Goal: Task Accomplishment & Management: Manage account settings

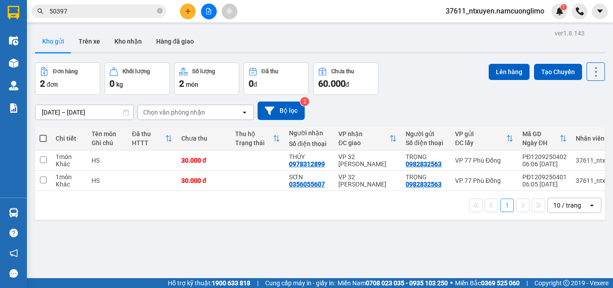
click at [188, 12] on icon "plus" at bounding box center [188, 11] width 6 height 6
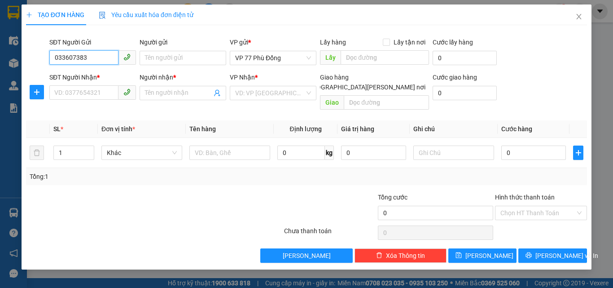
type input "0336073835"
click at [93, 78] on div "0336073835 - [PERSON_NAME]" at bounding box center [99, 76] width 88 height 10
type input "DUNG"
type input "0336073835"
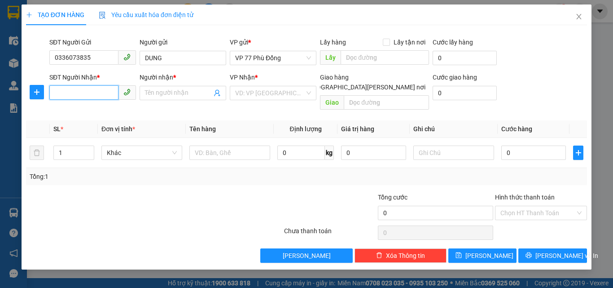
click at [96, 93] on input "SĐT Người Nhận *" at bounding box center [83, 92] width 69 height 14
click at [78, 115] on div "0382707576 - LY" at bounding box center [99, 111] width 88 height 10
type input "0382707576"
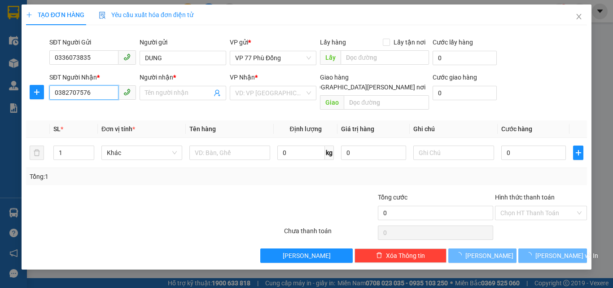
click at [102, 95] on input "0382707576" at bounding box center [83, 92] width 69 height 14
type input "LY"
checkbox input "true"
type input "số 1 ngõ 64 [PERSON_NAME], [PERSON_NAME], Đống Đa"
type input "45.000"
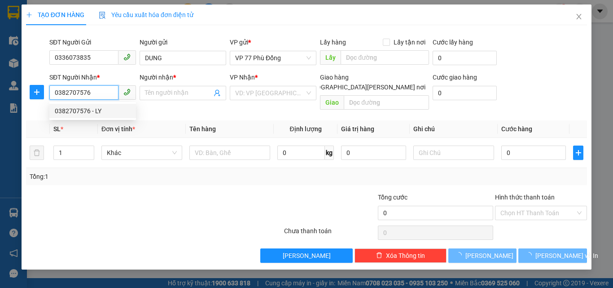
type input "45.000"
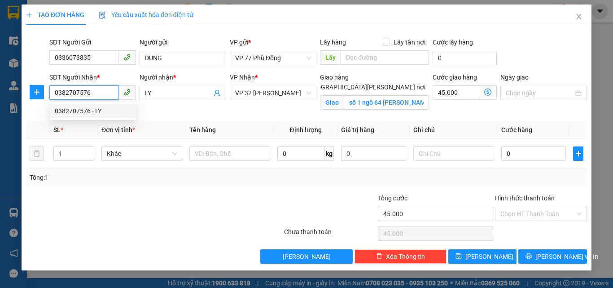
click at [92, 115] on div "0382707576 - LY" at bounding box center [93, 111] width 76 height 10
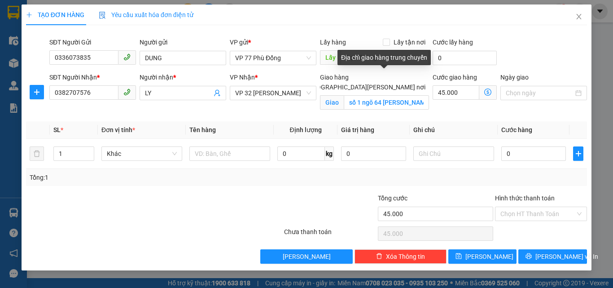
click at [302, 83] on input "[GEOGRAPHIC_DATA][PERSON_NAME] nơi" at bounding box center [299, 86] width 6 height 6
checkbox input "false"
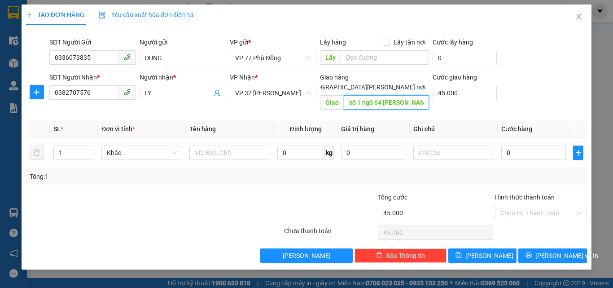
click at [394, 95] on input "số 1 ngõ 64 [PERSON_NAME], [PERSON_NAME], Đống Đa" at bounding box center [386, 102] width 85 height 14
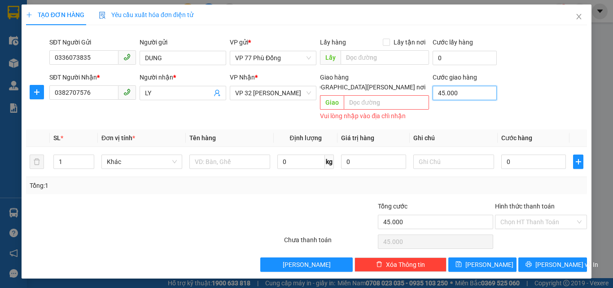
click at [463, 90] on input "45.000" at bounding box center [465, 93] width 64 height 14
type input "0"
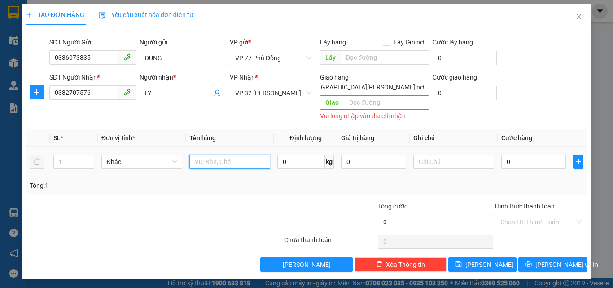
click at [238, 154] on input "text" at bounding box center [229, 161] width 81 height 14
type input "GẤU BÔNG"
click at [530, 157] on input "0" at bounding box center [533, 161] width 65 height 14
type input "4"
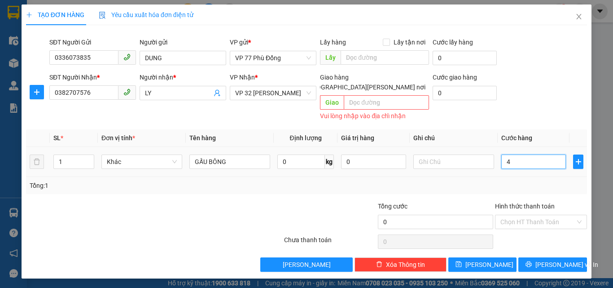
type input "4"
type input "40"
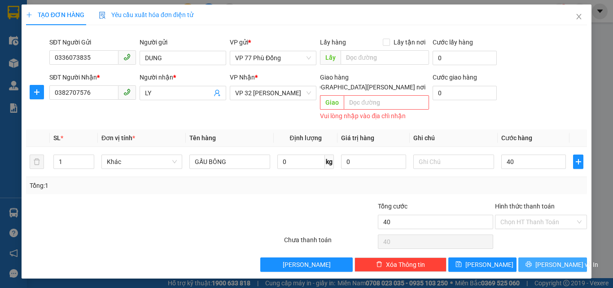
type input "40.000"
click at [554, 259] on span "[PERSON_NAME] và In" at bounding box center [566, 264] width 63 height 10
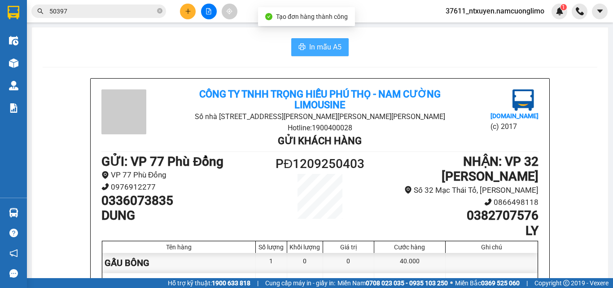
click at [317, 48] on span "In mẫu A5" at bounding box center [325, 46] width 32 height 11
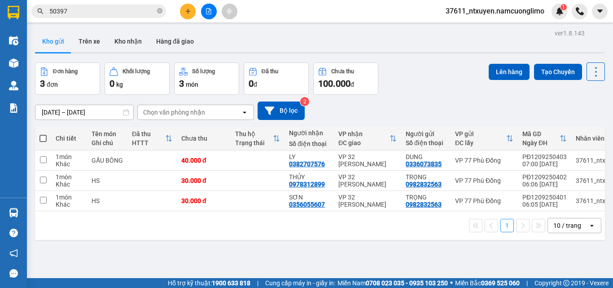
drag, startPoint x: 44, startPoint y: 139, endPoint x: 77, endPoint y: 145, distance: 33.8
click at [43, 139] on span at bounding box center [42, 138] width 7 height 7
click at [43, 134] on input "checkbox" at bounding box center [43, 134] width 0 height 0
checkbox input "true"
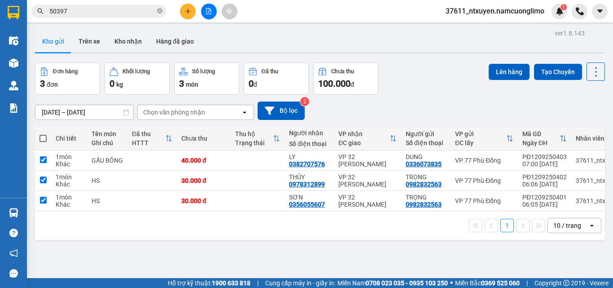
checkbox input "true"
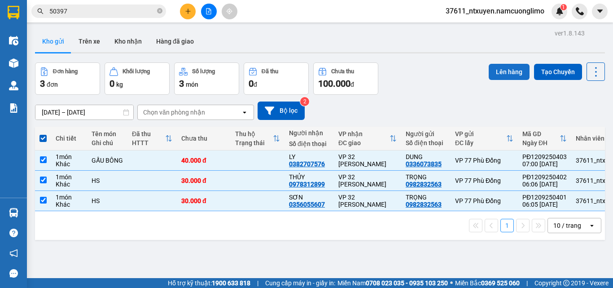
click at [497, 67] on button "Lên hàng" at bounding box center [509, 72] width 41 height 16
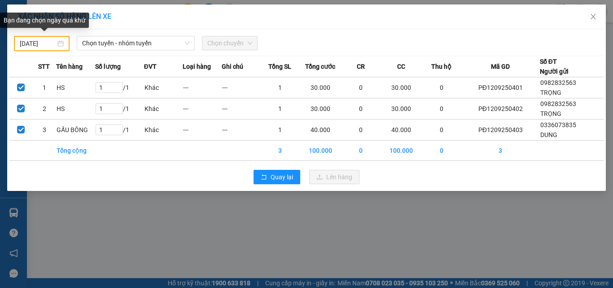
click at [58, 40] on div "[DATE]" at bounding box center [42, 44] width 44 height 10
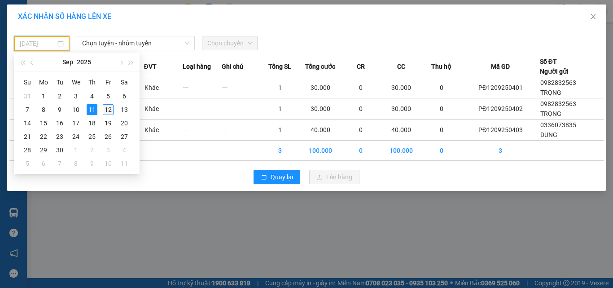
click at [107, 109] on div "12" at bounding box center [108, 109] width 11 height 11
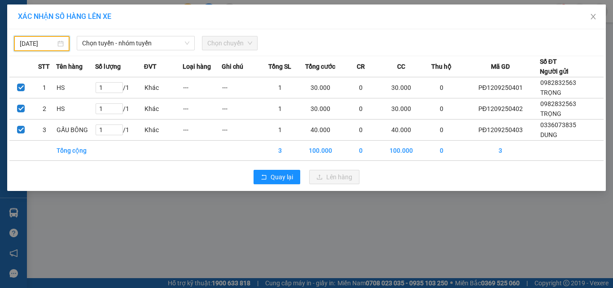
type input "[DATE]"
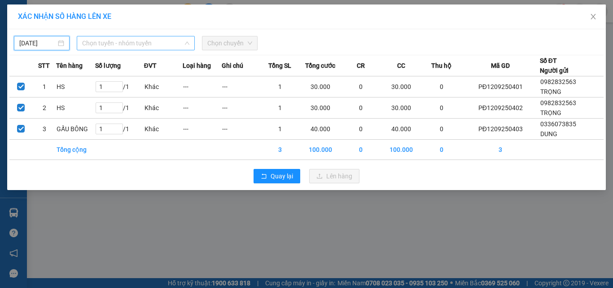
click at [154, 41] on span "Chọn tuyến - nhóm tuyến" at bounding box center [135, 42] width 107 height 13
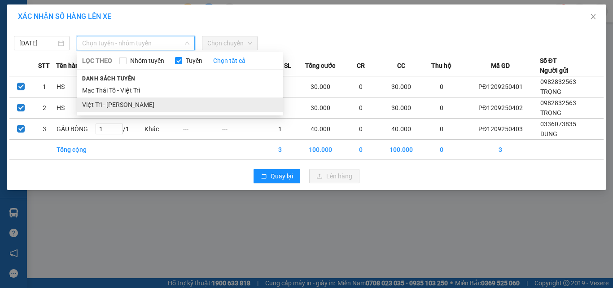
click at [111, 108] on li "Việt Trì - [PERSON_NAME]" at bounding box center [180, 104] width 206 height 14
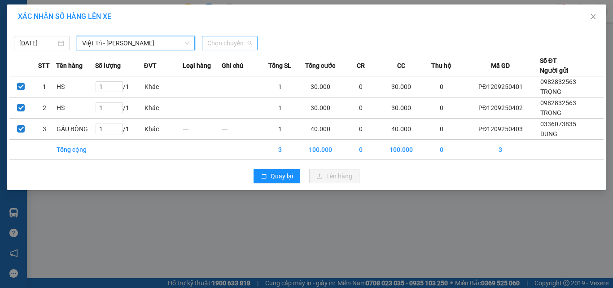
click at [235, 44] on span "Chọn chuyến" at bounding box center [229, 42] width 45 height 13
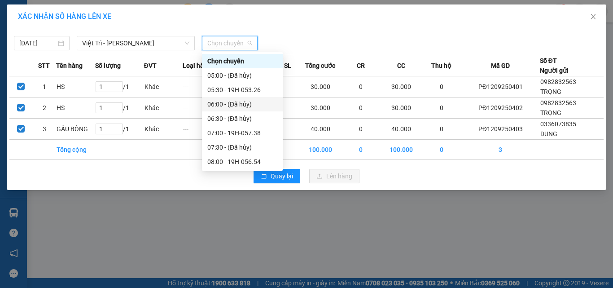
scroll to position [45, 0]
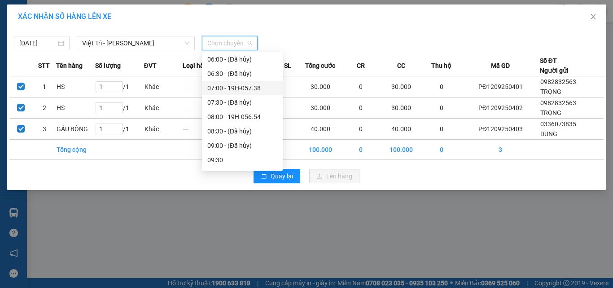
click at [242, 84] on div "07:00 - 19H-057.38" at bounding box center [242, 88] width 70 height 10
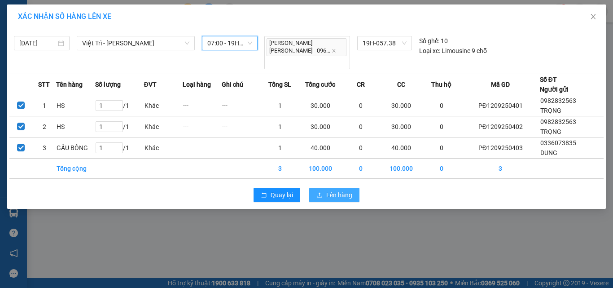
click at [338, 190] on span "Lên hàng" at bounding box center [339, 195] width 26 height 10
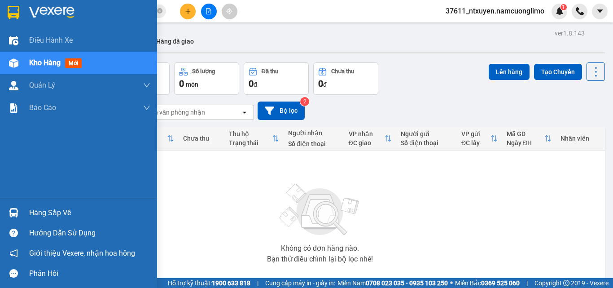
click at [35, 213] on div "Hàng sắp về" at bounding box center [89, 212] width 121 height 13
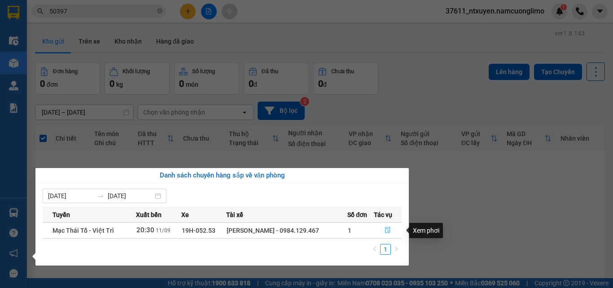
click at [388, 228] on icon "file-done" at bounding box center [388, 230] width 6 height 6
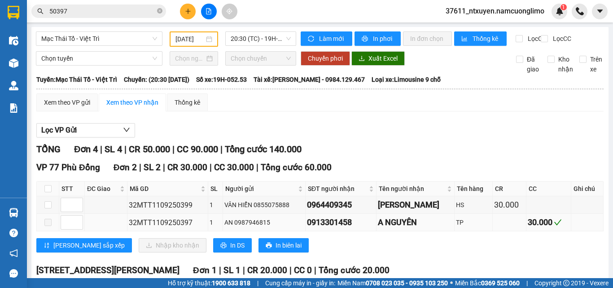
scroll to position [90, 0]
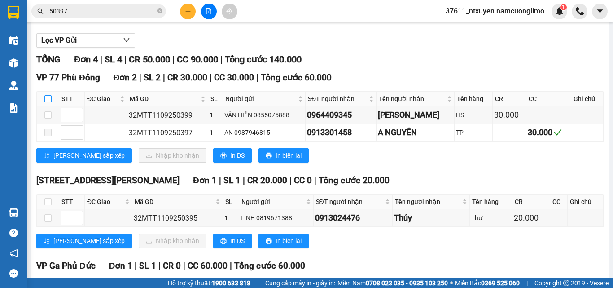
click at [45, 102] on input "checkbox" at bounding box center [47, 98] width 7 height 7
checkbox input "true"
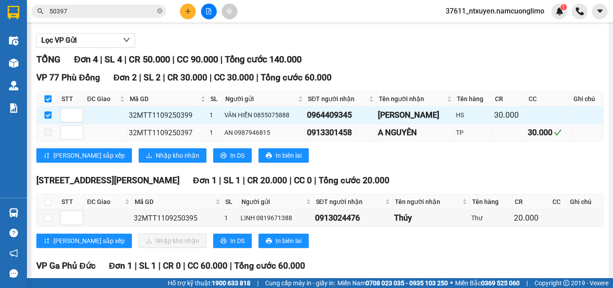
scroll to position [177, 0]
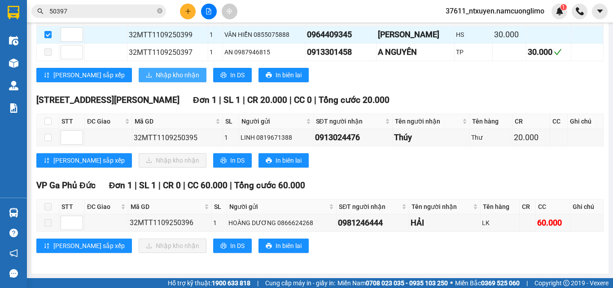
click at [156, 72] on span "Nhập kho nhận" at bounding box center [178, 75] width 44 height 10
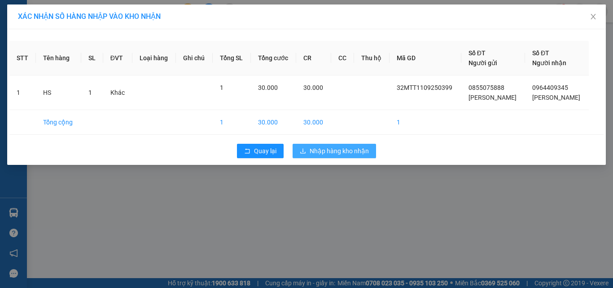
click at [333, 150] on span "Nhập hàng kho nhận" at bounding box center [339, 151] width 59 height 10
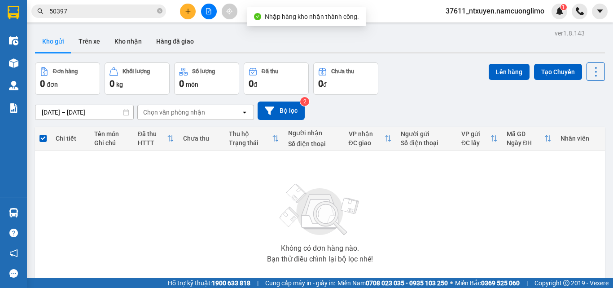
click at [44, 211] on div "Không có đơn hàng nào. Bạn thử điều chỉnh lại bộ lọc nhé!" at bounding box center [319, 220] width 561 height 135
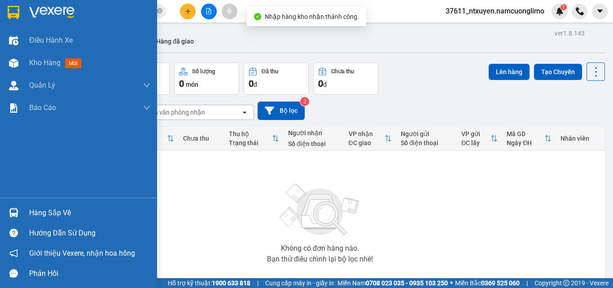
click at [47, 213] on div "Hàng sắp về" at bounding box center [89, 212] width 121 height 13
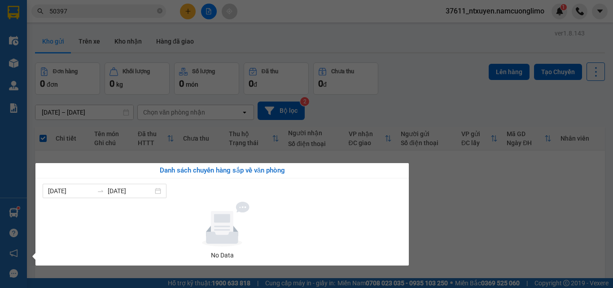
click at [455, 235] on section "Kết quả [PERSON_NAME] ( 39 ) Bộ lọc Mã ĐH Trạng thái Món hàng [PERSON_NAME] [PE…" at bounding box center [306, 144] width 613 height 288
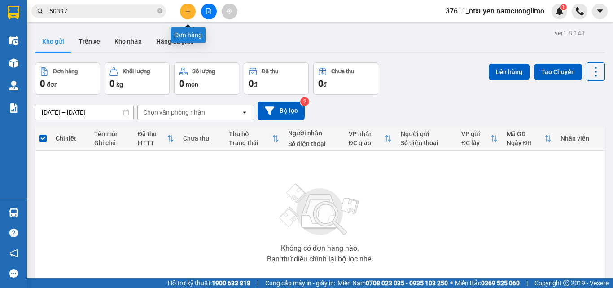
click at [187, 13] on icon "plus" at bounding box center [188, 11] width 6 height 6
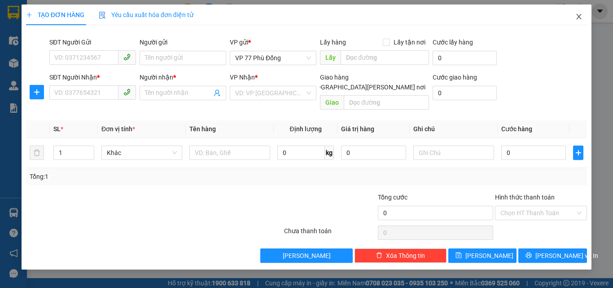
click at [582, 18] on icon "close" at bounding box center [578, 16] width 7 height 7
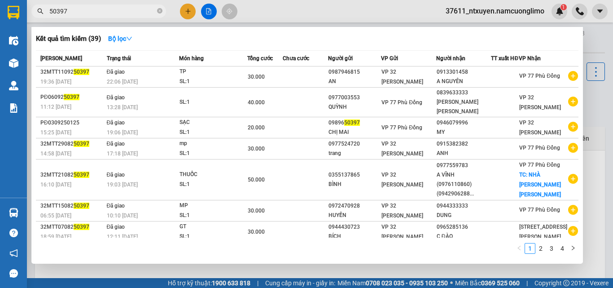
click at [157, 14] on span "50397" at bounding box center [98, 10] width 135 height 13
click at [156, 12] on span "50397" at bounding box center [98, 10] width 135 height 13
click at [159, 10] on icon "close-circle" at bounding box center [159, 10] width 5 height 5
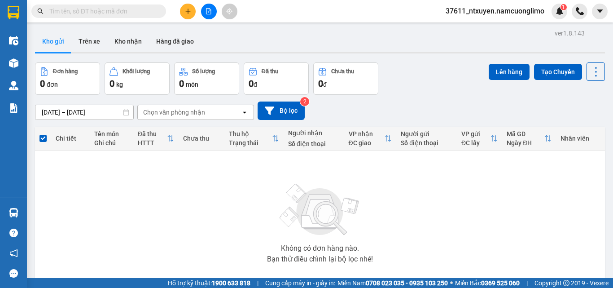
click at [117, 8] on input "text" at bounding box center [102, 11] width 106 height 10
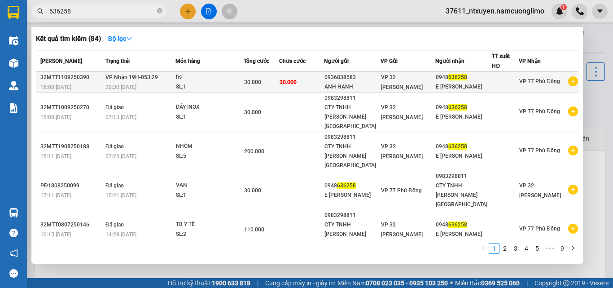
type input "636258"
click at [214, 80] on div "hs" at bounding box center [209, 77] width 67 height 10
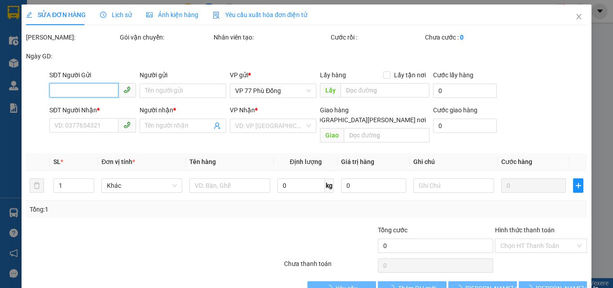
type input "0936838583"
type input "ANH HẠNH"
type input "0948636258"
type input "E [PERSON_NAME]"
type input "30.000"
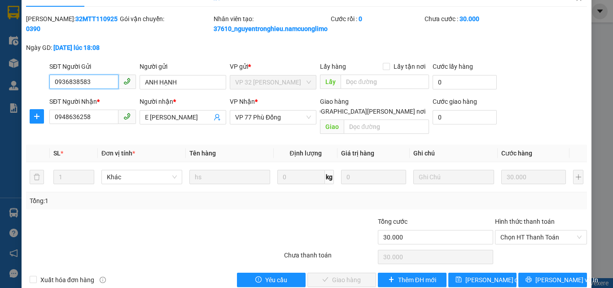
scroll to position [35, 0]
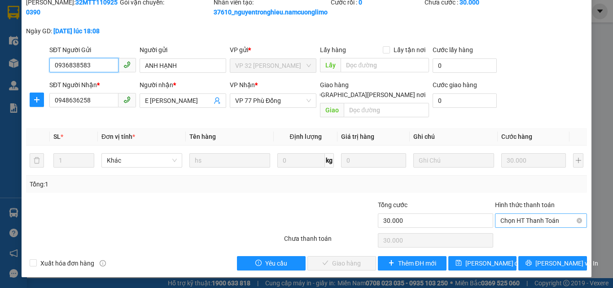
click at [522, 222] on span "Chọn HT Thanh Toán" at bounding box center [540, 220] width 81 height 13
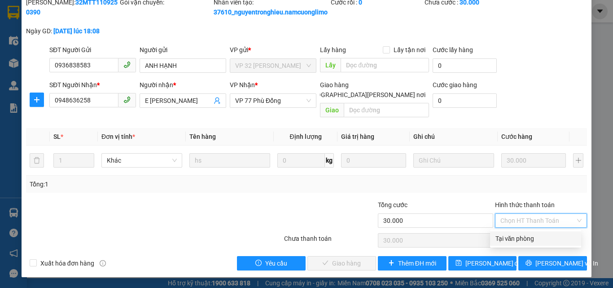
drag, startPoint x: 520, startPoint y: 234, endPoint x: 501, endPoint y: 254, distance: 27.6
click at [516, 242] on div "Tại văn phòng" at bounding box center [535, 238] width 80 height 10
type input "0"
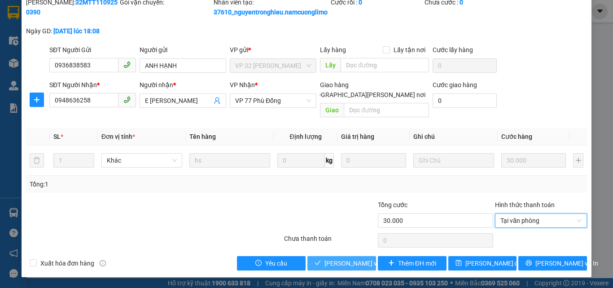
click at [337, 264] on span "[PERSON_NAME] và [PERSON_NAME] hàng" at bounding box center [384, 263] width 121 height 10
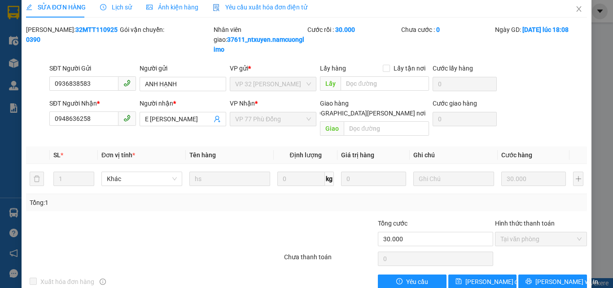
scroll to position [0, 0]
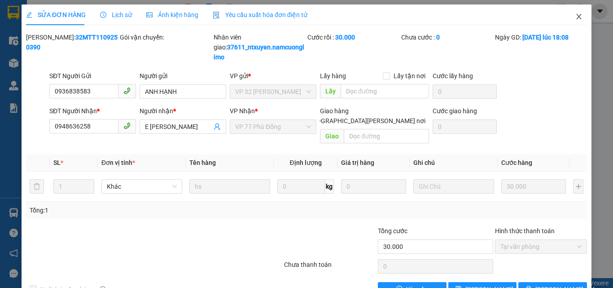
click at [575, 17] on icon "close" at bounding box center [578, 16] width 7 height 7
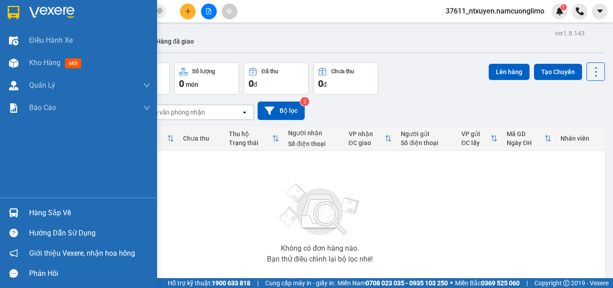
click at [50, 208] on div "Hàng sắp về" at bounding box center [89, 212] width 121 height 13
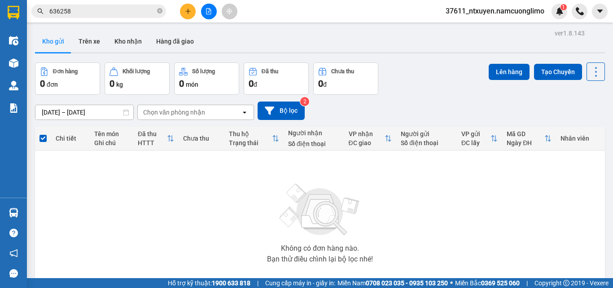
click at [476, 212] on section "Kết quả [PERSON_NAME] ( 84 ) Bộ lọc Mã ĐH Trạng thái Món hàng [PERSON_NAME] [PE…" at bounding box center [306, 144] width 613 height 288
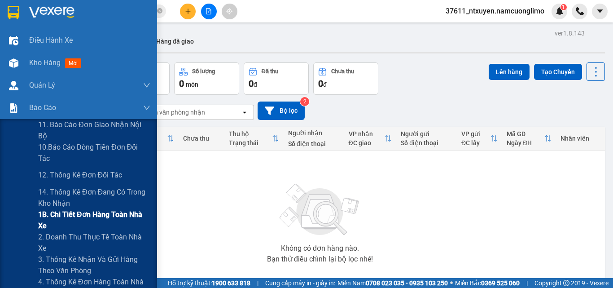
click at [56, 217] on span "1B. Chi tiết đơn hàng toàn nhà xe" at bounding box center [94, 220] width 112 height 22
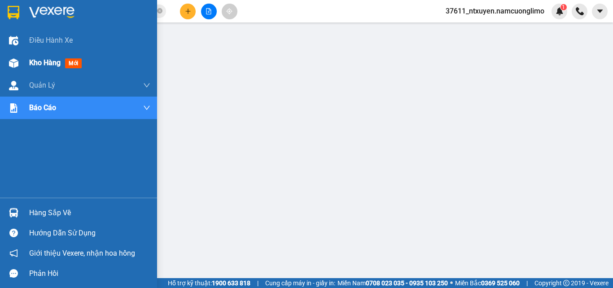
click at [43, 63] on span "Kho hàng" at bounding box center [44, 62] width 31 height 9
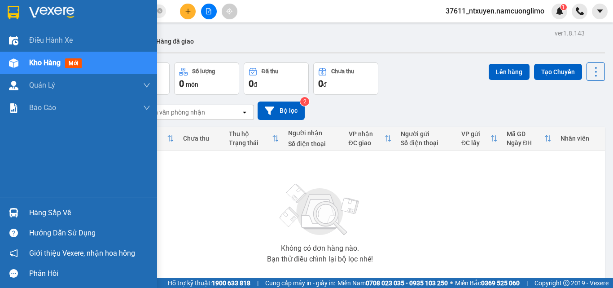
click at [47, 209] on div "Hàng sắp về" at bounding box center [89, 212] width 121 height 13
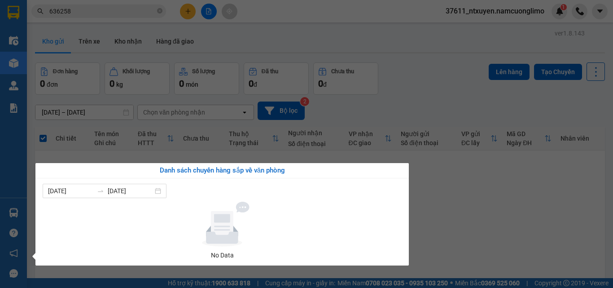
drag, startPoint x: 512, startPoint y: 261, endPoint x: 427, endPoint y: 193, distance: 108.9
click at [512, 257] on section "Kết quả [PERSON_NAME] ( 84 ) Bộ lọc Mã ĐH Trạng thái Món hàng [PERSON_NAME] [PE…" at bounding box center [306, 144] width 613 height 288
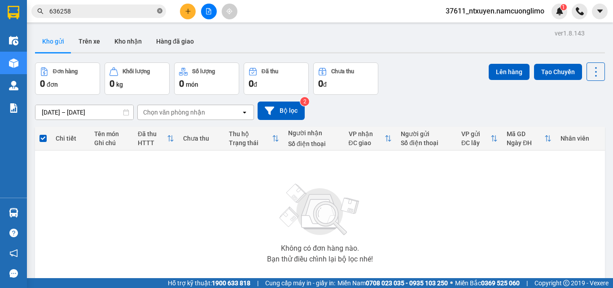
click at [160, 11] on icon "close-circle" at bounding box center [159, 10] width 5 height 5
click at [137, 10] on input "text" at bounding box center [102, 11] width 106 height 10
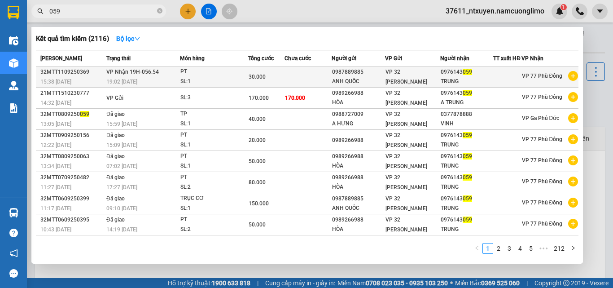
type input "059"
click at [179, 82] on td "[PERSON_NAME] 19H-056.54 19:02 [DATE]" at bounding box center [142, 76] width 76 height 21
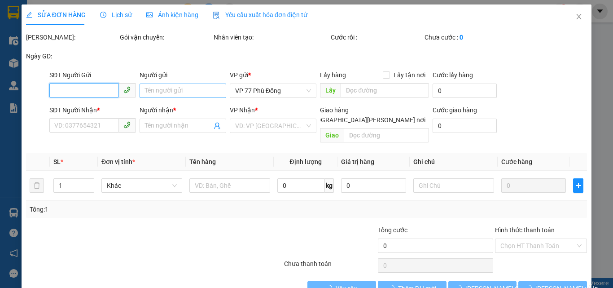
type input "0987889885"
type input "ANH QUỐC"
type input "0976143059"
type input "TRUNG"
type input "30.000"
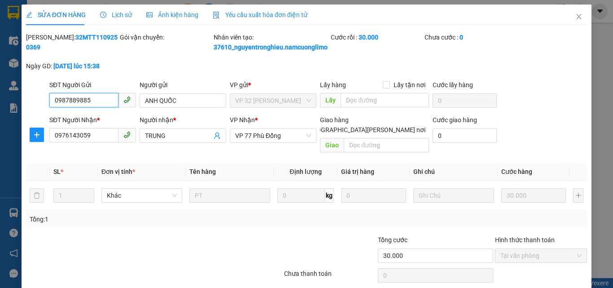
drag, startPoint x: 98, startPoint y: 111, endPoint x: 42, endPoint y: 114, distance: 55.7
click at [42, 111] on div "SĐT Người Gửi 0987889885 0987889885 Người gửi [PERSON_NAME] VP gửi * VP 32 Mạc …" at bounding box center [306, 95] width 563 height 31
paste input "50397"
type input "50397"
click at [577, 18] on span "Close" at bounding box center [578, 16] width 25 height 25
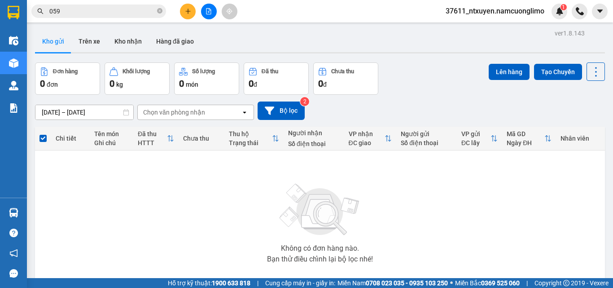
click at [116, 15] on input "059" at bounding box center [102, 11] width 106 height 10
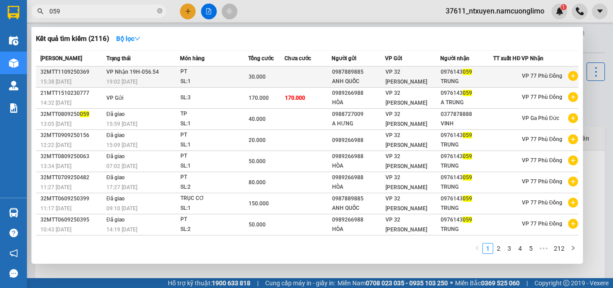
click at [159, 83] on div "19:02 [DATE]" at bounding box center [142, 82] width 73 height 10
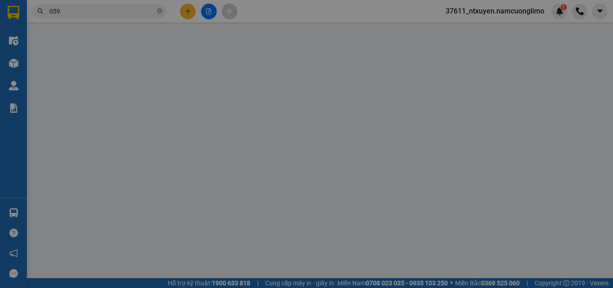
type input "0987889885"
type input "ANH QUỐC"
type input "0976143059"
type input "TRUNG"
type input "30.000"
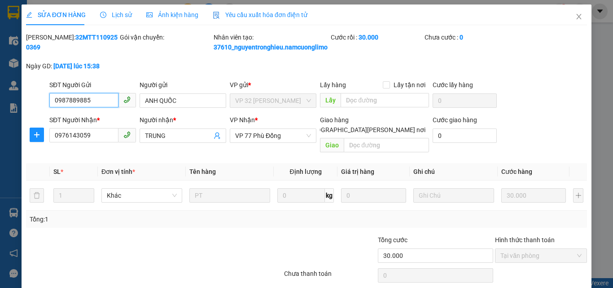
drag, startPoint x: 99, startPoint y: 106, endPoint x: 40, endPoint y: 106, distance: 59.2
click at [27, 106] on div "SĐT Người Gửi 0987889885 0987889885 Người gửi [PERSON_NAME] VP gửi * VP 32 Mạc …" at bounding box center [306, 95] width 563 height 31
click at [575, 13] on icon "close" at bounding box center [578, 16] width 7 height 7
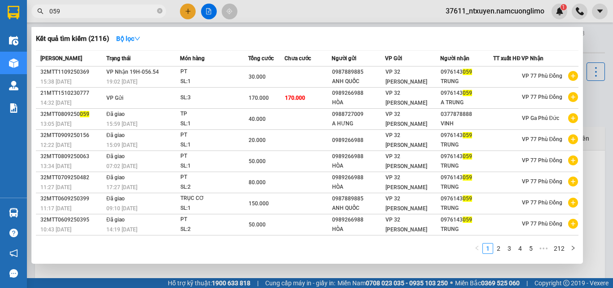
drag, startPoint x: 160, startPoint y: 10, endPoint x: 107, endPoint y: 11, distance: 52.9
click at [158, 10] on icon "close-circle" at bounding box center [159, 10] width 5 height 5
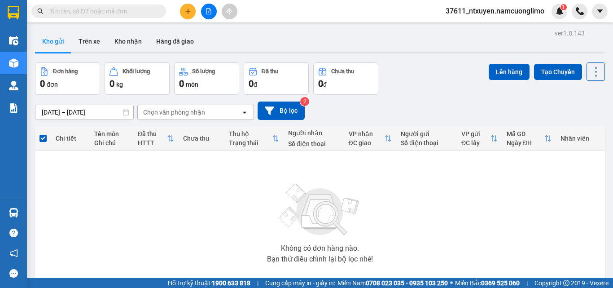
click at [96, 9] on input "text" at bounding box center [102, 11] width 106 height 10
paste input "0987889885"
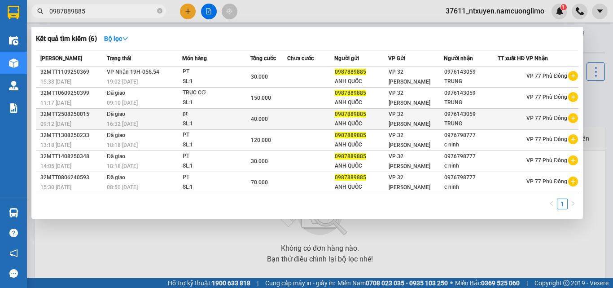
type input "0987889885"
click at [193, 118] on div "pt" at bounding box center [216, 114] width 67 height 10
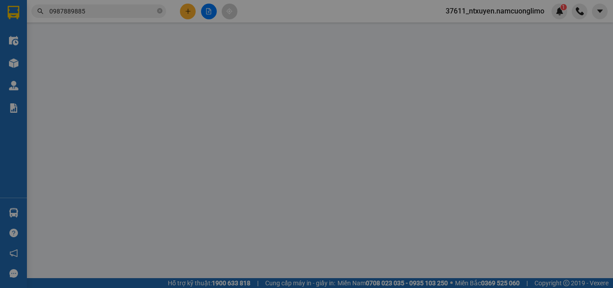
type input "0987889885"
type input "ANH QUỐC"
type input "0976143059"
type input "TRUNG"
type input "40.000"
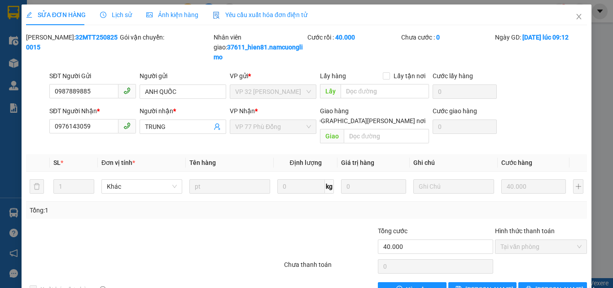
click at [122, 16] on span "Lịch sử" at bounding box center [116, 14] width 32 height 7
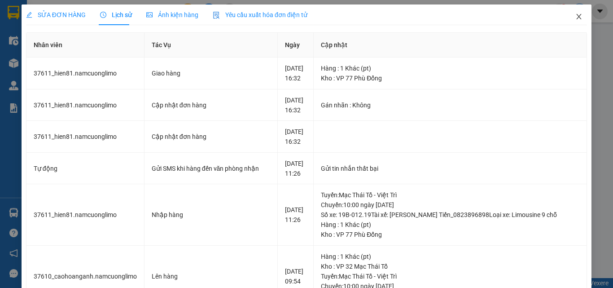
click at [575, 17] on icon "close" at bounding box center [578, 16] width 7 height 7
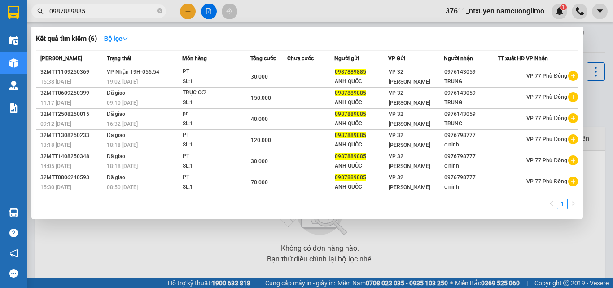
click at [107, 13] on input "0987889885" at bounding box center [102, 11] width 106 height 10
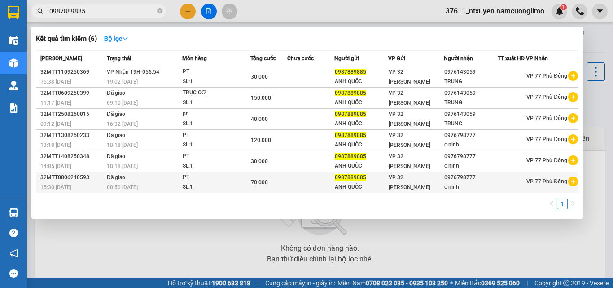
click at [205, 184] on div "SL: 1" at bounding box center [216, 187] width 67 height 10
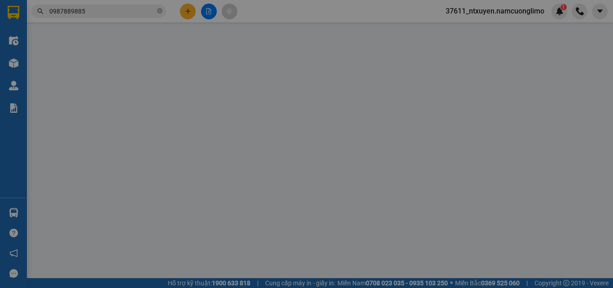
type input "0987889885"
type input "ANH QUỐC"
type input "0976798777"
type input "c ninh"
type input "70.000"
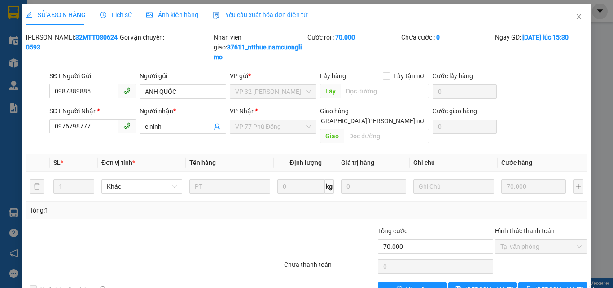
click at [114, 17] on span "Lịch sử" at bounding box center [116, 14] width 32 height 7
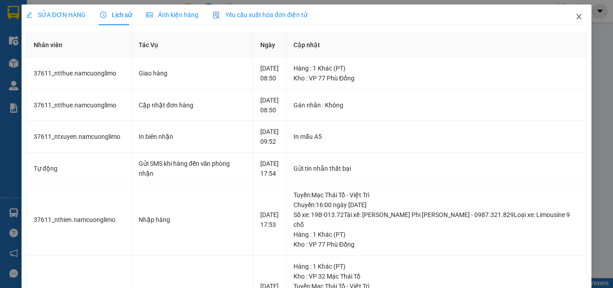
click at [575, 19] on icon "close" at bounding box center [578, 16] width 7 height 7
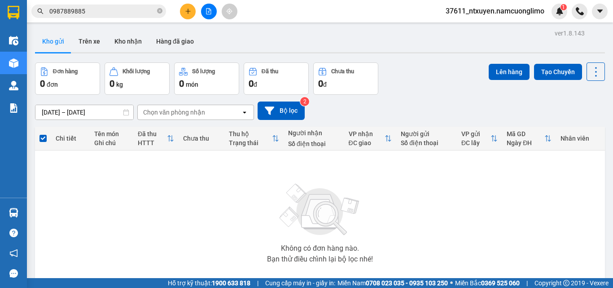
click at [114, 10] on input "0987889885" at bounding box center [102, 11] width 106 height 10
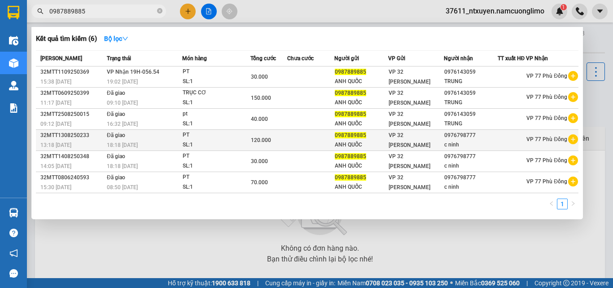
click at [209, 133] on div "PT" at bounding box center [216, 135] width 67 height 10
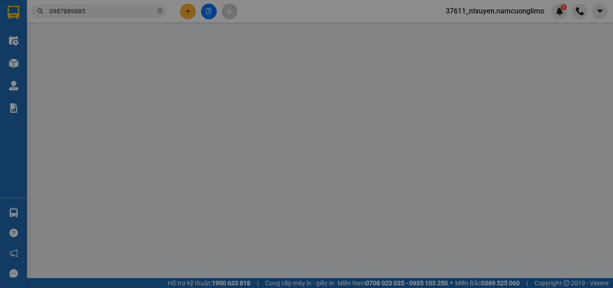
type input "0987889885"
type input "ANH QUỐC"
type input "0976798777"
type input "c ninh"
type input "120.000"
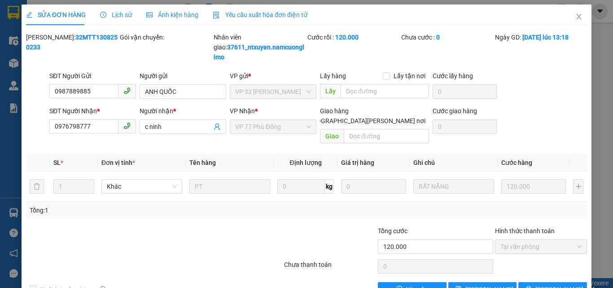
click at [118, 14] on span "Lịch sử" at bounding box center [116, 14] width 32 height 7
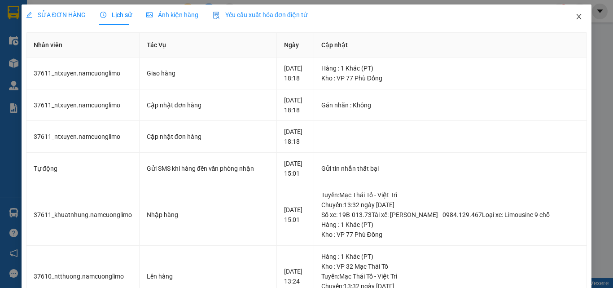
click at [575, 17] on icon "close" at bounding box center [578, 16] width 7 height 7
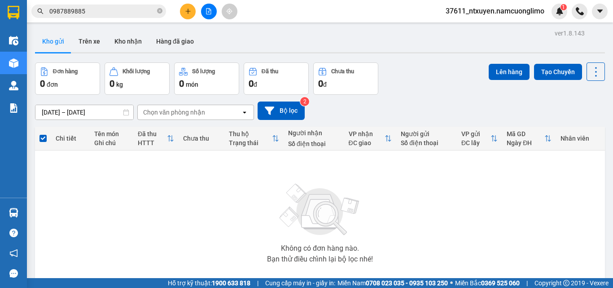
click at [122, 14] on input "0987889885" at bounding box center [102, 11] width 106 height 10
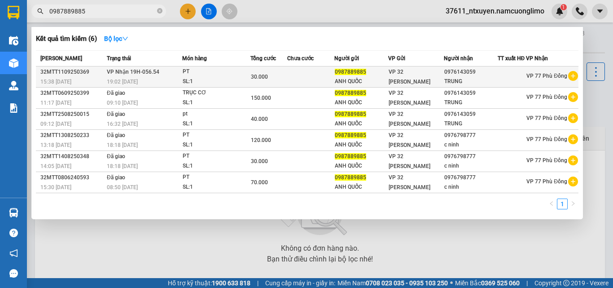
click at [196, 79] on div "SL: 1" at bounding box center [216, 82] width 67 height 10
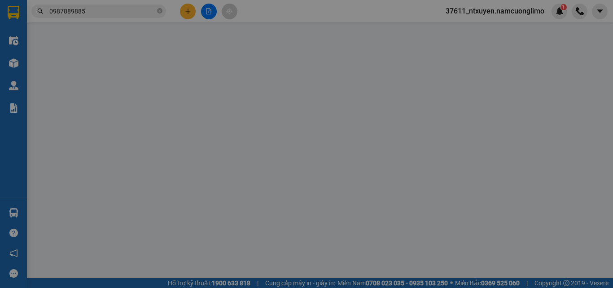
type input "0987889885"
type input "ANH QUỐC"
type input "0976143059"
type input "TRUNG"
type input "30.000"
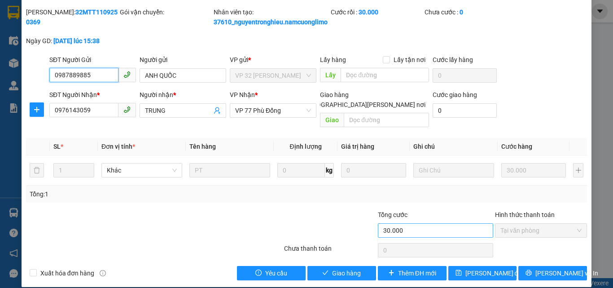
scroll to position [35, 0]
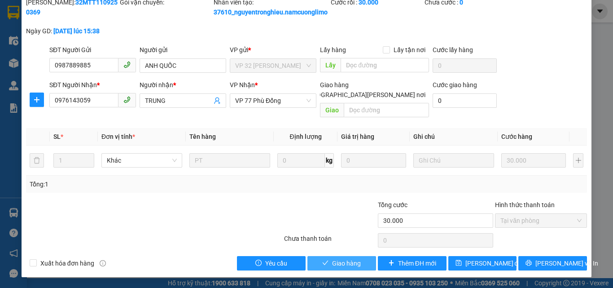
click at [344, 263] on span "Giao hàng" at bounding box center [346, 263] width 29 height 10
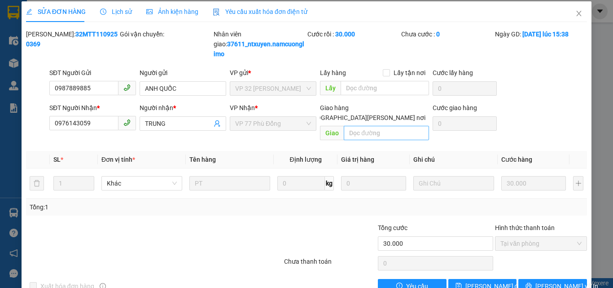
scroll to position [0, 0]
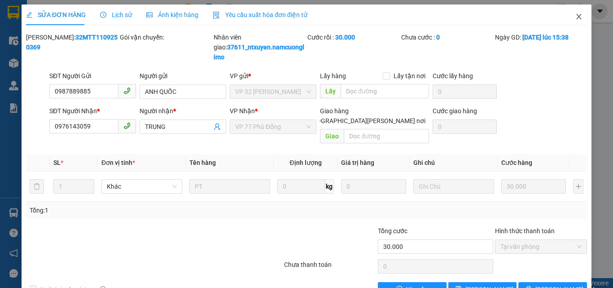
click at [575, 14] on icon "close" at bounding box center [578, 16] width 7 height 7
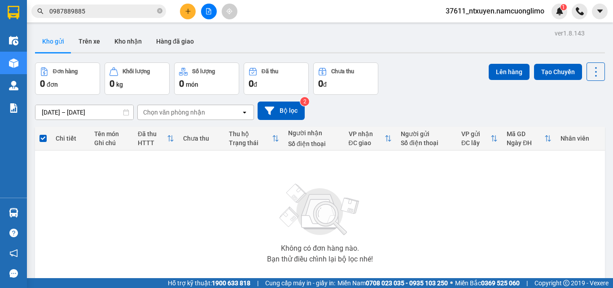
click at [160, 12] on icon "close-circle" at bounding box center [159, 10] width 5 height 5
click at [142, 9] on input "text" at bounding box center [102, 11] width 106 height 10
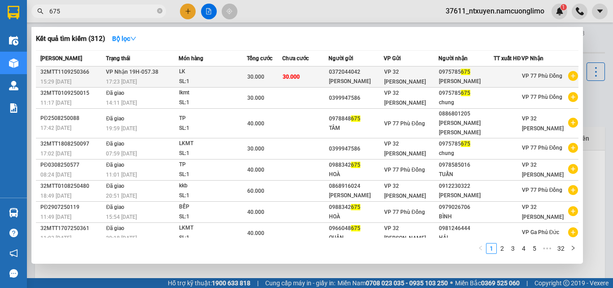
type input "675"
click at [160, 79] on td "[PERSON_NAME] 19H-057.38 17:23 [DATE]" at bounding box center [141, 76] width 75 height 21
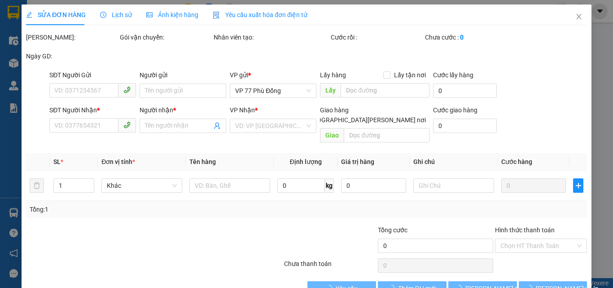
type input "0372044042"
type input "[PERSON_NAME]"
type input "0975785675"
type input "[PERSON_NAME]"
type input "30.000"
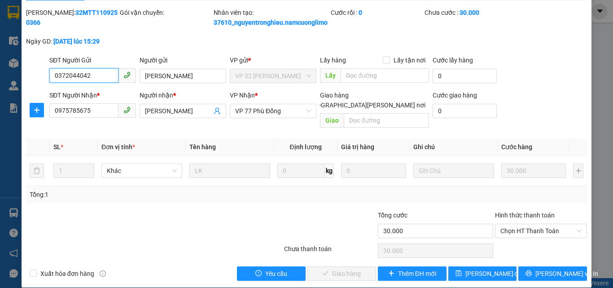
scroll to position [35, 0]
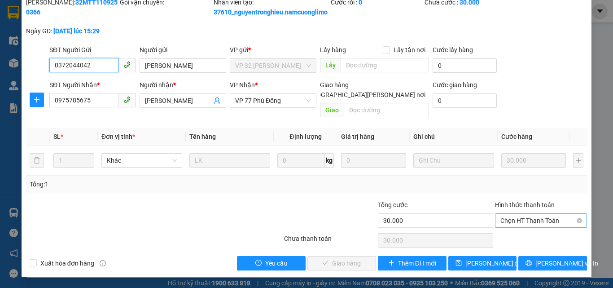
click at [551, 218] on span "Chọn HT Thanh Toán" at bounding box center [540, 220] width 81 height 13
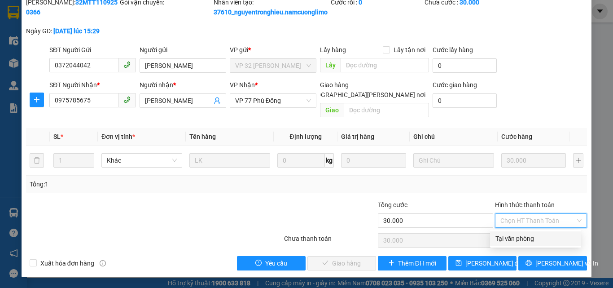
click at [531, 239] on div "Tại văn phòng" at bounding box center [535, 238] width 80 height 10
type input "0"
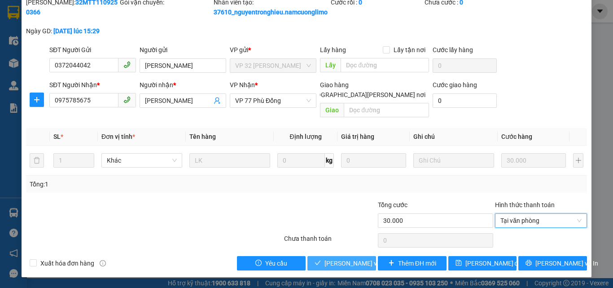
click at [334, 267] on span "[PERSON_NAME] và [PERSON_NAME] hàng" at bounding box center [384, 263] width 121 height 10
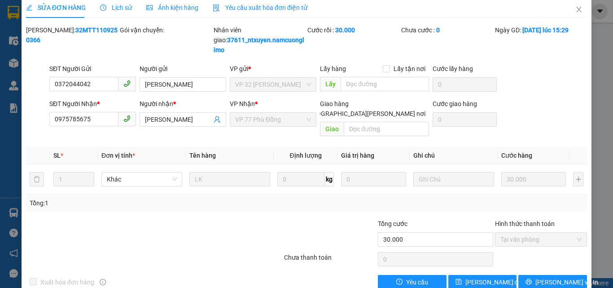
scroll to position [0, 0]
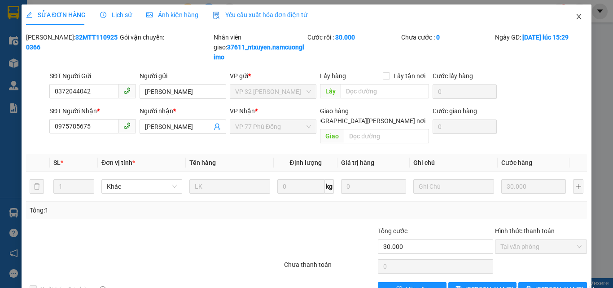
click at [577, 19] on span "Close" at bounding box center [578, 16] width 25 height 25
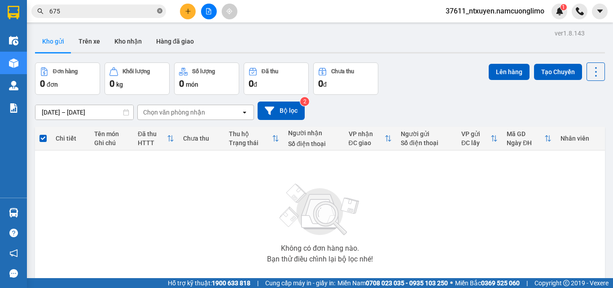
click at [159, 12] on icon "close-circle" at bounding box center [159, 10] width 5 height 5
click at [122, 10] on input "text" at bounding box center [102, 11] width 106 height 10
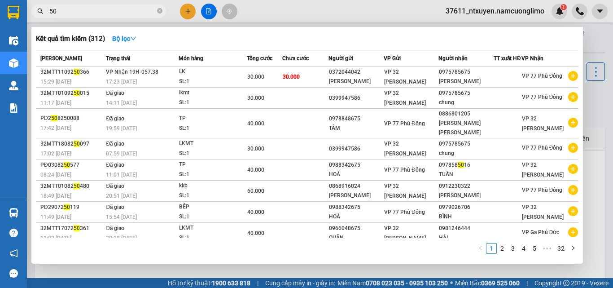
type input "5"
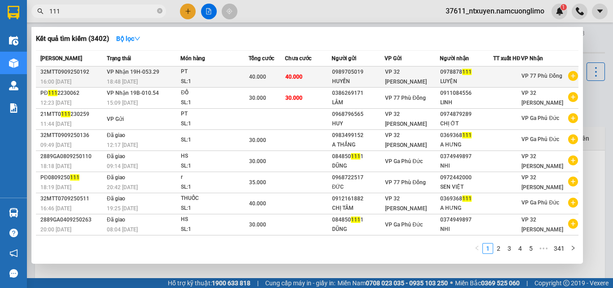
type input "111"
click at [173, 80] on td "[PERSON_NAME] 19H-053.29 18:48 [DATE]" at bounding box center [143, 76] width 76 height 21
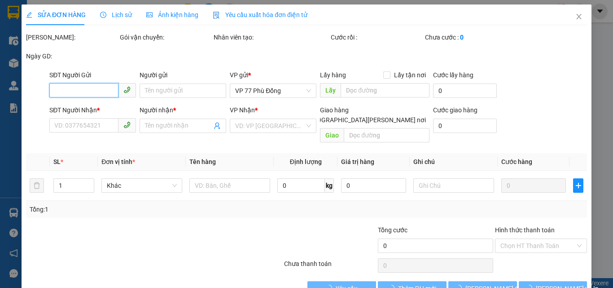
type input "0989705019"
type input "HUYỀN"
type input "0978878111"
type input "LUYỆN"
type input "40.000"
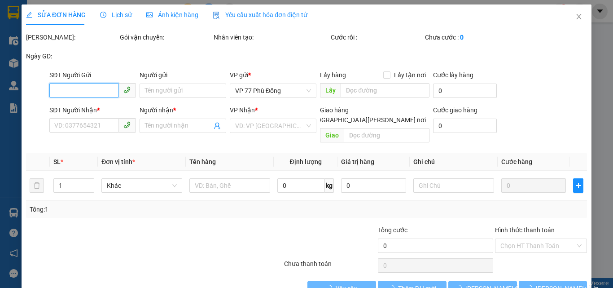
type input "40.000"
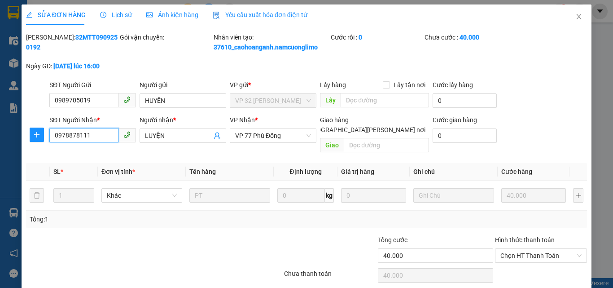
drag, startPoint x: 103, startPoint y: 137, endPoint x: 49, endPoint y: 140, distance: 54.4
click at [42, 138] on div "SĐT Người [PERSON_NAME] * 0978878111 0978878111 Người [PERSON_NAME] * [PERSON_N…" at bounding box center [306, 135] width 563 height 41
type input "0978787111"
drag, startPoint x: 175, startPoint y: 135, endPoint x: 138, endPoint y: 136, distance: 37.3
click at [140, 136] on span "LUYỆN" at bounding box center [183, 135] width 87 height 14
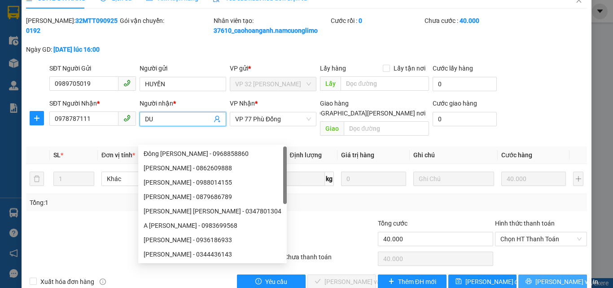
scroll to position [25, 0]
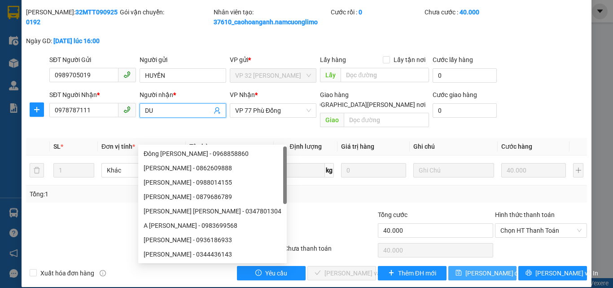
type input "DU"
click at [489, 268] on span "[PERSON_NAME] đổi" at bounding box center [494, 273] width 58 height 10
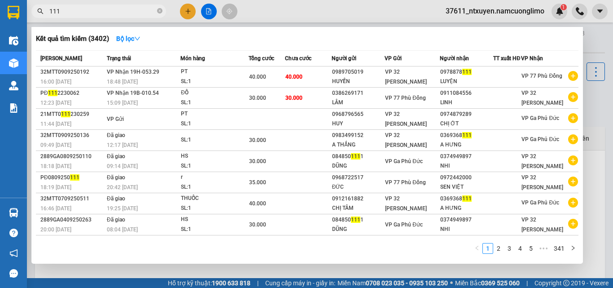
click at [105, 6] on input "111" at bounding box center [102, 11] width 106 height 10
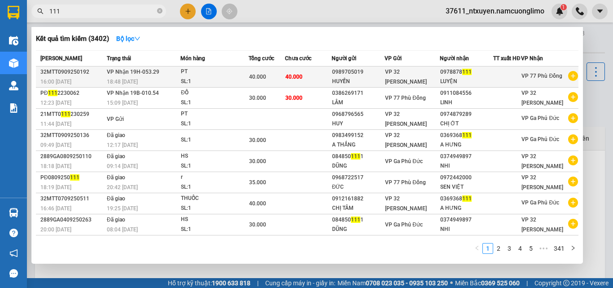
click at [186, 84] on div "SL: 1" at bounding box center [214, 82] width 67 height 10
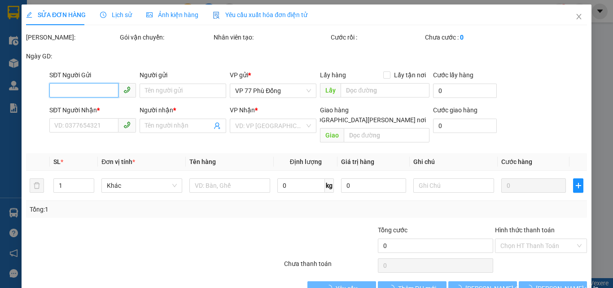
type input "0989705019"
type input "HUYỀN"
type input "0978787111"
type input "DU"
type input "40.000"
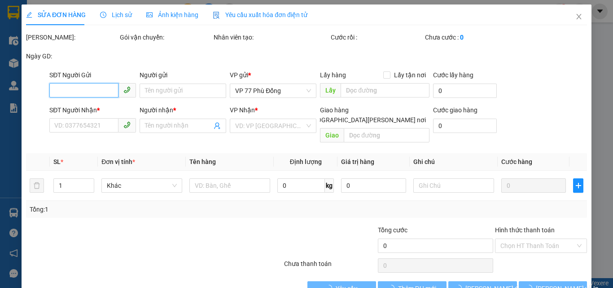
type input "40.000"
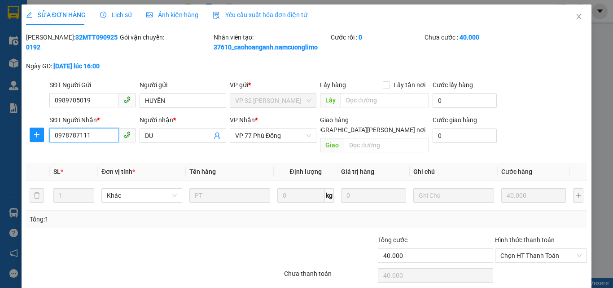
drag, startPoint x: 93, startPoint y: 134, endPoint x: 52, endPoint y: 135, distance: 40.8
click at [52, 135] on input "0978787111" at bounding box center [83, 135] width 69 height 14
click at [568, 17] on span "Close" at bounding box center [578, 16] width 25 height 25
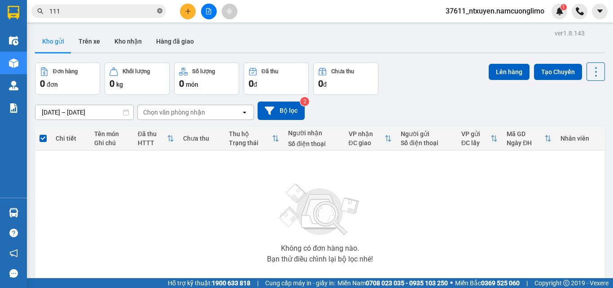
click at [158, 10] on icon "close-circle" at bounding box center [159, 10] width 5 height 5
paste input "0978787111"
type input "0978787111"
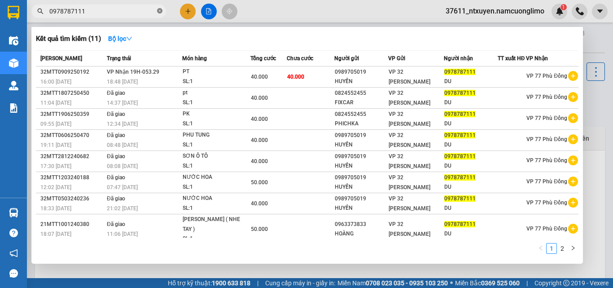
click at [159, 11] on icon "close-circle" at bounding box center [159, 10] width 5 height 5
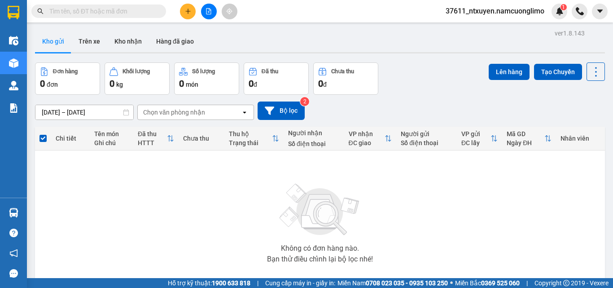
click at [122, 8] on input "text" at bounding box center [102, 11] width 106 height 10
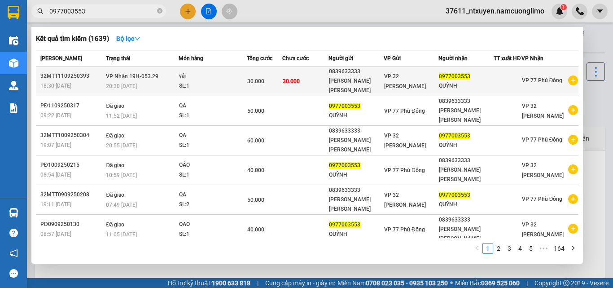
type input "0977003553"
click at [201, 79] on div "vải" at bounding box center [212, 76] width 67 height 10
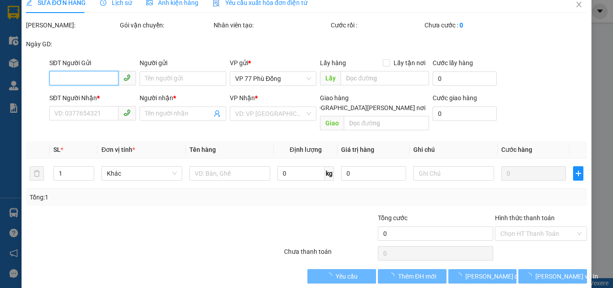
type input "0839633333"
type input "[PERSON_NAME] [PERSON_NAME]"
type input "0977003553"
type input "QUỲNH"
type input "30.000"
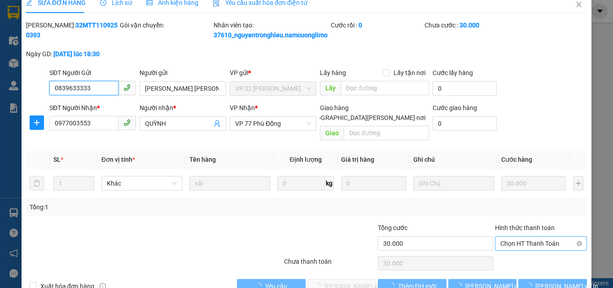
scroll to position [15, 0]
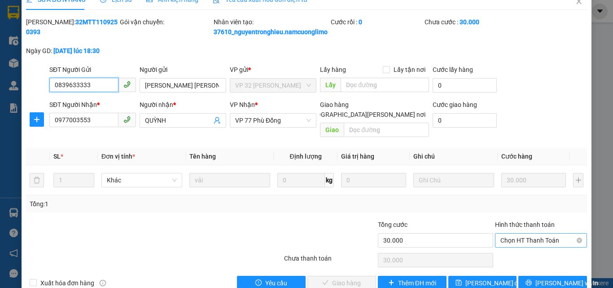
click at [532, 239] on span "Chọn HT Thanh Toán" at bounding box center [540, 239] width 81 height 13
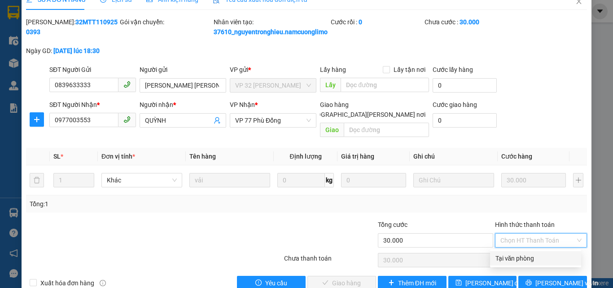
click at [520, 259] on div "Tại văn phòng" at bounding box center [535, 258] width 80 height 10
type input "0"
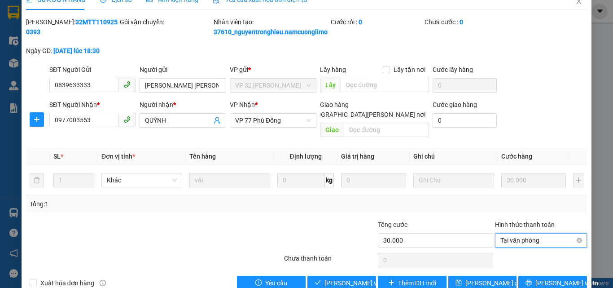
scroll to position [35, 0]
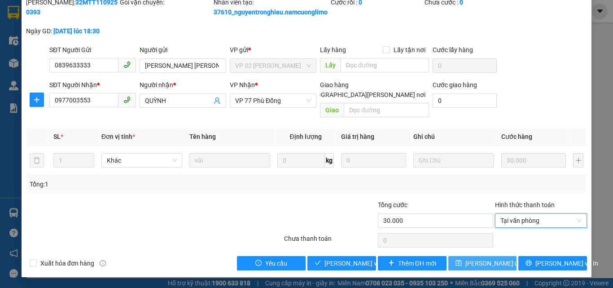
click at [486, 261] on span "[PERSON_NAME] đổi" at bounding box center [494, 263] width 58 height 10
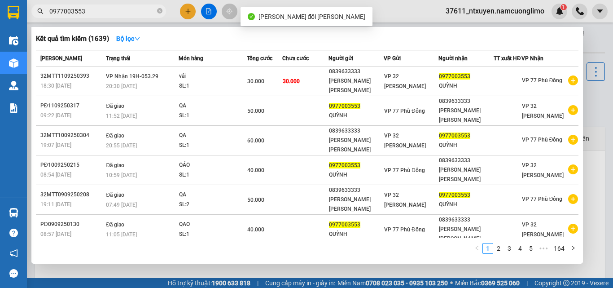
click at [121, 12] on input "0977003553" at bounding box center [102, 11] width 106 height 10
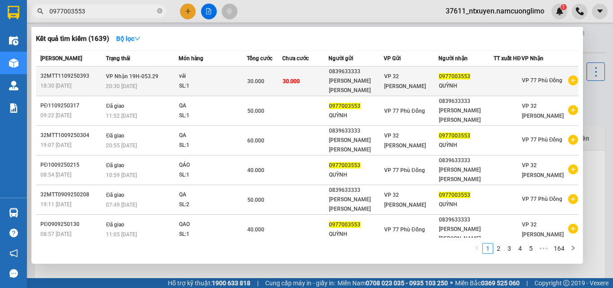
click at [167, 79] on td "[PERSON_NAME] 19H-053.29 20:30 [DATE]" at bounding box center [141, 81] width 75 height 30
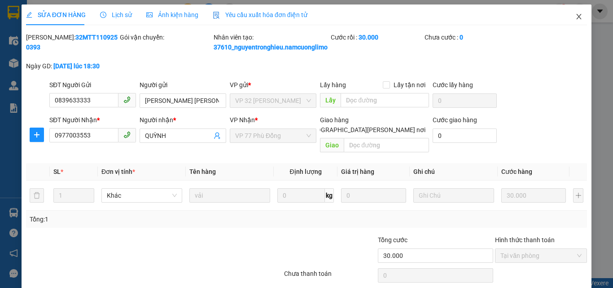
click at [575, 18] on icon "close" at bounding box center [578, 16] width 7 height 7
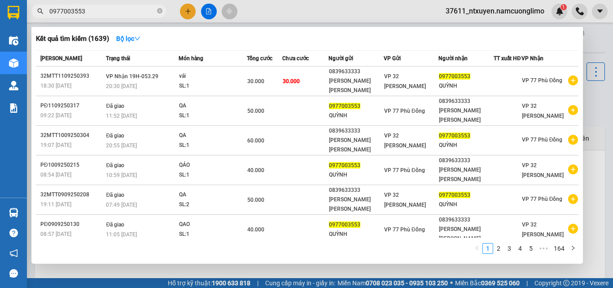
click at [106, 10] on input "0977003553" at bounding box center [102, 11] width 106 height 10
click at [161, 10] on icon "close-circle" at bounding box center [159, 10] width 5 height 5
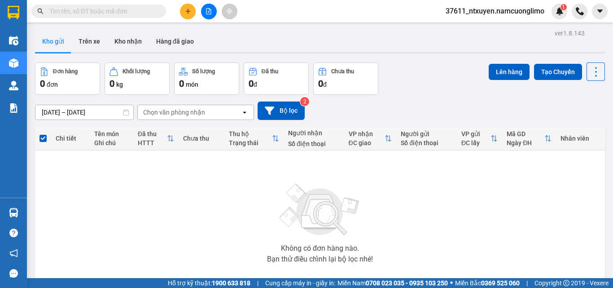
click at [114, 13] on input "text" at bounding box center [102, 11] width 106 height 10
type input "8"
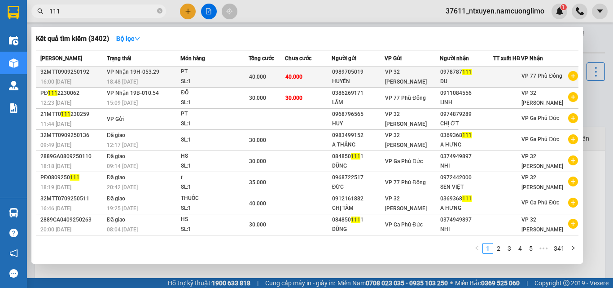
type input "111"
click at [162, 76] on td "[PERSON_NAME] 19H-053.29 18:48 [DATE]" at bounding box center [143, 76] width 76 height 21
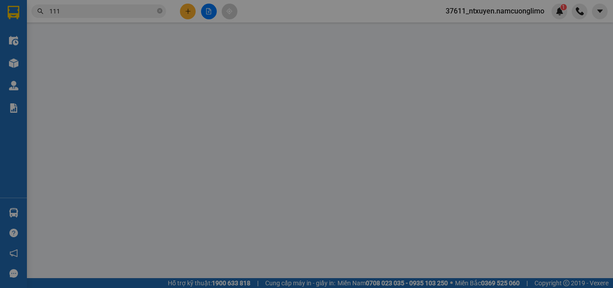
type input "0989705019"
type input "HUYỀN"
type input "0978787111"
type input "DU"
type input "40.000"
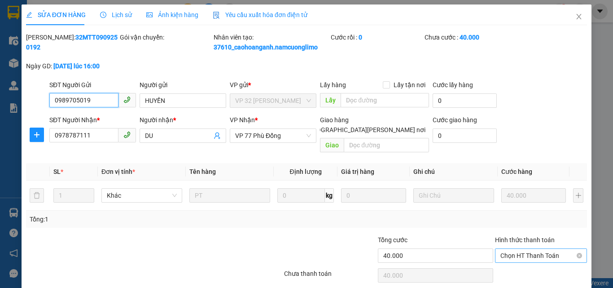
scroll to position [25, 0]
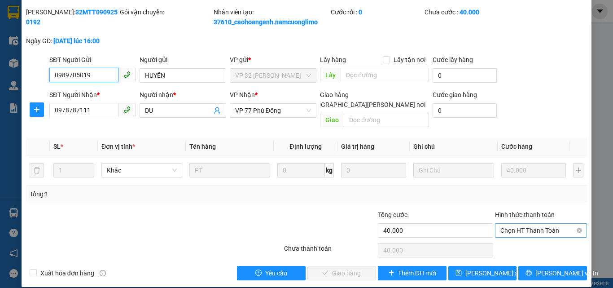
click at [514, 223] on span "Chọn HT Thanh Toán" at bounding box center [540, 229] width 81 height 13
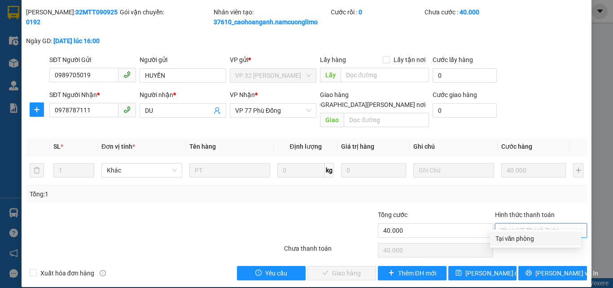
click at [509, 236] on div "Tại văn phòng" at bounding box center [535, 238] width 80 height 10
type input "0"
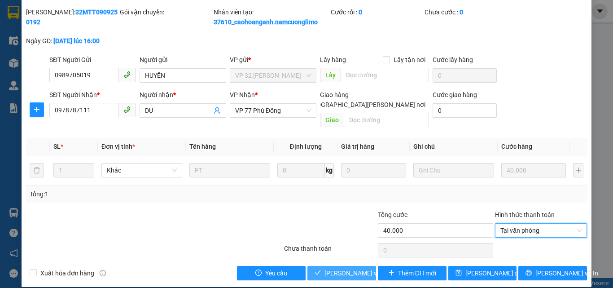
drag, startPoint x: 345, startPoint y: 262, endPoint x: 351, endPoint y: 260, distance: 7.1
click at [344, 268] on span "[PERSON_NAME] và [PERSON_NAME] hàng" at bounding box center [384, 273] width 121 height 10
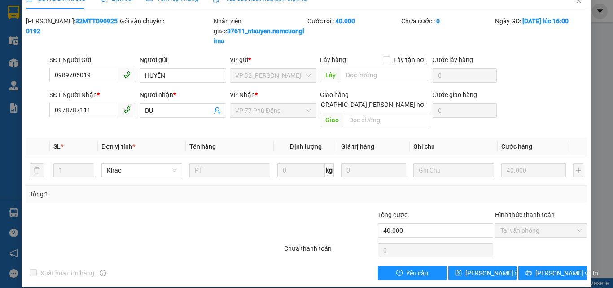
scroll to position [0, 0]
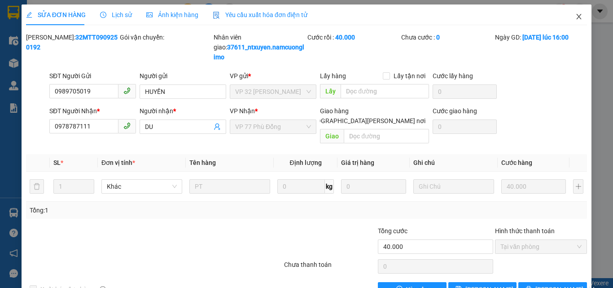
click at [575, 18] on icon "close" at bounding box center [578, 16] width 7 height 7
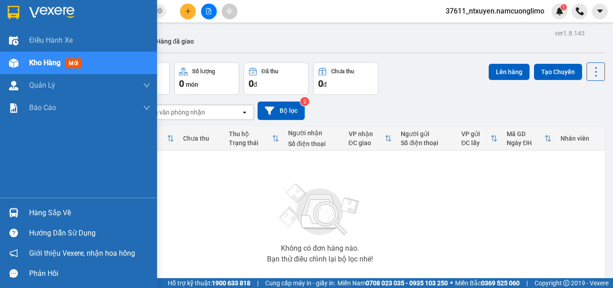
drag, startPoint x: 46, startPoint y: 210, endPoint x: 53, endPoint y: 206, distance: 8.0
click at [52, 207] on div "Hàng sắp về" at bounding box center [89, 212] width 121 height 13
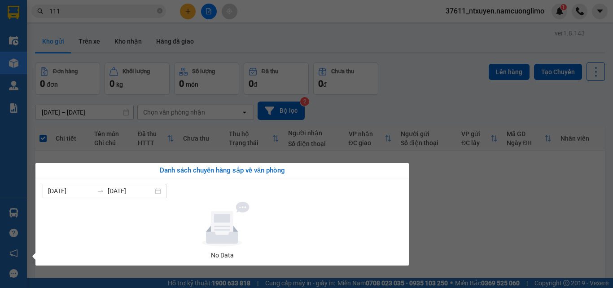
drag, startPoint x: 521, startPoint y: 214, endPoint x: 494, endPoint y: 181, distance: 42.3
click at [521, 210] on section "Kết quả [PERSON_NAME] ( 3402 ) Bộ lọc Mã ĐH Trạng thái Món hàng [PERSON_NAME] […" at bounding box center [306, 144] width 613 height 288
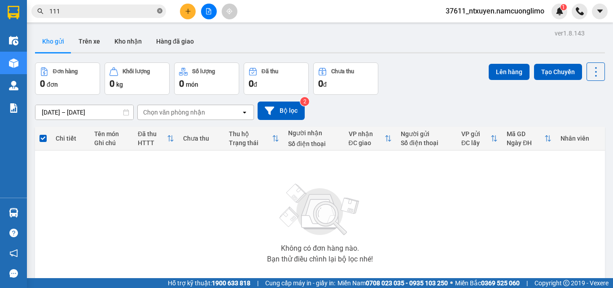
click at [159, 11] on icon "close-circle" at bounding box center [159, 10] width 5 height 5
click at [143, 13] on input "text" at bounding box center [102, 11] width 106 height 10
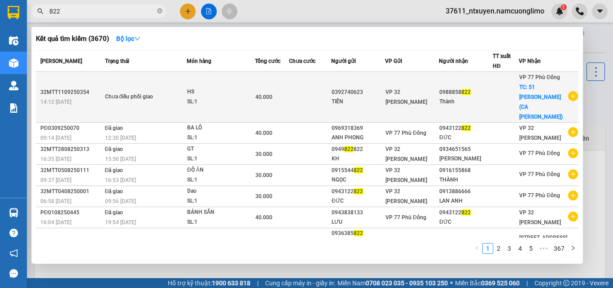
type input "822"
click at [145, 92] on div "Chưa điều phối giao" at bounding box center [138, 97] width 67 height 10
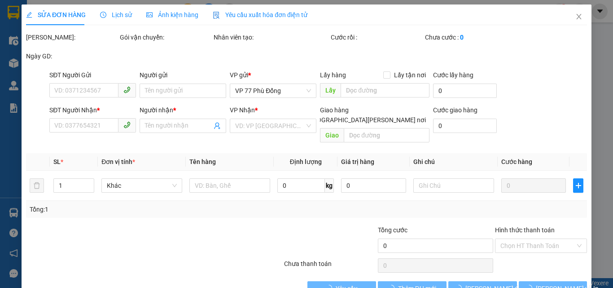
type input "0392740623"
type input "TIẾN"
type input "0988858822"
type input "Thành"
checkbox input "true"
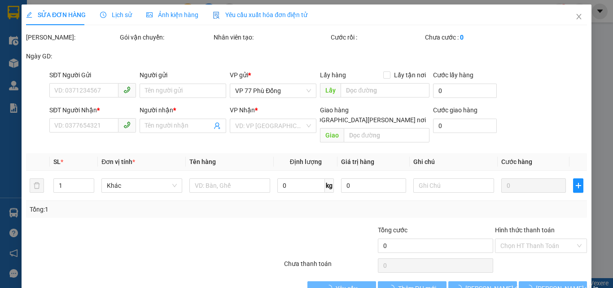
type input "51 [PERSON_NAME] (CA [PERSON_NAME])"
type input "40.000"
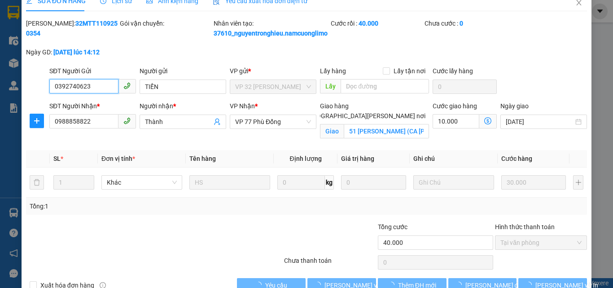
scroll to position [46, 0]
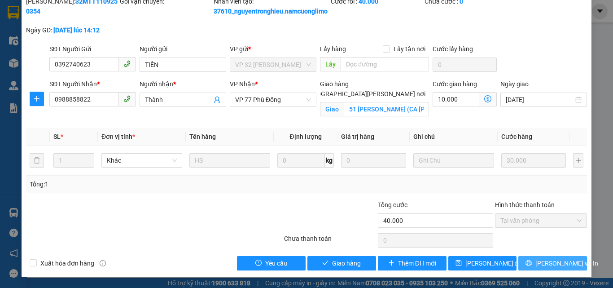
click at [556, 263] on span "[PERSON_NAME] và In" at bounding box center [566, 263] width 63 height 10
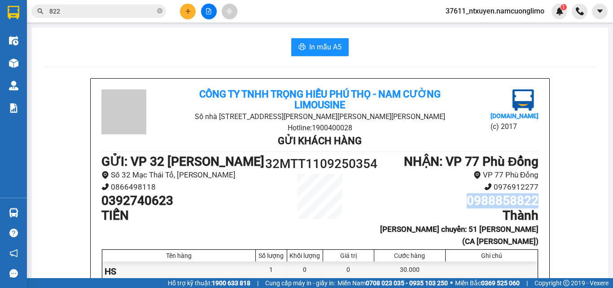
drag, startPoint x: 538, startPoint y: 201, endPoint x: 491, endPoint y: 207, distance: 47.0
click at [462, 204] on div "Công ty TNHH Trọng [PERSON_NAME][GEOGRAPHIC_DATA] - [PERSON_NAME][GEOGRAPHIC_DA…" at bounding box center [320, 277] width 459 height 397
copy h1 "0988858822"
click at [158, 9] on icon "close-circle" at bounding box center [159, 10] width 5 height 5
paste input "0988858822"
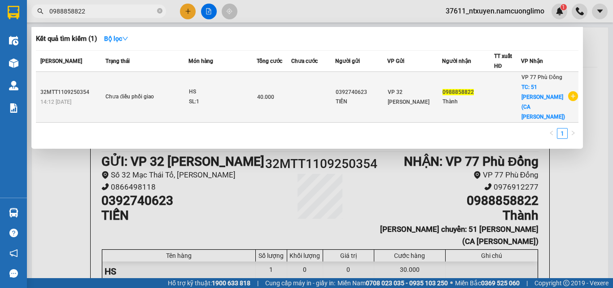
type input "0988858822"
drag, startPoint x: 378, startPoint y: 79, endPoint x: 338, endPoint y: 79, distance: 39.9
click at [338, 79] on tr "32MTT1109250354 14:12 [DATE] Chưa điều [PERSON_NAME] HS SL: 1 40.000 0392740623…" at bounding box center [307, 97] width 542 height 51
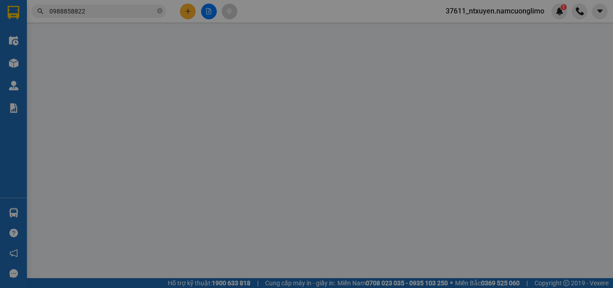
type input "0392740623"
type input "TIẾN"
type input "0988858822"
type input "Thành"
checkbox input "true"
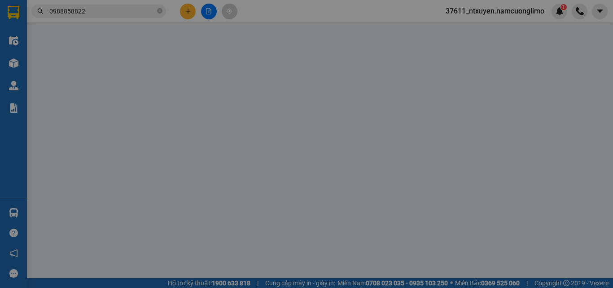
type input "51 [PERSON_NAME] (CA [PERSON_NAME])"
type input "40.000"
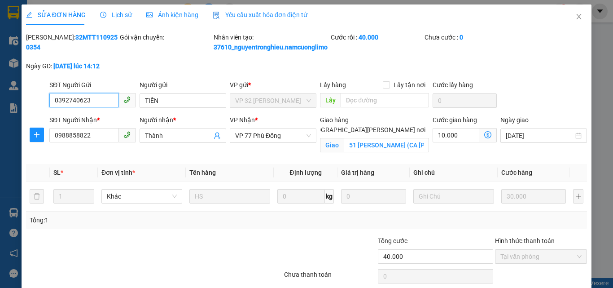
drag, startPoint x: 101, startPoint y: 113, endPoint x: 53, endPoint y: 111, distance: 47.6
click at [53, 107] on input "0392740623" at bounding box center [83, 100] width 69 height 14
click at [577, 17] on icon "close" at bounding box center [579, 16] width 5 height 5
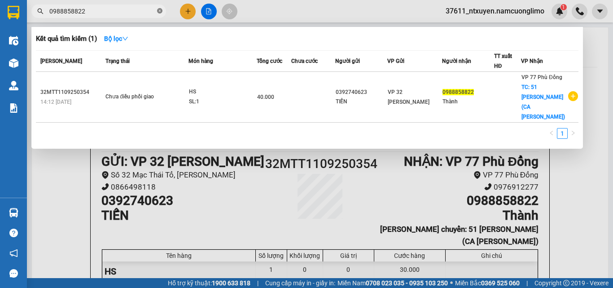
click at [158, 11] on icon "close-circle" at bounding box center [159, 10] width 5 height 5
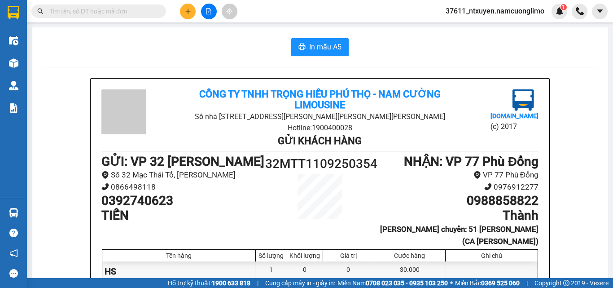
paste input "0392740623"
type input "0392740623"
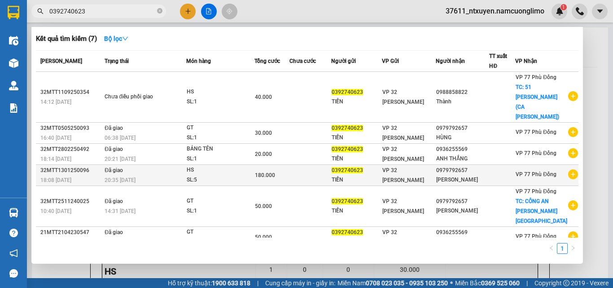
scroll to position [2, 0]
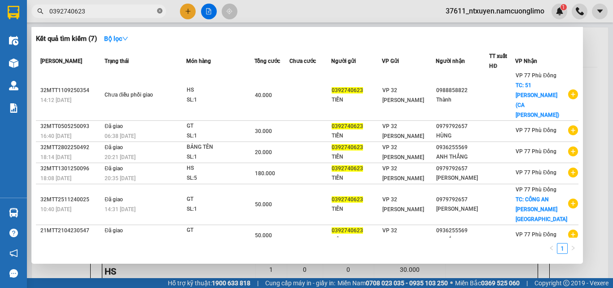
click at [158, 10] on icon "close-circle" at bounding box center [159, 10] width 5 height 5
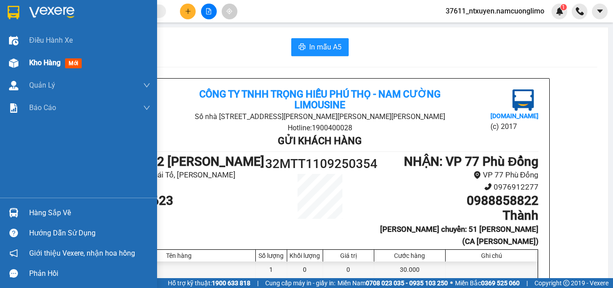
click at [29, 62] on span "Kho hàng" at bounding box center [44, 62] width 31 height 9
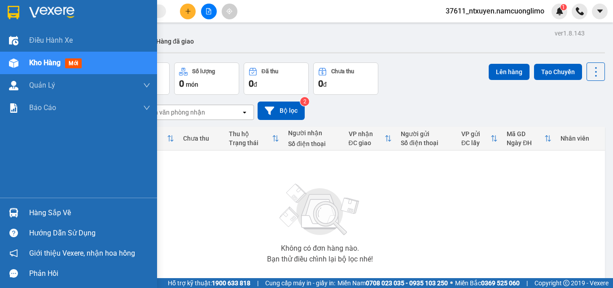
click at [42, 212] on div "Hàng sắp về" at bounding box center [89, 212] width 121 height 13
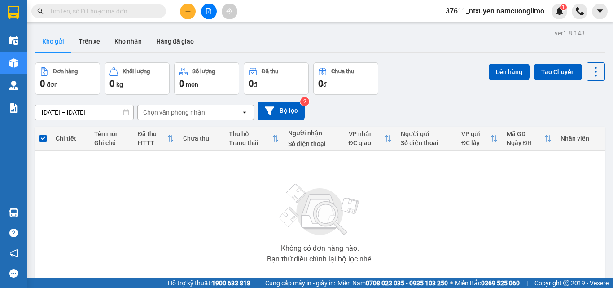
drag, startPoint x: 453, startPoint y: 199, endPoint x: 357, endPoint y: 96, distance: 140.6
click at [453, 199] on section "Kết quả [PERSON_NAME] ( 7 ) Bộ lọc Mã ĐH Trạng thái Món hàng [PERSON_NAME] [PER…" at bounding box center [306, 144] width 613 height 288
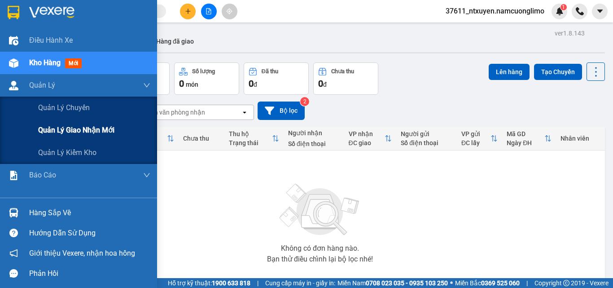
click at [66, 134] on span "Quản lý giao nhận mới" at bounding box center [76, 129] width 76 height 11
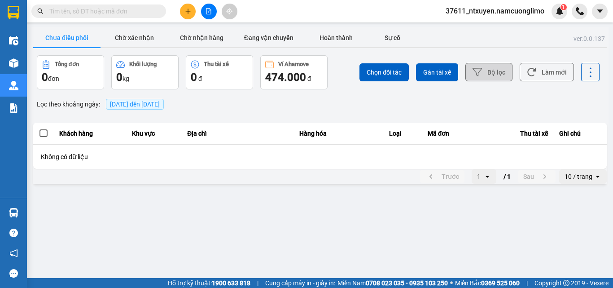
click at [502, 74] on button "Bộ lọc" at bounding box center [488, 72] width 47 height 18
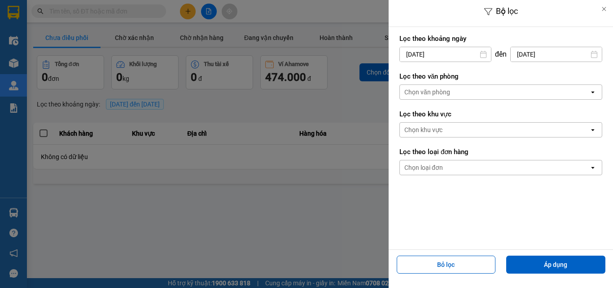
click at [443, 55] on input "[DATE]" at bounding box center [445, 54] width 91 height 14
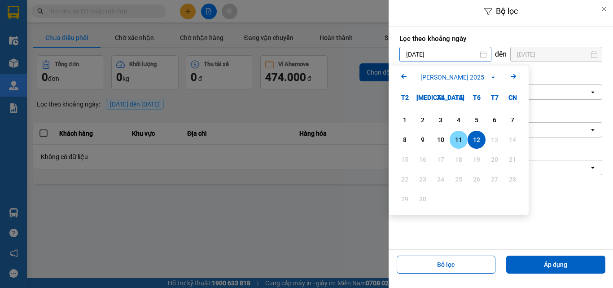
click at [459, 135] on div "11" at bounding box center [458, 139] width 13 height 11
type input "[DATE]"
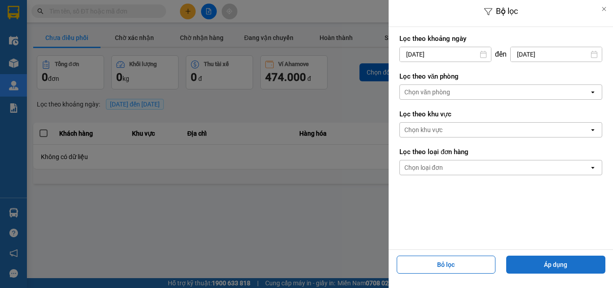
click at [557, 262] on button "Áp dụng" at bounding box center [555, 264] width 99 height 18
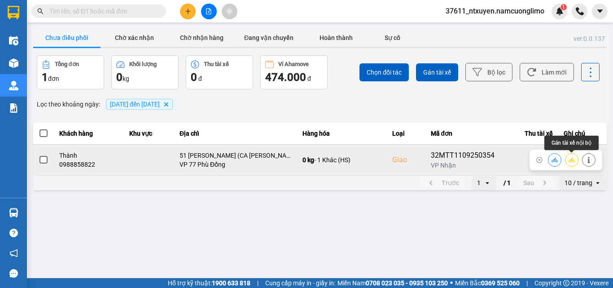
click at [574, 158] on icon at bounding box center [571, 160] width 6 height 6
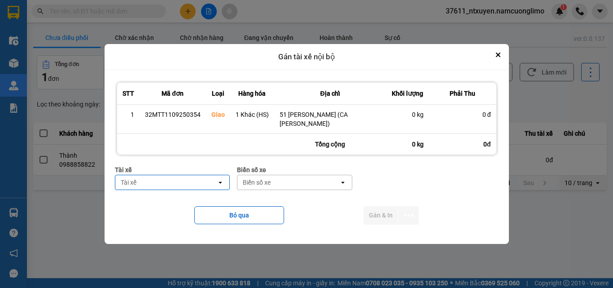
drag, startPoint x: 176, startPoint y: 176, endPoint x: 177, endPoint y: 184, distance: 7.6
click at [176, 176] on div "Tài xế" at bounding box center [166, 182] width 102 height 14
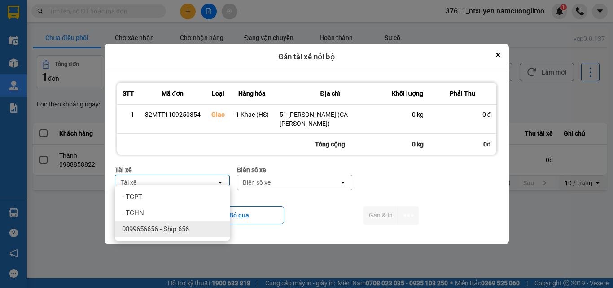
click at [167, 228] on span "0899656656 - Ship 656" at bounding box center [155, 228] width 67 height 9
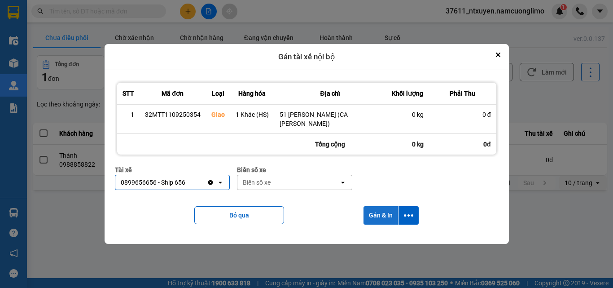
click at [378, 206] on button "Gán & In" at bounding box center [380, 215] width 35 height 18
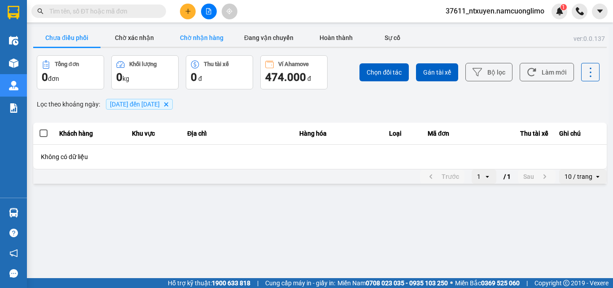
click at [206, 35] on button "Chờ nhận hàng" at bounding box center [201, 38] width 67 height 18
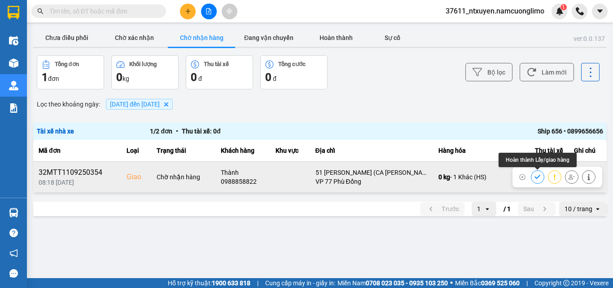
click at [538, 177] on icon at bounding box center [537, 177] width 6 height 4
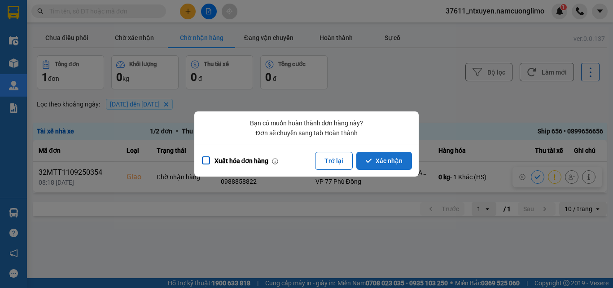
click at [393, 163] on button "Xác nhận" at bounding box center [384, 161] width 56 height 18
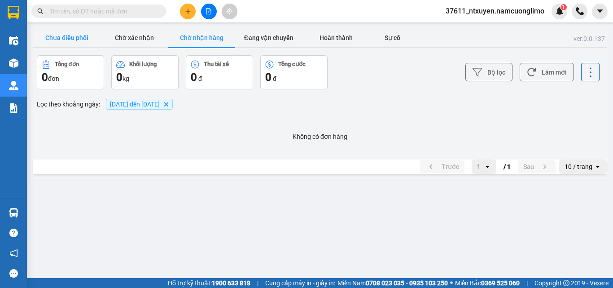
click at [60, 38] on button "Chưa điều phối" at bounding box center [66, 38] width 67 height 18
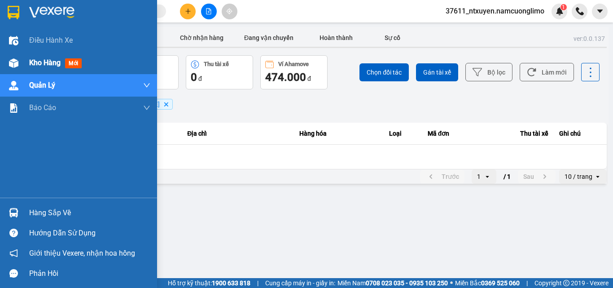
click at [38, 62] on span "Kho hàng" at bounding box center [44, 62] width 31 height 9
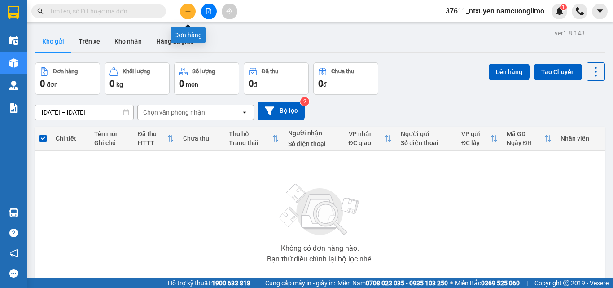
click at [188, 10] on icon "plus" at bounding box center [188, 11] width 0 height 5
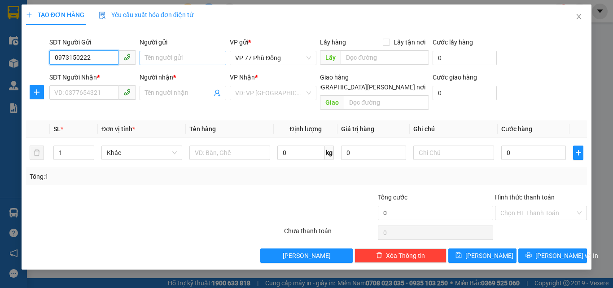
type input "0973150222"
click at [161, 57] on input "Người gửi" at bounding box center [183, 58] width 87 height 14
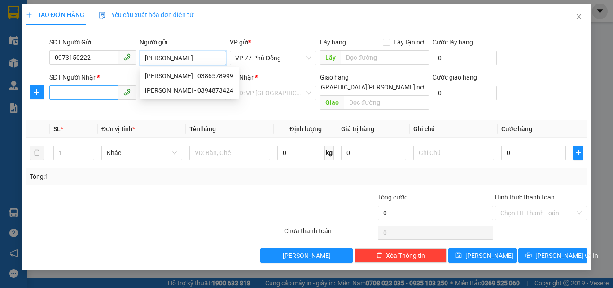
type input "[PERSON_NAME]"
click at [97, 96] on input "SĐT Người Nhận *" at bounding box center [83, 92] width 69 height 14
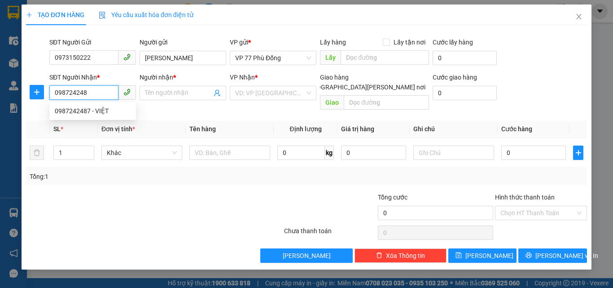
type input "0987242487"
click at [94, 110] on div "0987242487 - VIỆT" at bounding box center [93, 111] width 76 height 10
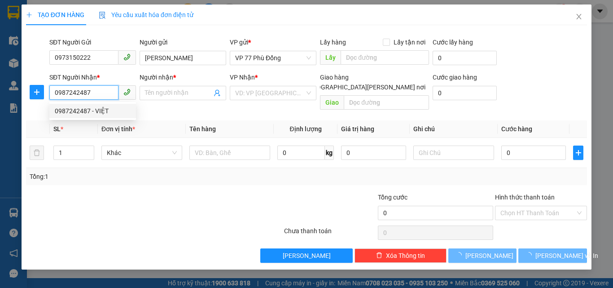
type input "VIỆT"
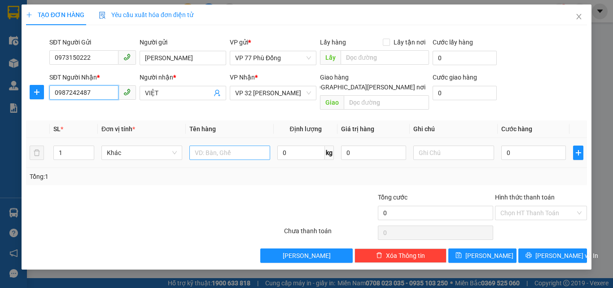
type input "0987242487"
click at [196, 145] on input "text" at bounding box center [229, 152] width 81 height 14
type input "TRỨNG"
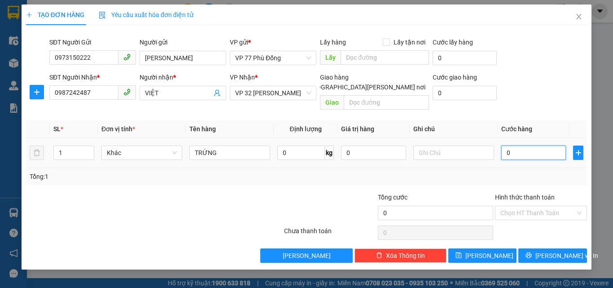
click at [523, 145] on input "0" at bounding box center [533, 152] width 65 height 14
type input "3"
type input "30"
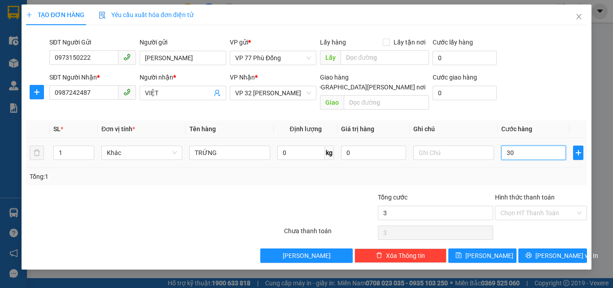
type input "30"
type input "30.000"
click at [516, 206] on input "Hình thức thanh toán" at bounding box center [537, 212] width 75 height 13
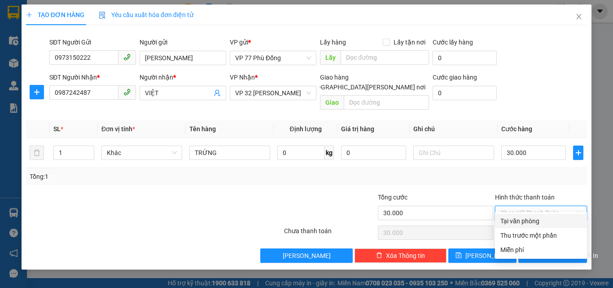
click at [524, 227] on div "Tại văn phòng" at bounding box center [541, 221] width 92 height 14
type input "0"
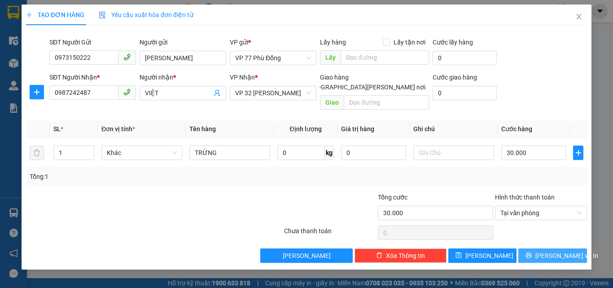
click at [550, 250] on span "[PERSON_NAME] và In" at bounding box center [566, 255] width 63 height 10
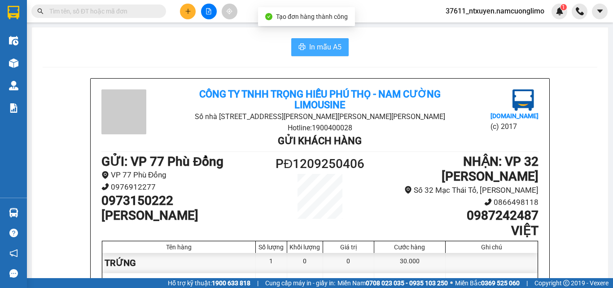
click at [315, 45] on span "In mẫu A5" at bounding box center [325, 46] width 32 height 11
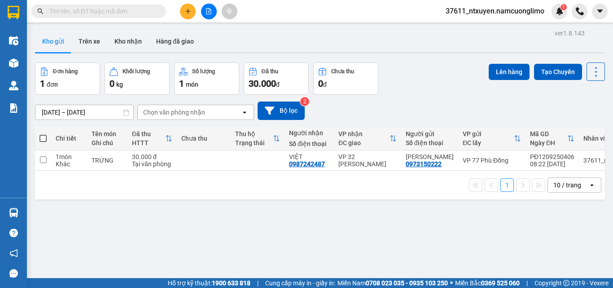
click at [142, 13] on input "text" at bounding box center [102, 11] width 106 height 10
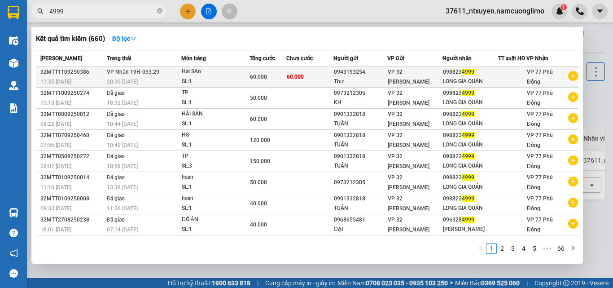
type input "4999"
click at [219, 77] on div "Hai SAn" at bounding box center [215, 72] width 67 height 10
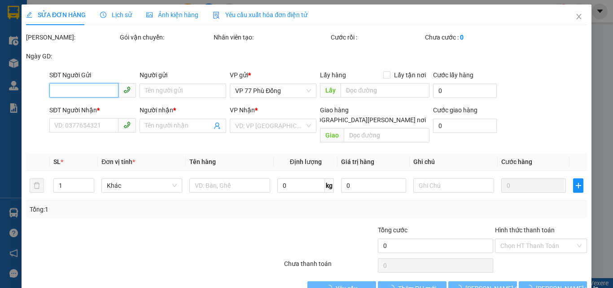
type input "0943193254"
type input "Thư"
type input "0988234999"
type input "LONG GIA QUÁN"
type input "60.000"
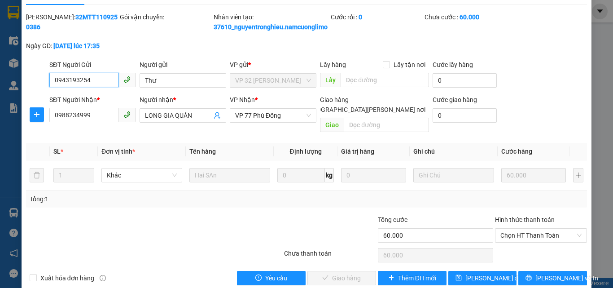
scroll to position [35, 0]
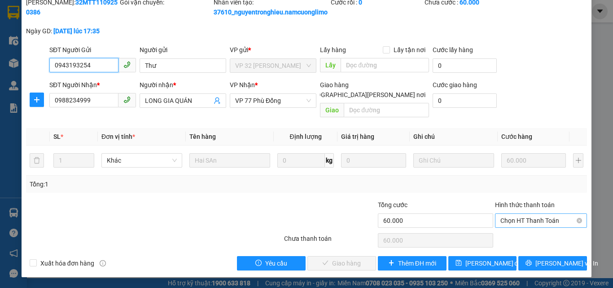
click at [510, 218] on span "Chọn HT Thanh Toán" at bounding box center [540, 220] width 81 height 13
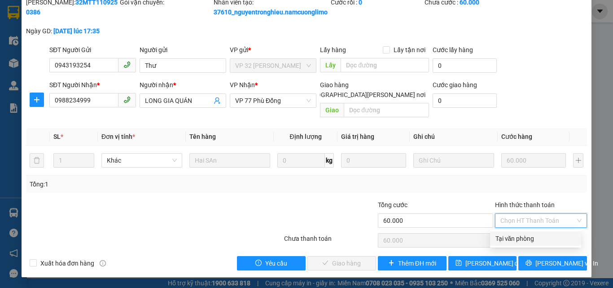
drag, startPoint x: 502, startPoint y: 234, endPoint x: 448, endPoint y: 255, distance: 57.8
click at [501, 234] on div "Tại văn phòng" at bounding box center [535, 238] width 80 height 10
type input "0"
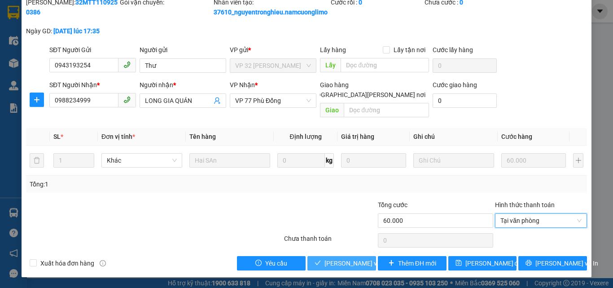
click at [338, 267] on span "[PERSON_NAME] và [PERSON_NAME] hàng" at bounding box center [384, 263] width 121 height 10
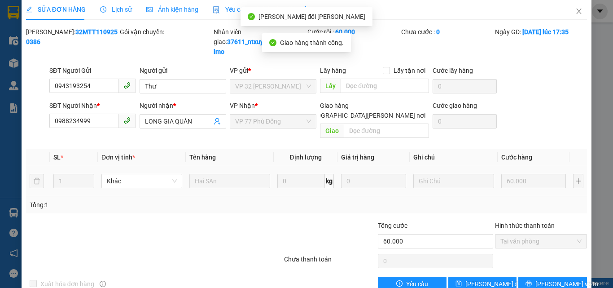
scroll to position [0, 0]
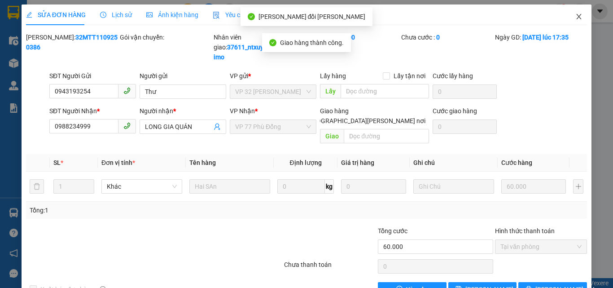
click at [569, 13] on span "Close" at bounding box center [578, 16] width 25 height 25
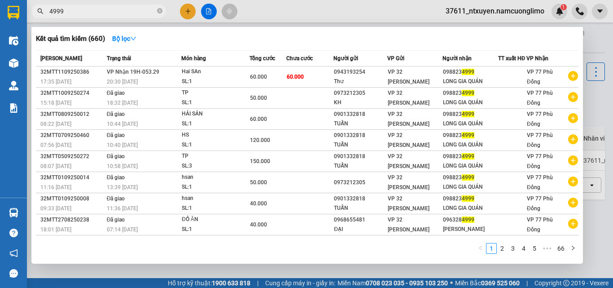
drag, startPoint x: 158, startPoint y: 9, endPoint x: 140, endPoint y: 13, distance: 18.7
click at [155, 12] on span "4999" at bounding box center [98, 10] width 135 height 13
click at [140, 13] on input "4999" at bounding box center [102, 11] width 106 height 10
click at [158, 10] on icon "close-circle" at bounding box center [159, 10] width 5 height 5
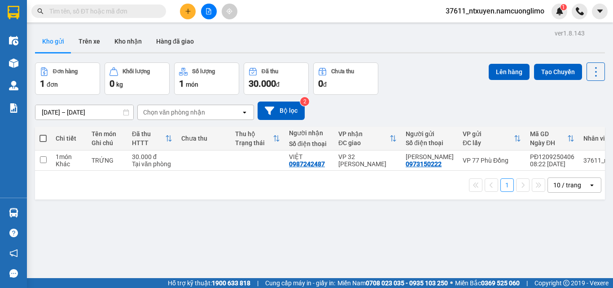
click at [140, 9] on input "text" at bounding box center [102, 11] width 106 height 10
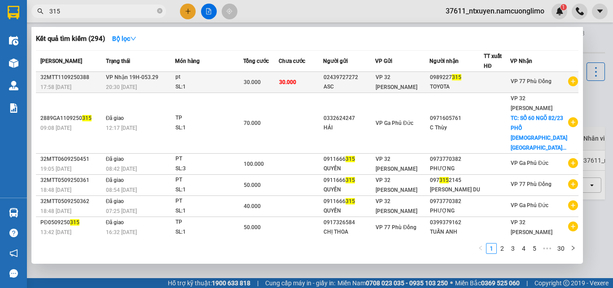
type input "315"
click at [166, 84] on div "20:30 [DATE]" at bounding box center [140, 87] width 69 height 10
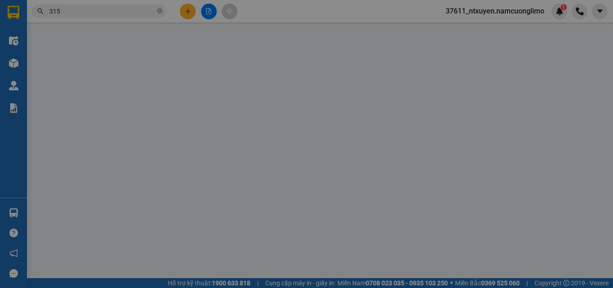
type input "02439727272"
type input "ASC"
type input "0989227315"
type input "TOYOTA"
type input "30.000"
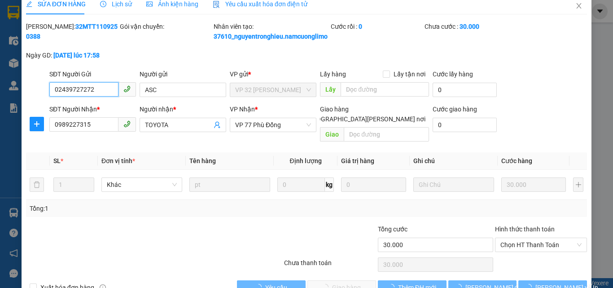
scroll to position [35, 0]
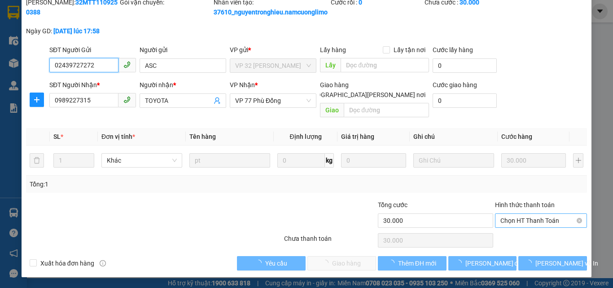
drag, startPoint x: 514, startPoint y: 222, endPoint x: 515, endPoint y: 228, distance: 5.9
click at [515, 222] on span "Chọn HT Thanh Toán" at bounding box center [540, 220] width 81 height 13
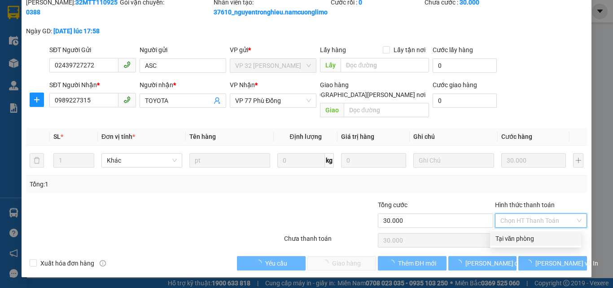
drag, startPoint x: 509, startPoint y: 238, endPoint x: 366, endPoint y: 272, distance: 147.1
click at [499, 241] on div "Tại văn phòng" at bounding box center [535, 238] width 80 height 10
type input "0"
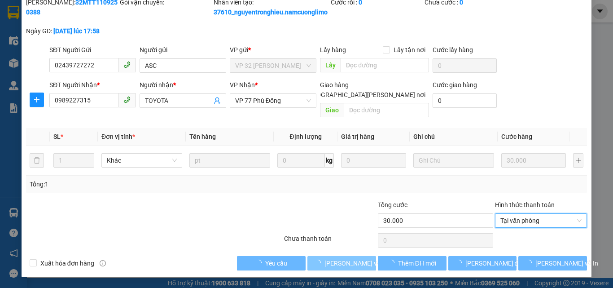
click at [345, 264] on span "[PERSON_NAME] và [PERSON_NAME] hàng" at bounding box center [384, 263] width 121 height 10
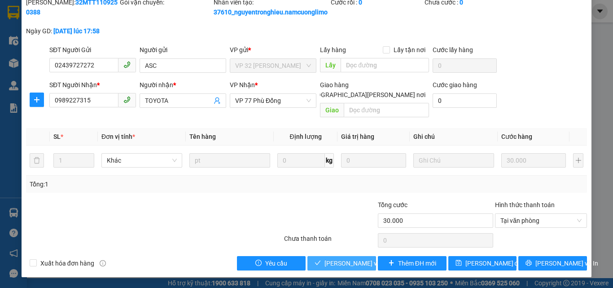
click at [345, 264] on span "[PERSON_NAME] và [PERSON_NAME] hàng" at bounding box center [384, 263] width 121 height 10
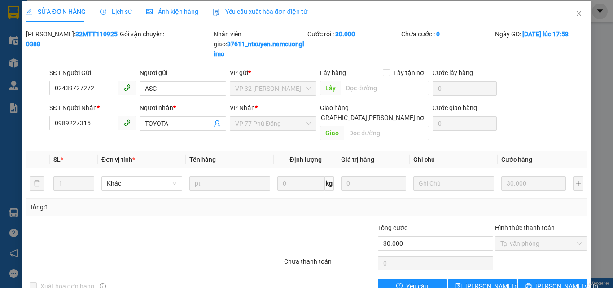
scroll to position [0, 0]
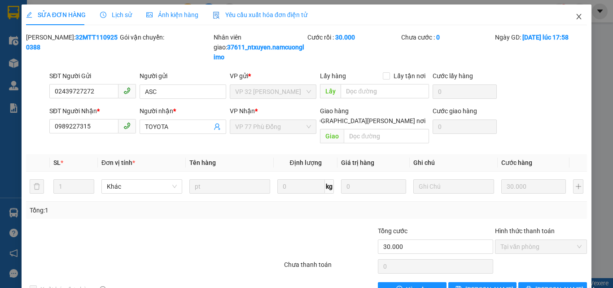
click at [575, 14] on icon "close" at bounding box center [578, 16] width 7 height 7
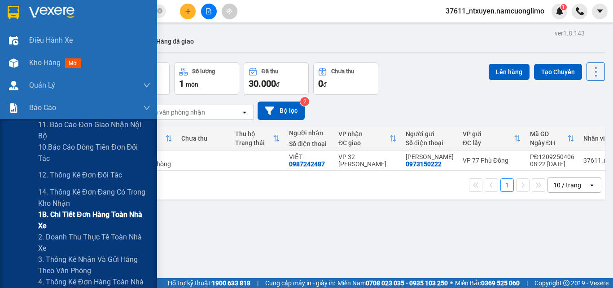
click at [51, 216] on span "1B. Chi tiết đơn hàng toàn nhà xe" at bounding box center [94, 220] width 112 height 22
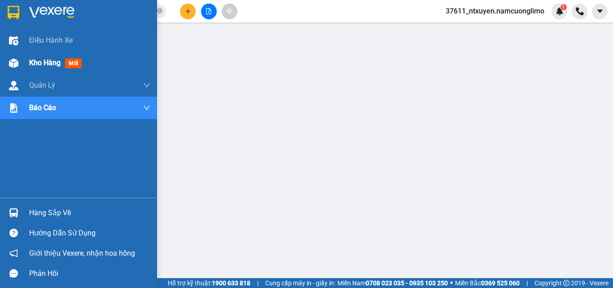
click at [39, 61] on span "Kho hàng" at bounding box center [44, 62] width 31 height 9
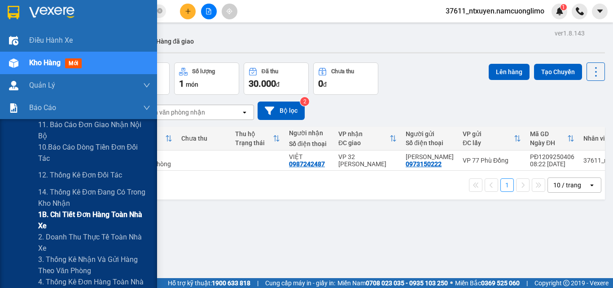
click at [48, 213] on span "1B. Chi tiết đơn hàng toàn nhà xe" at bounding box center [94, 220] width 112 height 22
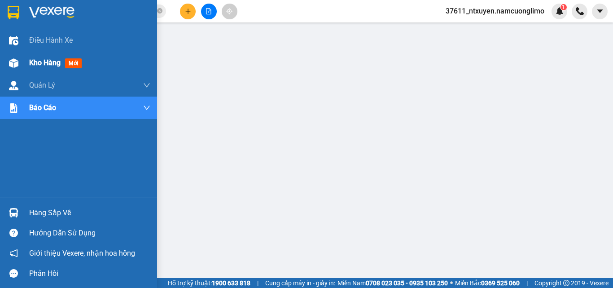
click at [39, 62] on span "Kho hàng" at bounding box center [44, 62] width 31 height 9
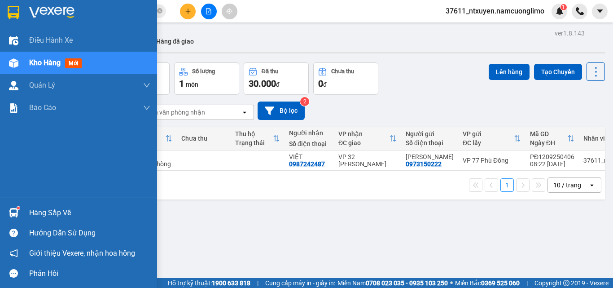
click at [43, 210] on div "Hàng sắp về" at bounding box center [89, 212] width 121 height 13
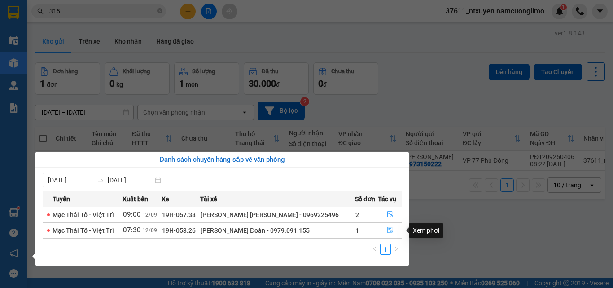
click at [387, 231] on icon "file-done" at bounding box center [390, 230] width 6 height 6
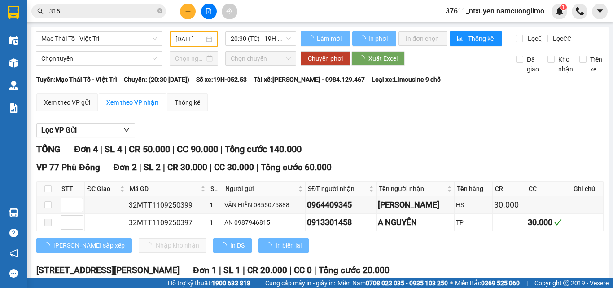
type input "[DATE]"
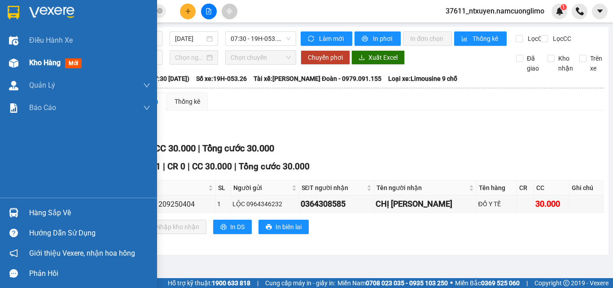
click at [33, 61] on span "Kho hàng" at bounding box center [44, 62] width 31 height 9
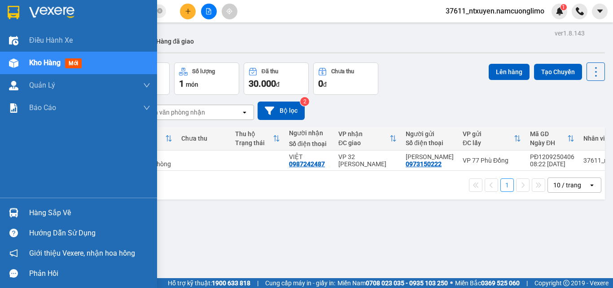
click at [45, 210] on div "Hàng sắp về" at bounding box center [89, 212] width 121 height 13
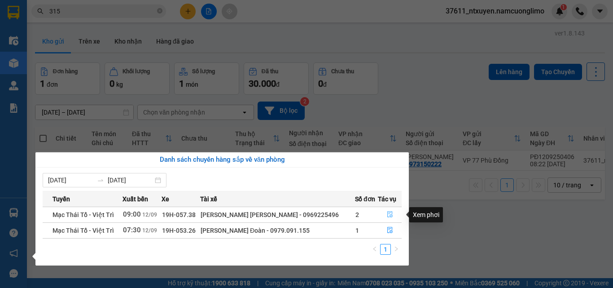
click at [388, 211] on icon "file-done" at bounding box center [389, 214] width 5 height 6
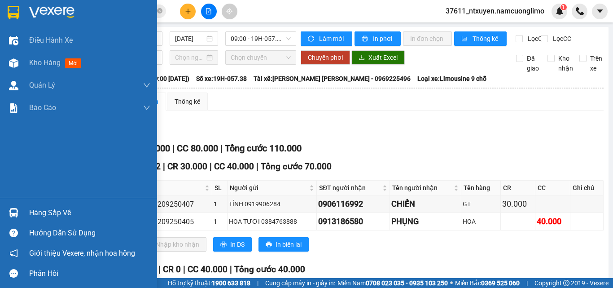
click at [56, 211] on div "Hàng sắp về" at bounding box center [89, 212] width 121 height 13
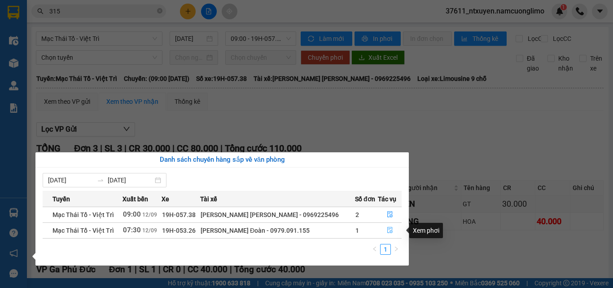
click at [387, 230] on icon "file-done" at bounding box center [389, 230] width 5 height 6
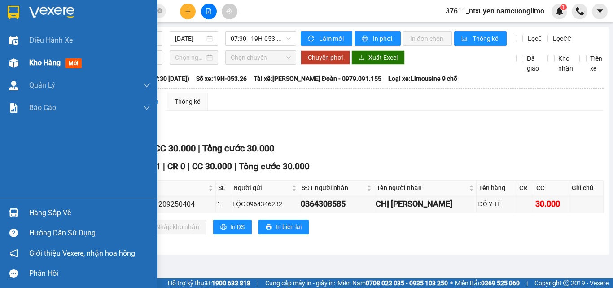
click at [39, 62] on span "Kho hàng" at bounding box center [44, 62] width 31 height 9
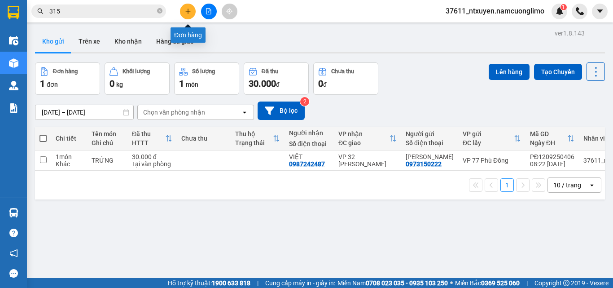
click at [182, 12] on button at bounding box center [188, 12] width 16 height 16
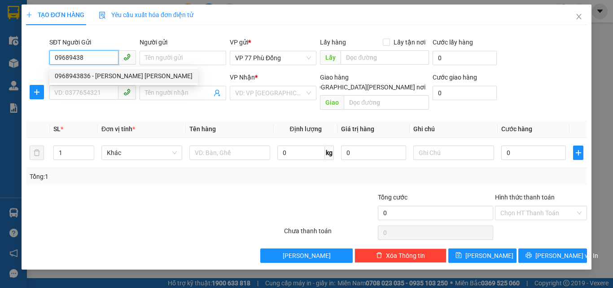
click at [90, 77] on div "0968943836 - [PERSON_NAME] [PERSON_NAME]" at bounding box center [124, 76] width 138 height 10
type input "0968943836"
type input "[PERSON_NAME] [PERSON_NAME]"
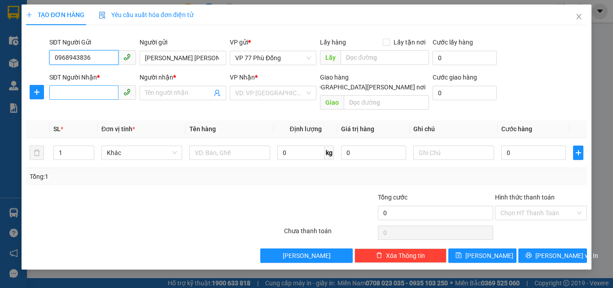
type input "0968943836"
click at [94, 95] on input "SĐT Người Nhận *" at bounding box center [83, 92] width 69 height 14
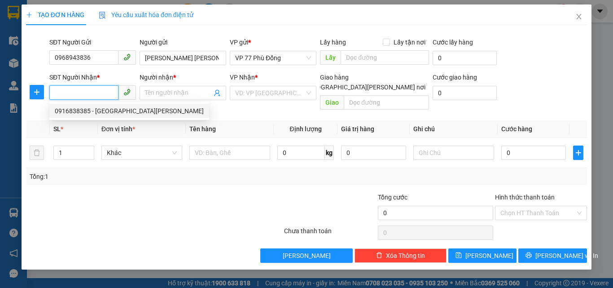
click at [99, 113] on div "0916838385 - [GEOGRAPHIC_DATA][PERSON_NAME]" at bounding box center [129, 111] width 149 height 10
type input "0916838385"
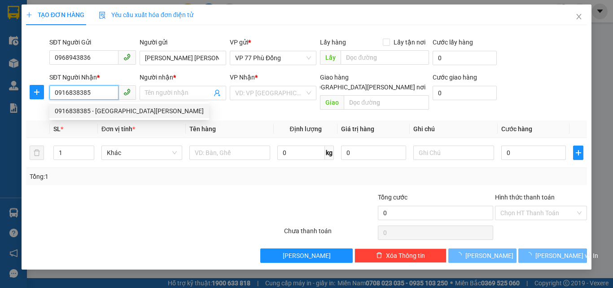
type input "TÚ ANH"
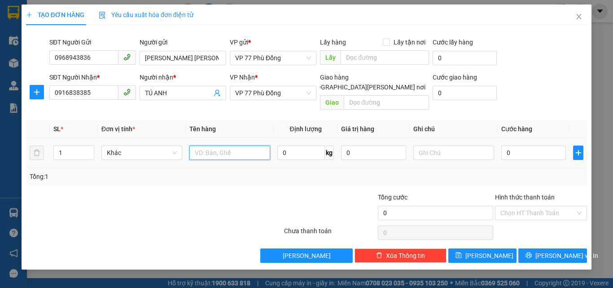
click at [225, 145] on input "text" at bounding box center [229, 152] width 81 height 14
click at [286, 88] on span "VP 77 Phù Đổng" at bounding box center [273, 92] width 76 height 13
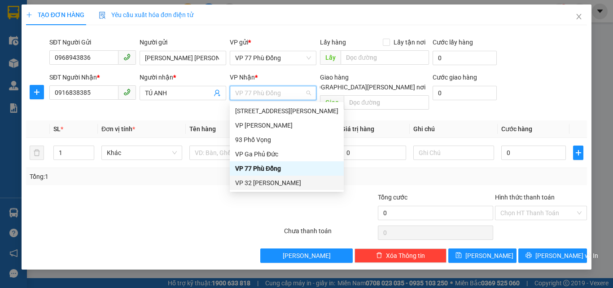
drag, startPoint x: 255, startPoint y: 184, endPoint x: 257, endPoint y: 177, distance: 8.0
click at [258, 182] on div "VP 32 [PERSON_NAME]" at bounding box center [286, 183] width 103 height 10
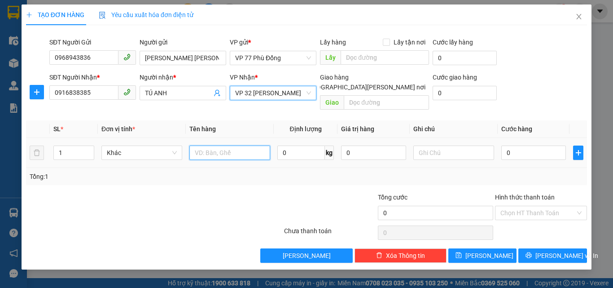
click at [219, 145] on input "text" at bounding box center [229, 152] width 81 height 14
type input "LK LOGO"
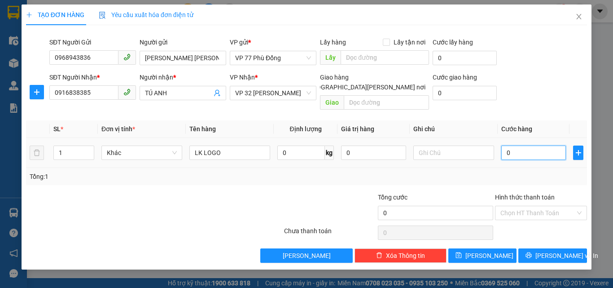
click at [516, 147] on input "0" at bounding box center [533, 152] width 65 height 14
type input "4"
type input "40"
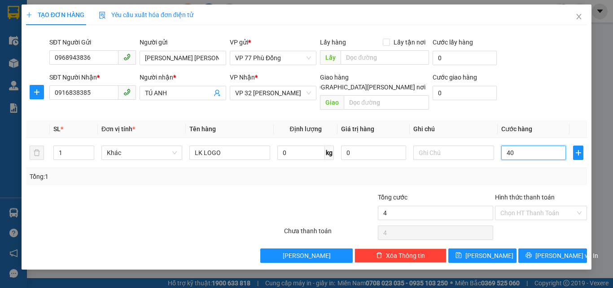
type input "40"
type input "40.000"
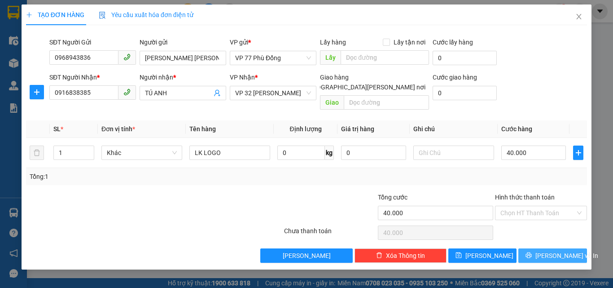
click at [572, 248] on button "[PERSON_NAME] và In" at bounding box center [552, 255] width 69 height 14
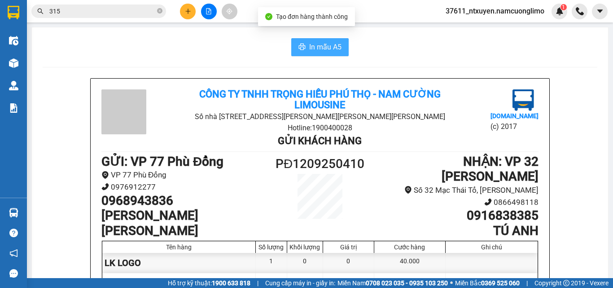
click at [319, 44] on span "In mẫu A5" at bounding box center [325, 46] width 32 height 11
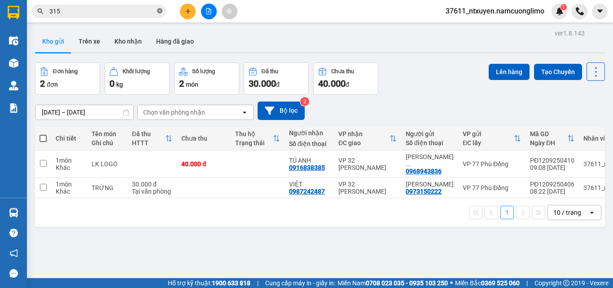
click at [160, 10] on icon "close-circle" at bounding box center [159, 10] width 5 height 5
click at [124, 10] on input "text" at bounding box center [102, 11] width 106 height 10
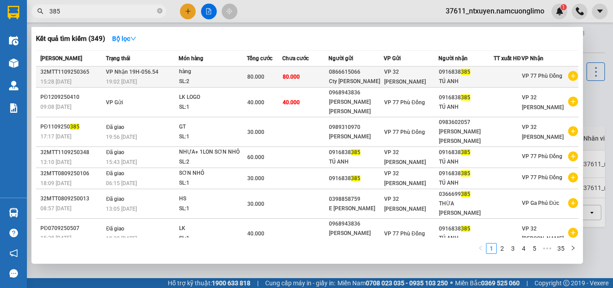
type input "385"
click at [202, 77] on div "hàng" at bounding box center [212, 72] width 67 height 10
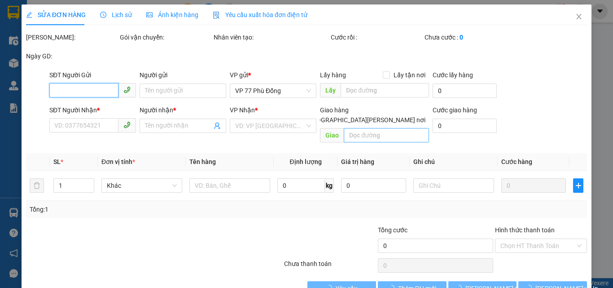
type input "0866615066"
type input "Cty [PERSON_NAME]"
type input "0916838385"
type input "TÚ ANH"
type input "80.000"
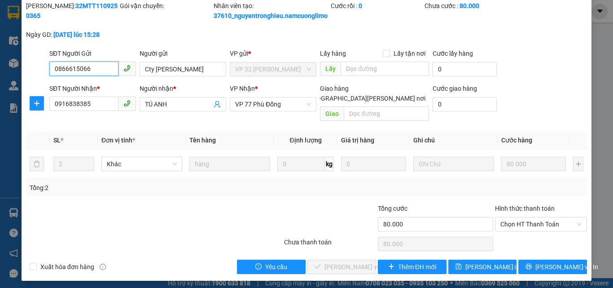
scroll to position [35, 0]
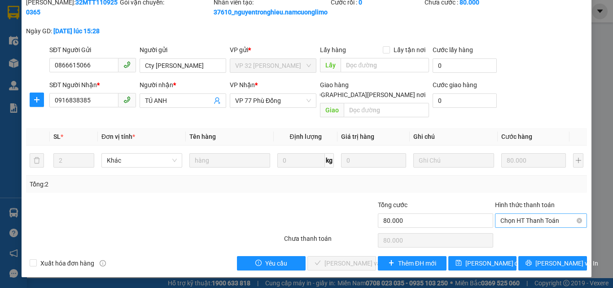
drag, startPoint x: 523, startPoint y: 209, endPoint x: 520, endPoint y: 220, distance: 11.0
click at [523, 209] on div "Hình thức thanh toán" at bounding box center [541, 206] width 92 height 13
click at [520, 220] on span "Chọn HT Thanh Toán" at bounding box center [540, 220] width 81 height 13
click at [518, 238] on div "Tại văn phòng" at bounding box center [535, 238] width 80 height 10
type input "0"
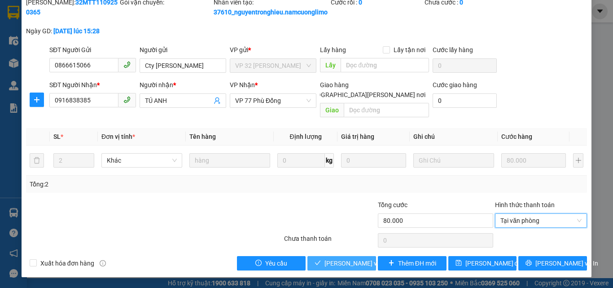
click at [341, 262] on span "[PERSON_NAME] và [PERSON_NAME] hàng" at bounding box center [384, 263] width 121 height 10
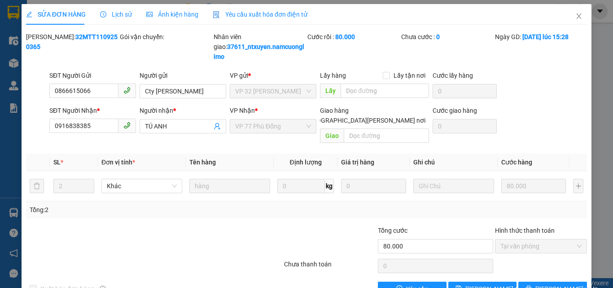
scroll to position [0, 0]
click at [575, 16] on icon "close" at bounding box center [578, 16] width 7 height 7
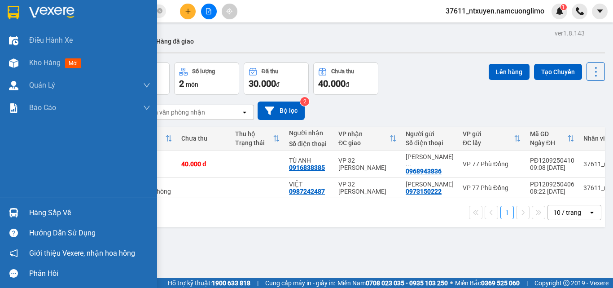
click at [30, 210] on div "Hàng sắp về" at bounding box center [89, 212] width 121 height 13
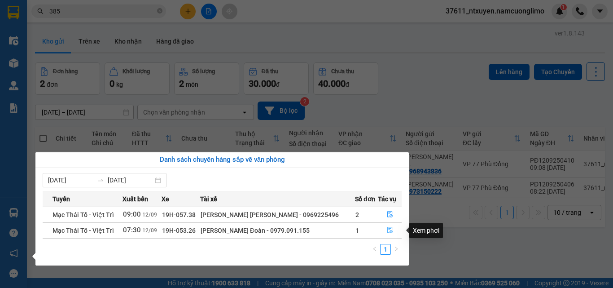
click at [389, 231] on icon "file-done" at bounding box center [390, 230] width 6 height 6
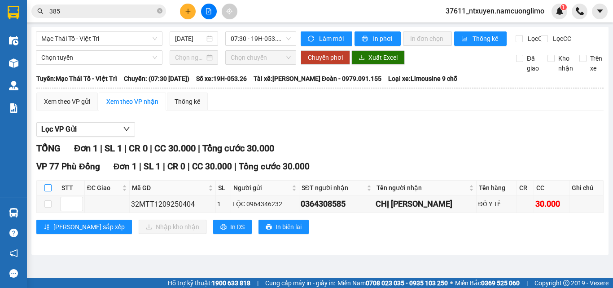
click at [48, 191] on input "checkbox" at bounding box center [47, 187] width 7 height 7
checkbox input "true"
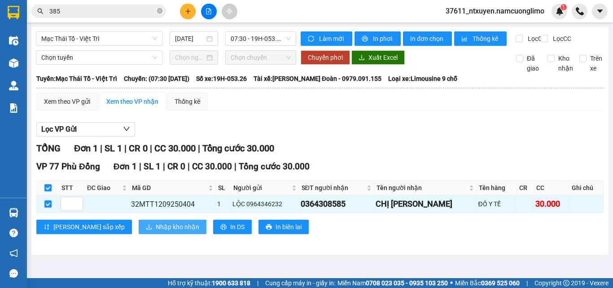
click at [156, 231] on span "Nhập kho nhận" at bounding box center [178, 227] width 44 height 10
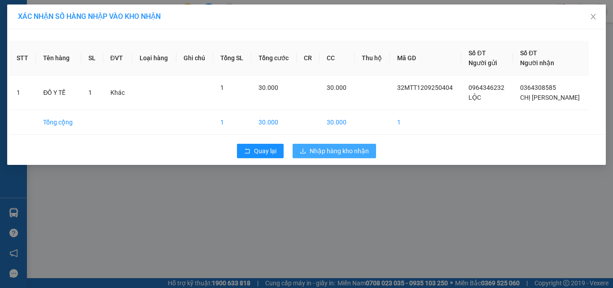
click at [336, 149] on span "Nhập hàng kho nhận" at bounding box center [339, 151] width 59 height 10
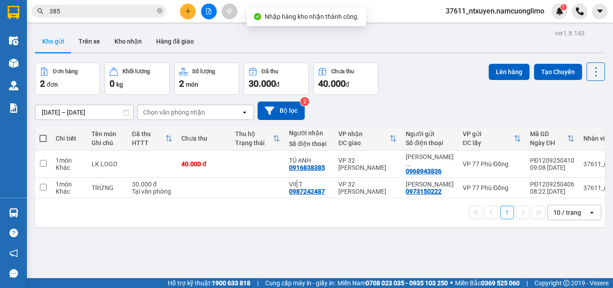
click at [38, 134] on th at bounding box center [43, 139] width 16 height 24
click at [42, 138] on span at bounding box center [42, 138] width 7 height 7
click at [43, 134] on input "checkbox" at bounding box center [43, 134] width 0 height 0
checkbox input "true"
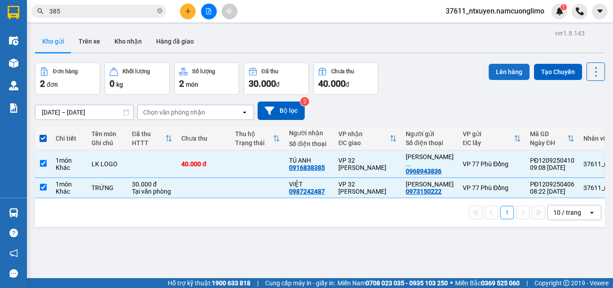
click at [496, 70] on button "Lên hàng" at bounding box center [509, 72] width 41 height 16
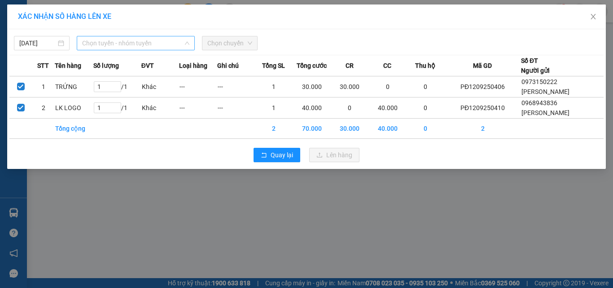
click at [125, 41] on span "Chọn tuyến - nhóm tuyến" at bounding box center [135, 42] width 107 height 13
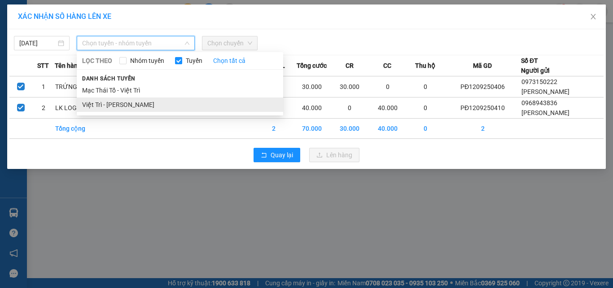
click at [89, 105] on li "Việt Trì - [PERSON_NAME]" at bounding box center [180, 104] width 206 height 14
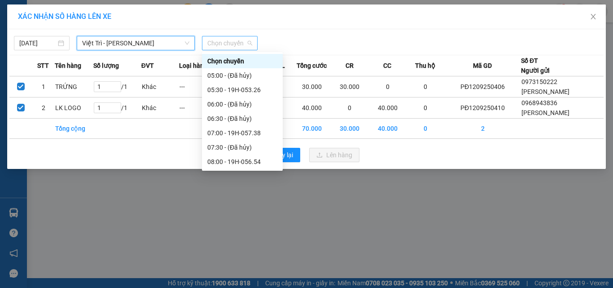
click at [232, 40] on span "Chọn chuyến" at bounding box center [229, 42] width 45 height 13
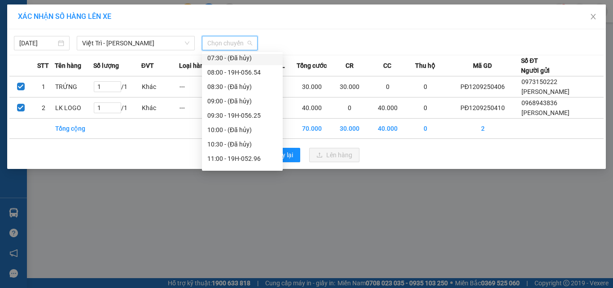
scroll to position [90, 0]
click at [242, 111] on div "09:30 - 19H-056.25" at bounding box center [242, 115] width 70 height 10
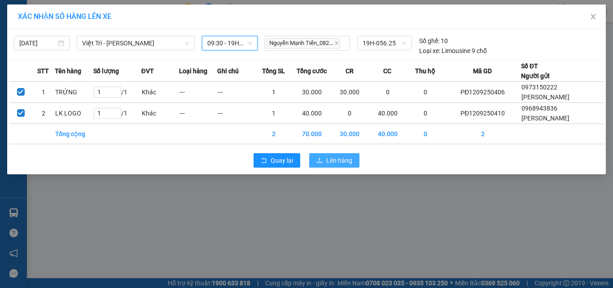
click at [333, 165] on span "Lên hàng" at bounding box center [339, 160] width 26 height 10
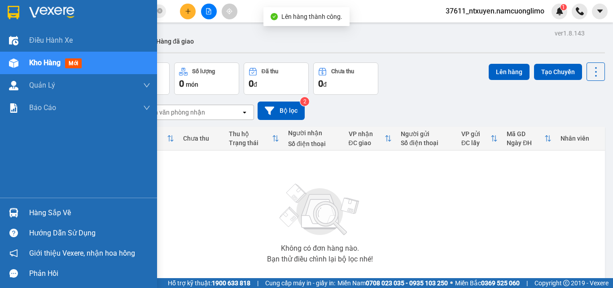
click at [43, 207] on div "Hàng sắp về" at bounding box center [89, 212] width 121 height 13
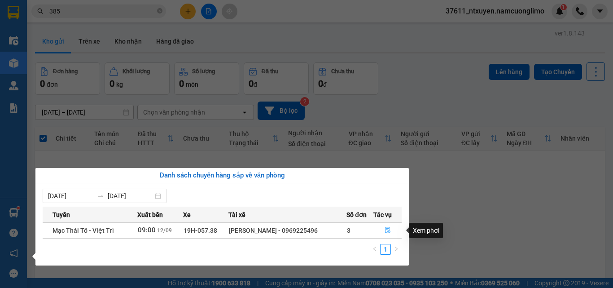
click at [377, 227] on button "button" at bounding box center [387, 230] width 27 height 14
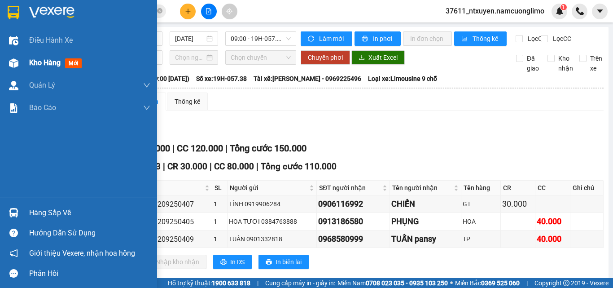
click at [51, 61] on span "Kho hàng" at bounding box center [44, 62] width 31 height 9
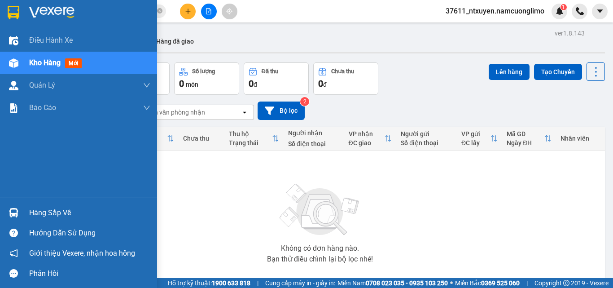
click at [52, 214] on div "Hàng sắp về" at bounding box center [89, 212] width 121 height 13
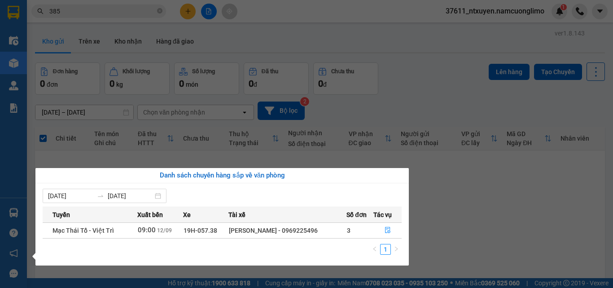
click at [474, 222] on section "Kết quả tìm kiếm ( 349 ) Bộ lọc Mã ĐH Trạng thái Món hàng Tổng cước Chưa cước N…" at bounding box center [306, 144] width 613 height 288
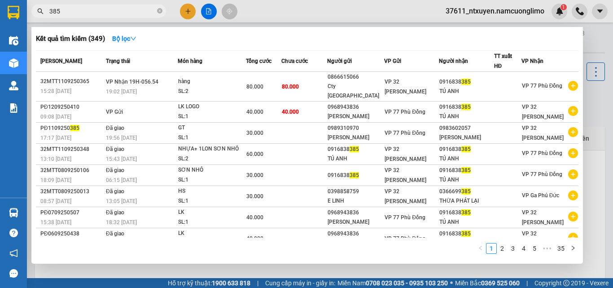
drag, startPoint x: 162, startPoint y: 10, endPoint x: 144, endPoint y: 8, distance: 18.1
click at [161, 8] on span at bounding box center [159, 11] width 5 height 9
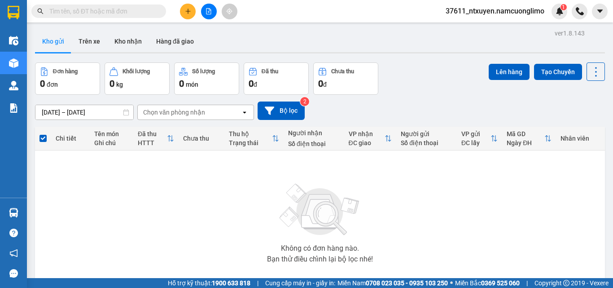
click at [129, 13] on input "text" at bounding box center [102, 11] width 106 height 10
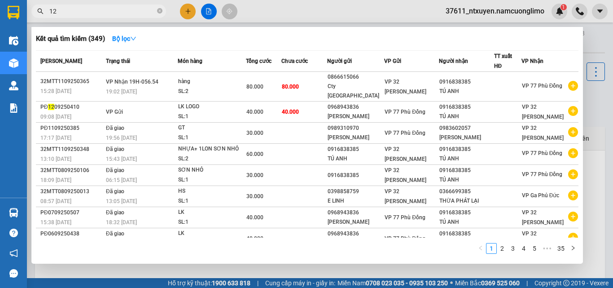
type input "128"
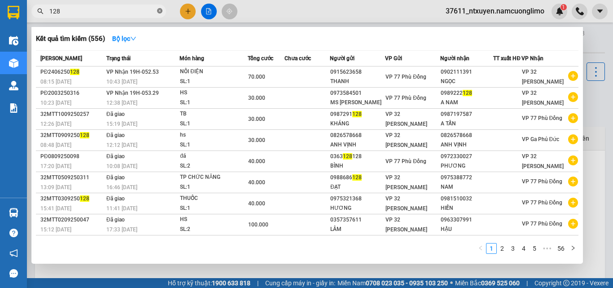
click at [159, 10] on icon "close-circle" at bounding box center [159, 10] width 5 height 5
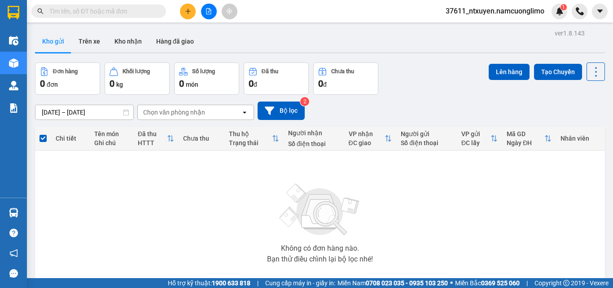
click at [123, 11] on input "text" at bounding box center [102, 11] width 106 height 10
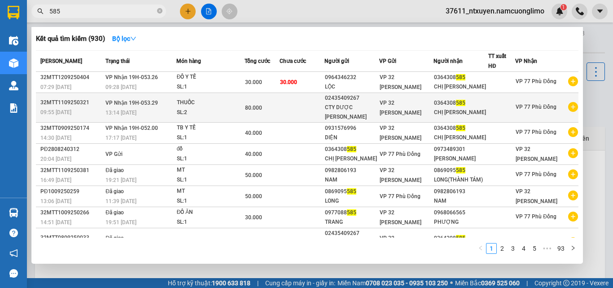
type input "585"
click at [207, 108] on div "SL: 2" at bounding box center [210, 113] width 67 height 10
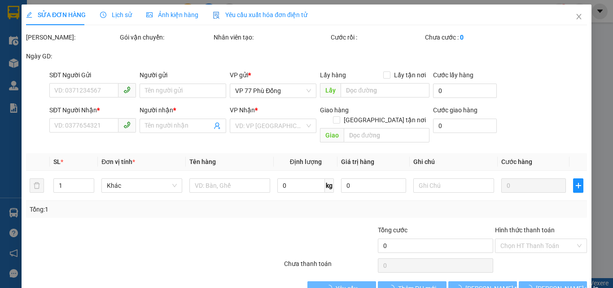
type input "02435409267"
type input "CTY DƯỢC HOÀNG HẢI"
type input "0364308585"
type input "CHỊ [PERSON_NAME]"
type input "80.000"
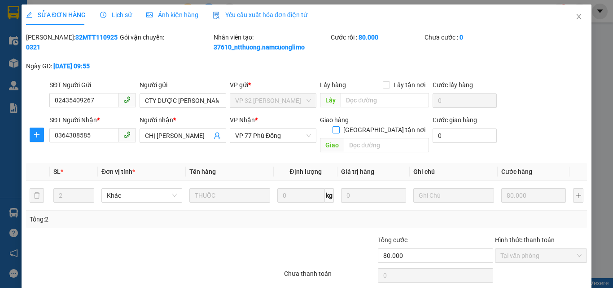
click at [339, 126] on input "[GEOGRAPHIC_DATA][PERSON_NAME] nơi" at bounding box center [335, 129] width 6 height 6
checkbox input "true"
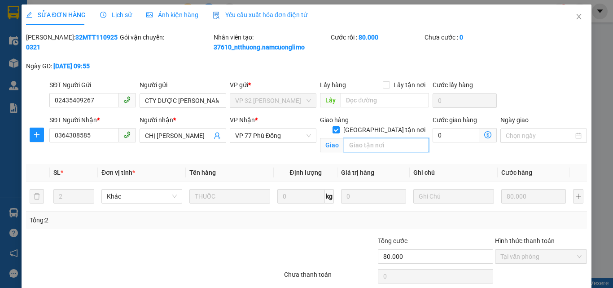
click at [363, 138] on input "text" at bounding box center [386, 145] width 85 height 14
type input "PK DUNG CHÂU"
click at [445, 141] on input "0" at bounding box center [456, 135] width 47 height 14
type input "3"
type input "80.003"
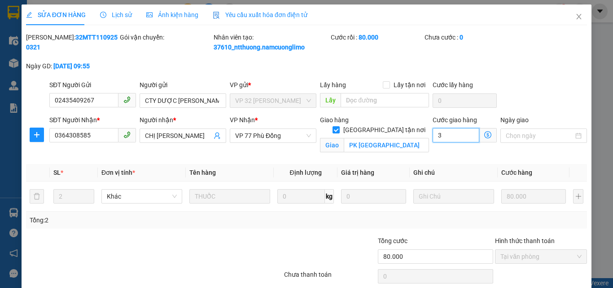
type input "3"
type input "30"
type input "80.030"
type input "30"
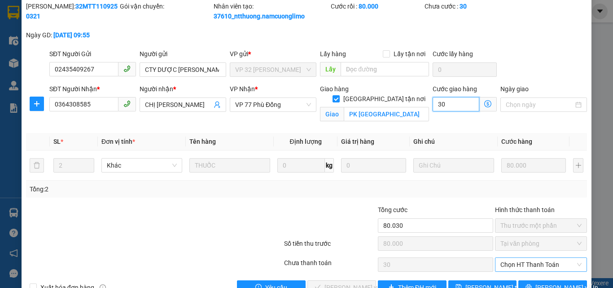
scroll to position [55, 0]
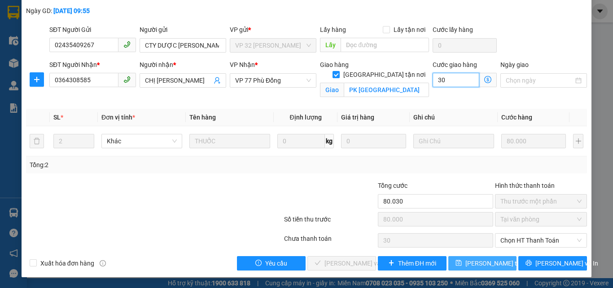
type input "30"
type input "110.000"
type input "30.000"
click at [489, 263] on span "[PERSON_NAME] đổi" at bounding box center [501, 263] width 72 height 10
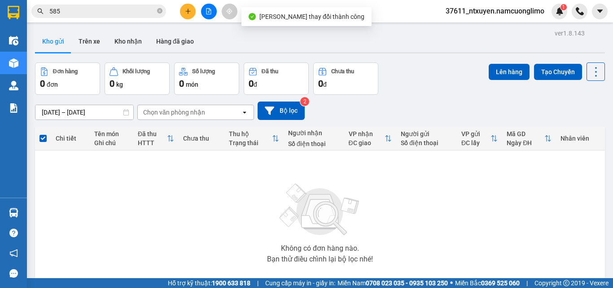
click at [95, 12] on input "585" at bounding box center [102, 11] width 106 height 10
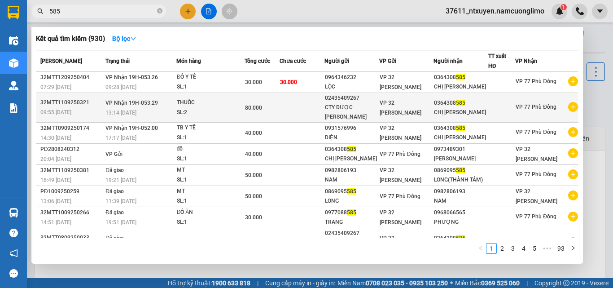
click at [280, 113] on td "80.000" at bounding box center [262, 108] width 35 height 30
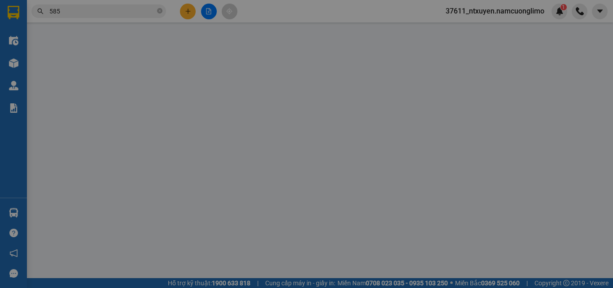
type input "02435409267"
type input "CTY DƯỢC HOÀNG HẢI"
type input "0364308585"
type input "CHỊ [PERSON_NAME]"
checkbox input "true"
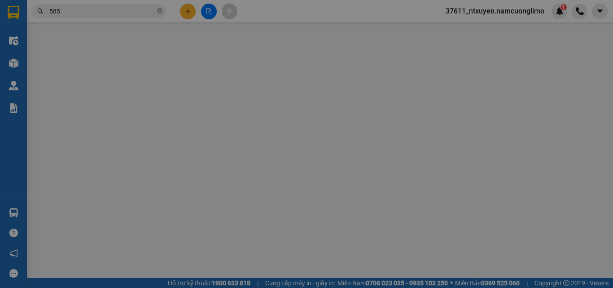
type input "PK DUNG CHÂU"
type input "110.000"
type input "80.000"
type input "30.000"
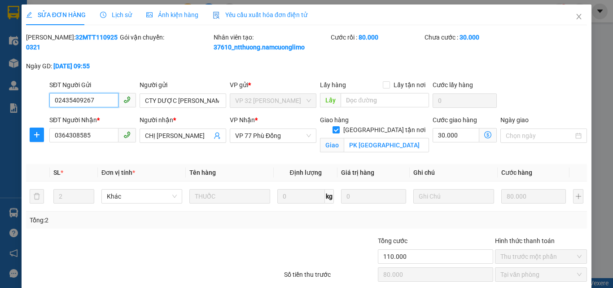
scroll to position [55, 0]
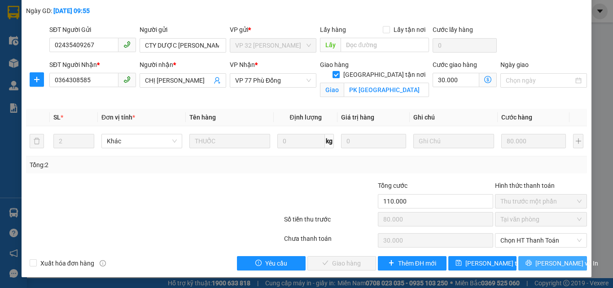
click at [560, 258] on span "[PERSON_NAME] và In" at bounding box center [566, 263] width 63 height 10
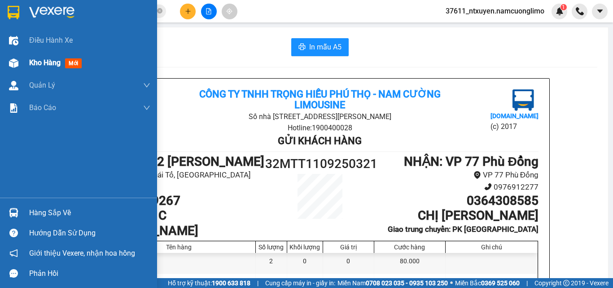
click at [38, 64] on span "Kho hàng" at bounding box center [44, 62] width 31 height 9
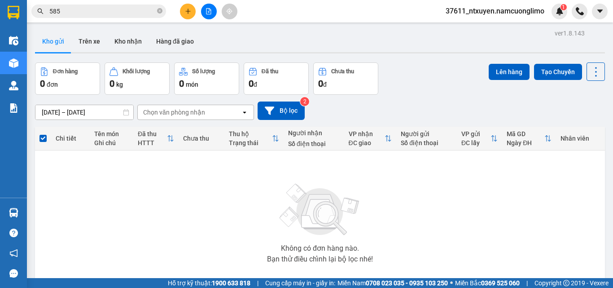
click at [122, 13] on input "585" at bounding box center [102, 11] width 106 height 10
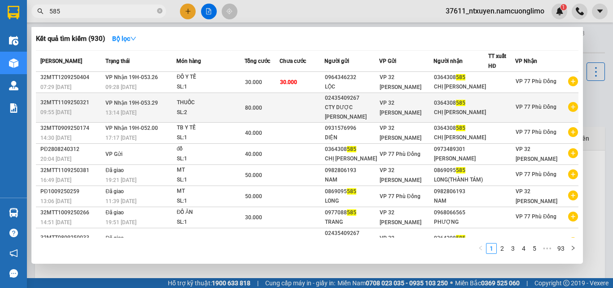
click at [218, 111] on div "SL: 2" at bounding box center [210, 113] width 67 height 10
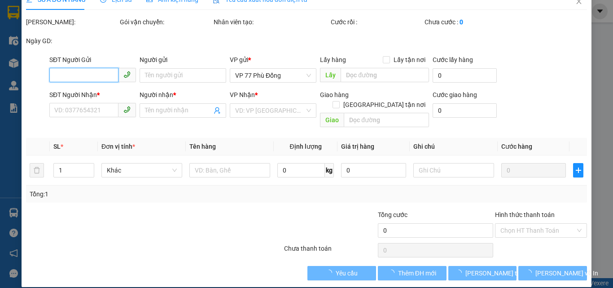
type input "02435409267"
type input "CTY DƯỢC HOÀNG HẢI"
type input "0364308585"
type input "CHỊ [PERSON_NAME]"
checkbox input "true"
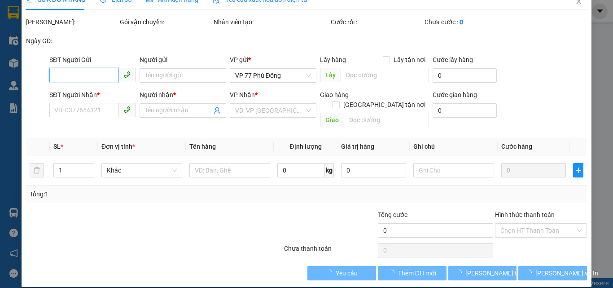
type input "PK DUNG CHÂU"
type input "110.000"
type input "80.000"
type input "30.000"
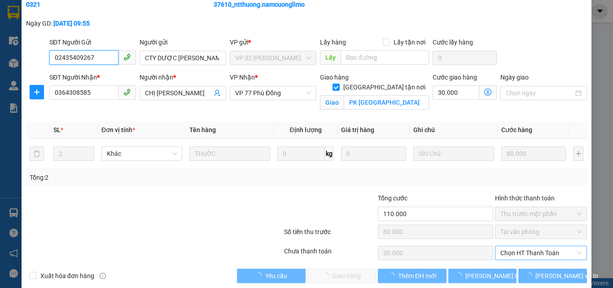
scroll to position [55, 0]
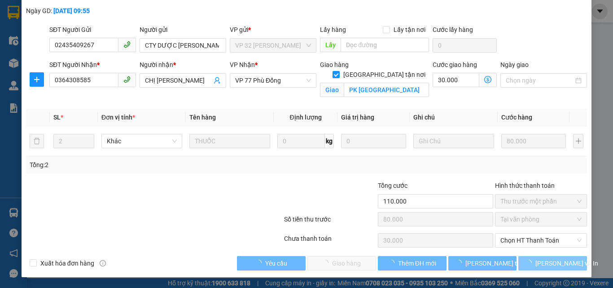
click at [554, 263] on span "[PERSON_NAME] và In" at bounding box center [566, 263] width 63 height 10
click at [547, 265] on span "[PERSON_NAME] và In" at bounding box center [566, 263] width 63 height 10
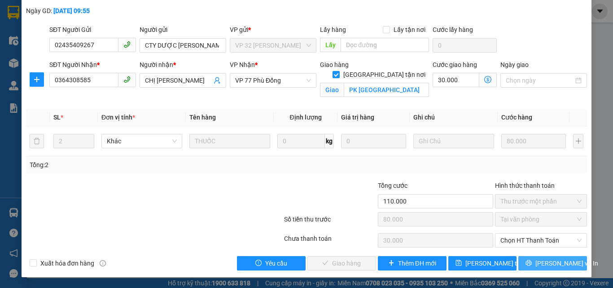
click at [556, 262] on span "[PERSON_NAME] và In" at bounding box center [566, 263] width 63 height 10
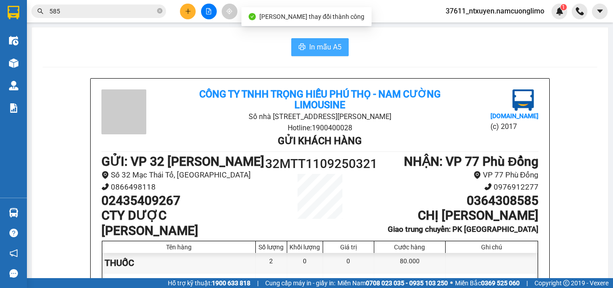
click at [325, 48] on span "In mẫu A5" at bounding box center [325, 46] width 32 height 11
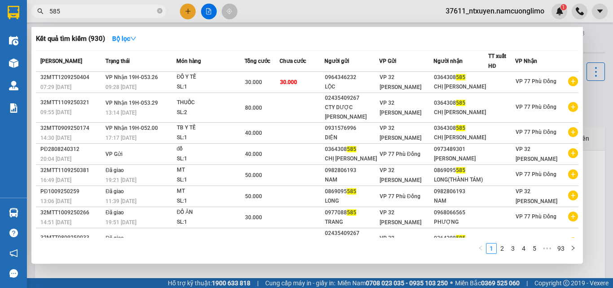
click at [157, 11] on span "585" at bounding box center [98, 10] width 135 height 13
click at [188, 12] on div at bounding box center [306, 144] width 613 height 288
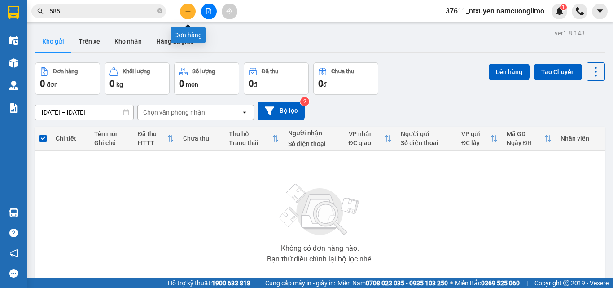
click at [185, 12] on icon "plus" at bounding box center [188, 11] width 6 height 6
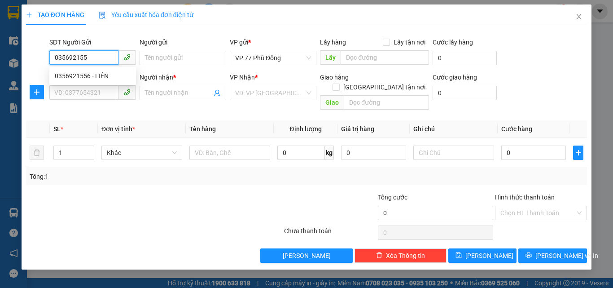
type input "0356921556"
click at [81, 74] on div "0356921556 - LIÊN" at bounding box center [93, 76] width 76 height 10
type input "LIÊN"
type input "0356921556"
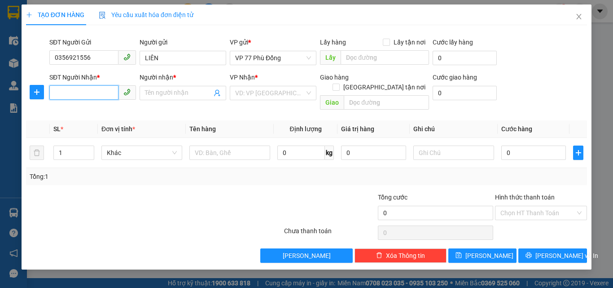
click at [69, 90] on input "SĐT Người Nhận *" at bounding box center [83, 92] width 69 height 14
click at [75, 112] on div "0916182128 - ĐẠT" at bounding box center [93, 111] width 76 height 10
type input "0916182128"
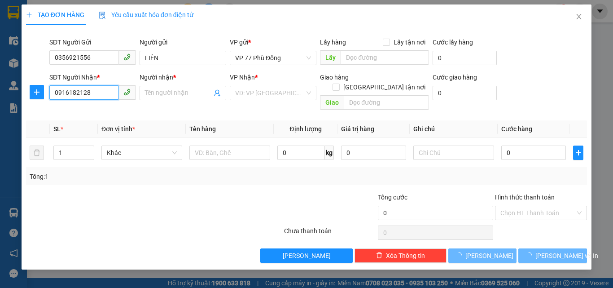
type input "ĐẠT"
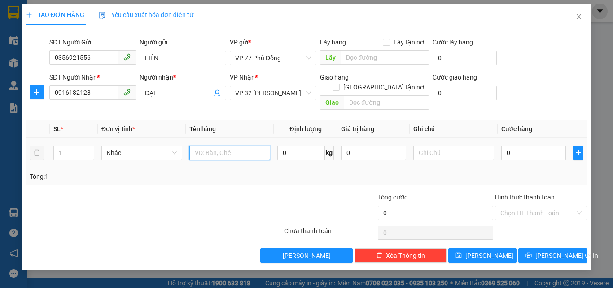
click at [218, 145] on input "text" at bounding box center [229, 152] width 81 height 14
type input "TP"
click at [527, 146] on input "0" at bounding box center [533, 152] width 65 height 14
type input "4"
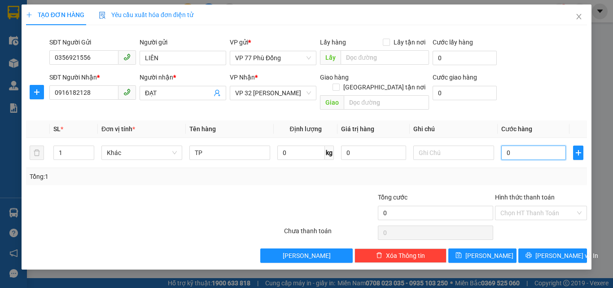
type input "4"
type input "40"
type input "40.000"
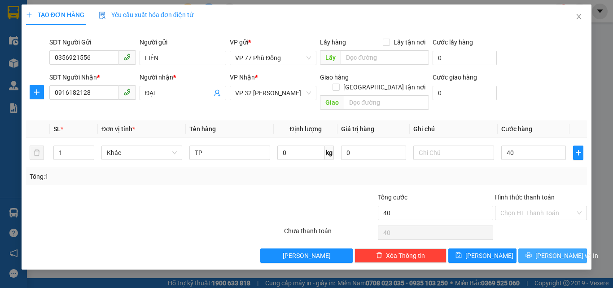
type input "40.000"
click at [564, 250] on span "[PERSON_NAME] và In" at bounding box center [566, 255] width 63 height 10
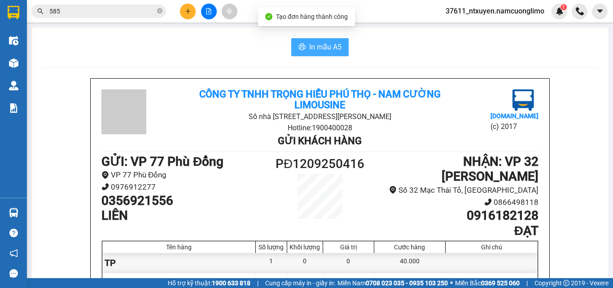
click at [314, 47] on span "In mẫu A5" at bounding box center [325, 46] width 32 height 11
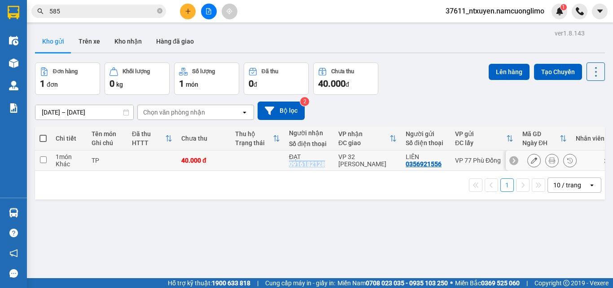
drag, startPoint x: 325, startPoint y: 163, endPoint x: 289, endPoint y: 164, distance: 36.4
click at [289, 164] on div "ĐẠT 0916182128" at bounding box center [309, 160] width 40 height 14
checkbox input "true"
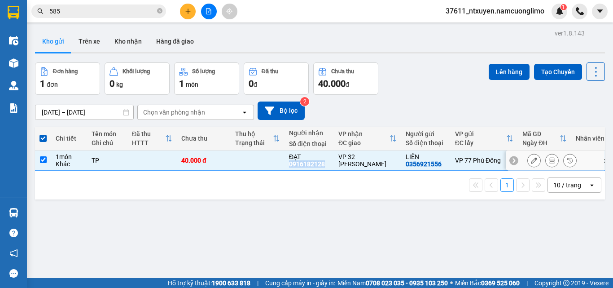
copy div "0916182128"
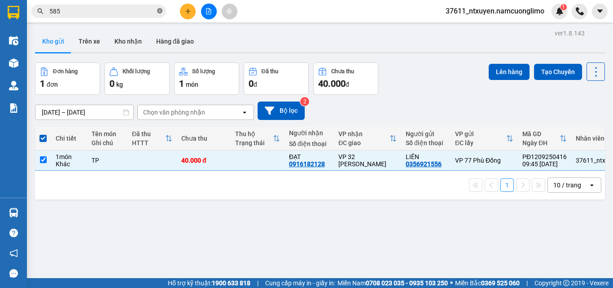
click at [160, 12] on icon "close-circle" at bounding box center [159, 10] width 5 height 5
drag, startPoint x: 44, startPoint y: 138, endPoint x: 78, endPoint y: 175, distance: 50.1
click at [51, 142] on th at bounding box center [43, 139] width 16 height 24
click at [41, 138] on span at bounding box center [42, 138] width 7 height 7
click at [43, 134] on input "checkbox" at bounding box center [43, 134] width 0 height 0
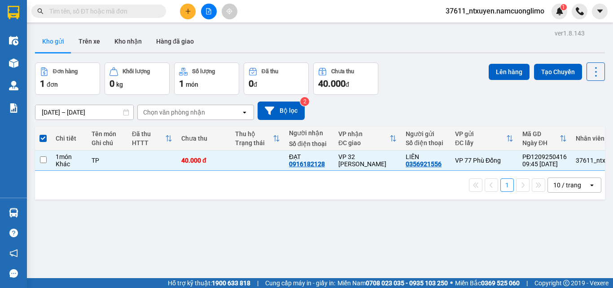
checkbox input "false"
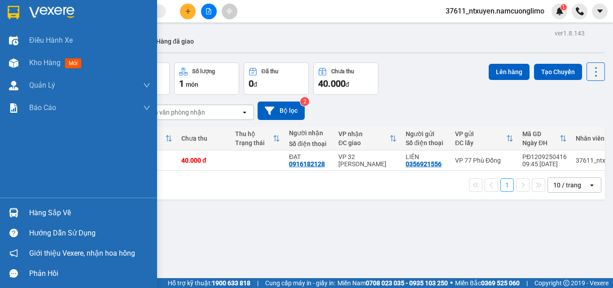
drag, startPoint x: 46, startPoint y: 209, endPoint x: 84, endPoint y: 210, distance: 38.1
click at [48, 210] on div "Hàng sắp về" at bounding box center [89, 212] width 121 height 13
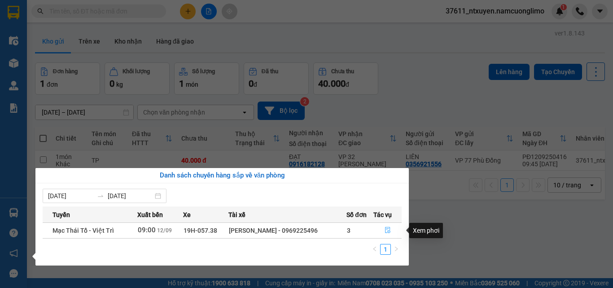
click at [383, 229] on button "button" at bounding box center [387, 230] width 27 height 14
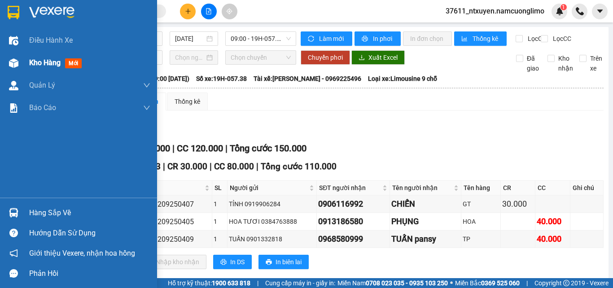
click at [32, 66] on span "Kho hàng" at bounding box center [44, 62] width 31 height 9
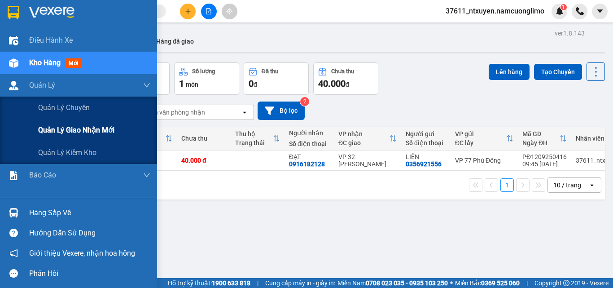
click at [62, 129] on span "Quản lý giao nhận mới" at bounding box center [76, 129] width 76 height 11
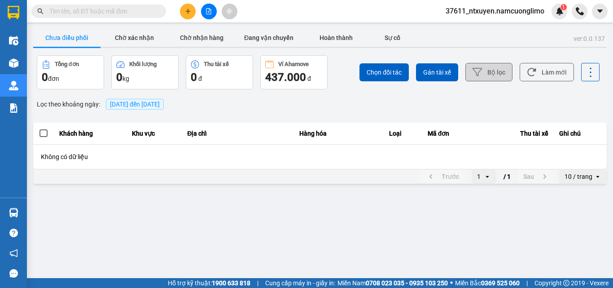
click at [487, 68] on button "Bộ lọc" at bounding box center [488, 72] width 47 height 18
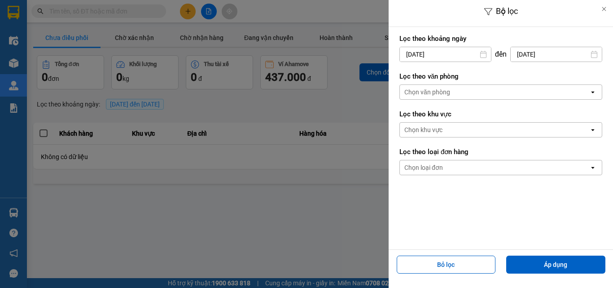
click at [452, 56] on input "[DATE]" at bounding box center [445, 54] width 91 height 14
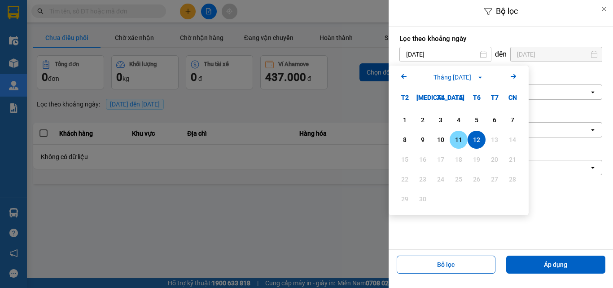
click at [460, 142] on div "11" at bounding box center [458, 139] width 13 height 11
type input "[DATE]"
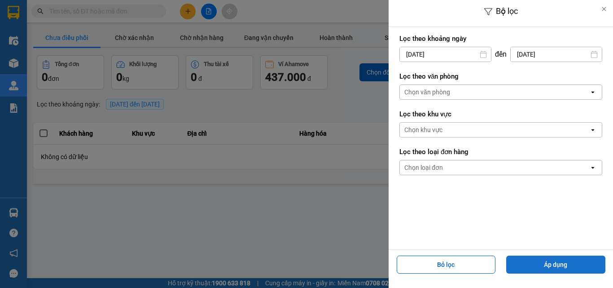
click at [563, 263] on button "Áp dụng" at bounding box center [555, 264] width 99 height 18
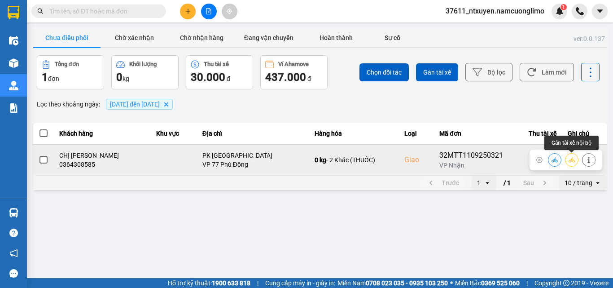
click at [572, 162] on icon at bounding box center [571, 160] width 6 height 6
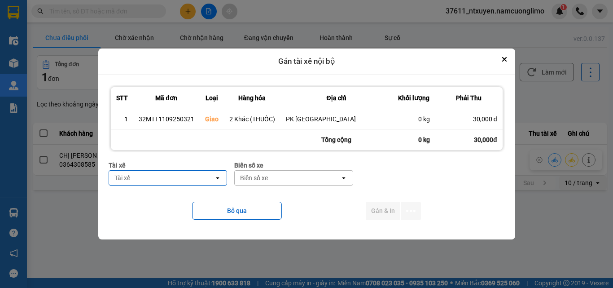
click at [179, 181] on div "Tài xế" at bounding box center [161, 177] width 105 height 14
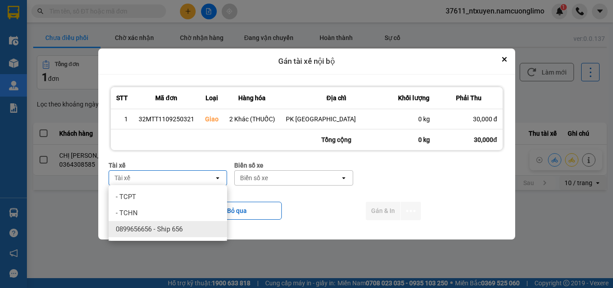
click at [163, 233] on span "0899656656 - Ship 656" at bounding box center [149, 228] width 67 height 9
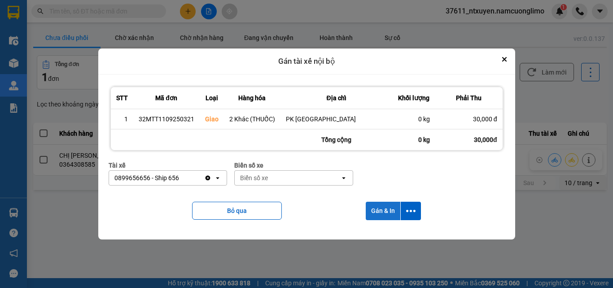
click at [389, 206] on button "Gán & In" at bounding box center [383, 210] width 35 height 18
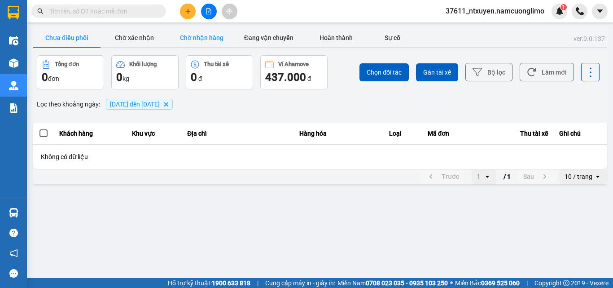
click at [199, 39] on button "Chờ nhận hàng" at bounding box center [201, 38] width 67 height 18
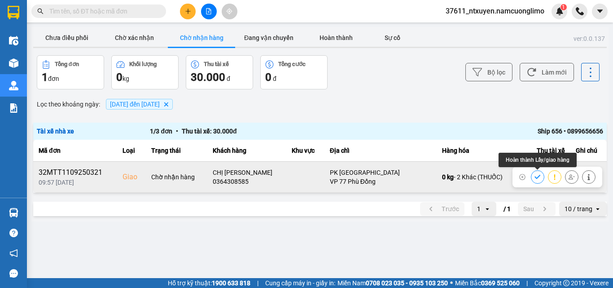
click at [538, 178] on icon at bounding box center [537, 177] width 6 height 6
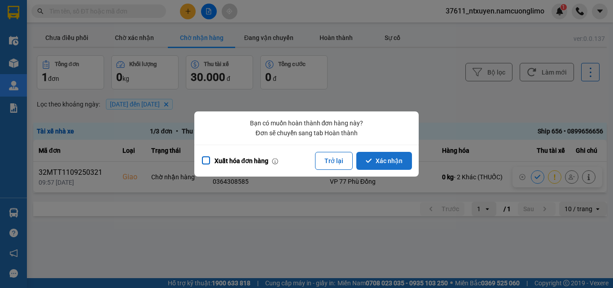
click at [369, 159] on icon "dialog" at bounding box center [369, 160] width 6 height 6
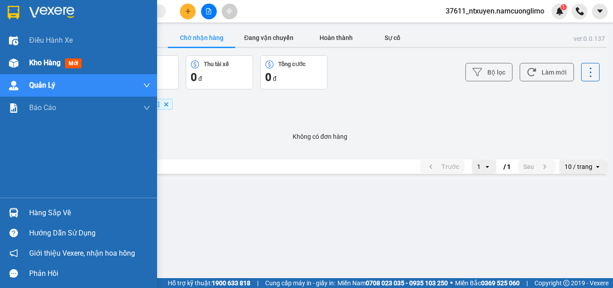
click at [43, 63] on span "Kho hàng" at bounding box center [44, 62] width 31 height 9
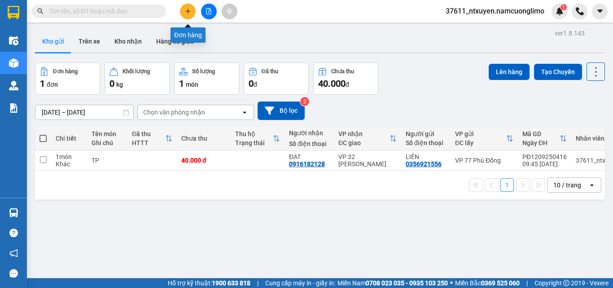
click at [191, 13] on icon "plus" at bounding box center [188, 11] width 6 height 6
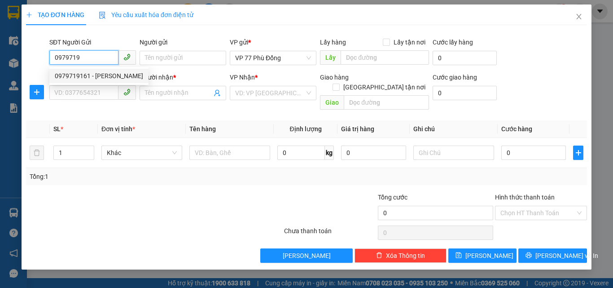
click at [98, 79] on div "0979719161 - ANH VINH" at bounding box center [99, 76] width 88 height 10
type input "0979719161"
type input "ANH VINH"
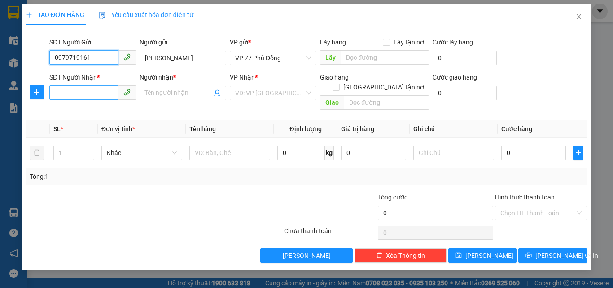
type input "0979719161"
click at [84, 91] on input "SĐT Người Nhận *" at bounding box center [83, 92] width 69 height 14
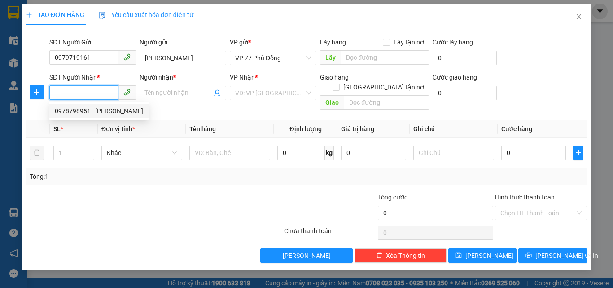
click at [130, 112] on div "0978798951 - NGUYỄN XUÂN MẠNH" at bounding box center [99, 111] width 88 height 10
type input "0978798951"
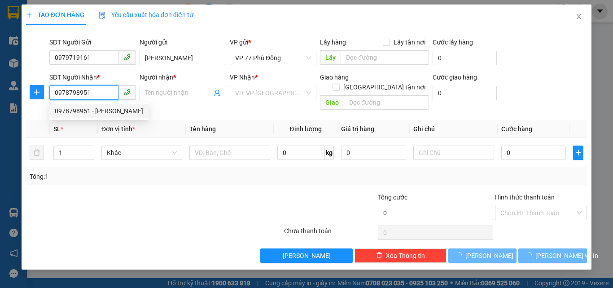
type input "NGUYỄN XUÂN MẠNH"
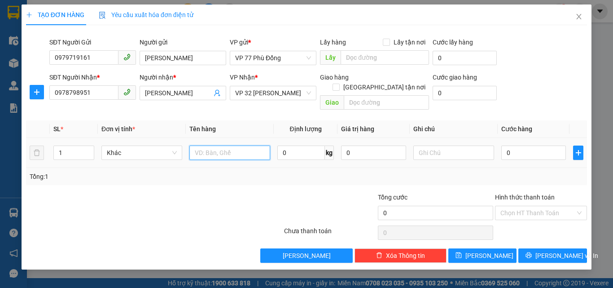
click at [229, 145] on input "text" at bounding box center [229, 152] width 81 height 14
type input "MÂU XN"
click at [520, 146] on input "0" at bounding box center [533, 152] width 65 height 14
type input "3"
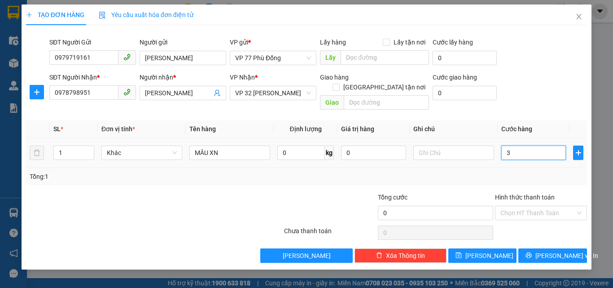
type input "3"
type input "30"
type input "30.000"
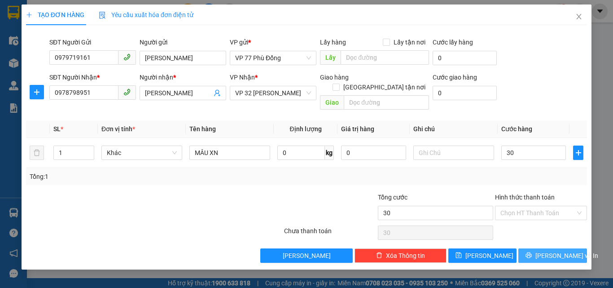
type input "30.000"
click at [560, 250] on span "[PERSON_NAME] và In" at bounding box center [566, 255] width 63 height 10
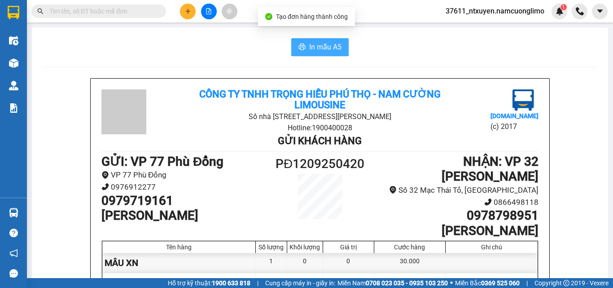
click at [323, 45] on span "In mẫu A5" at bounding box center [325, 46] width 32 height 11
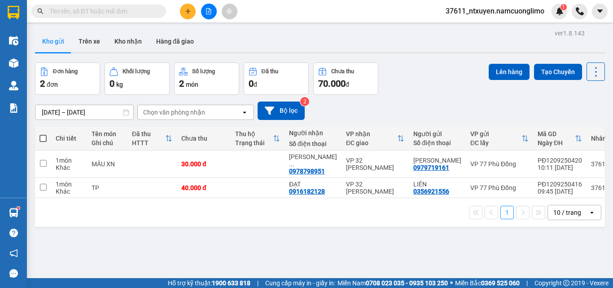
click at [131, 13] on input "text" at bounding box center [102, 11] width 106 height 10
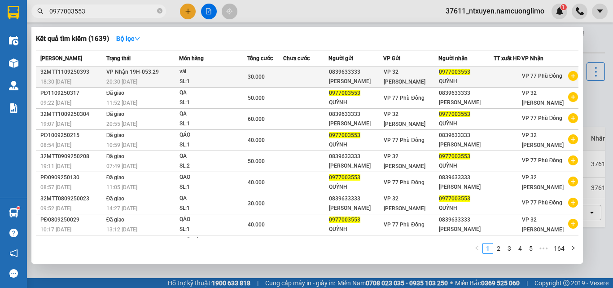
type input "0977003553"
click at [201, 77] on div "vải" at bounding box center [212, 72] width 67 height 10
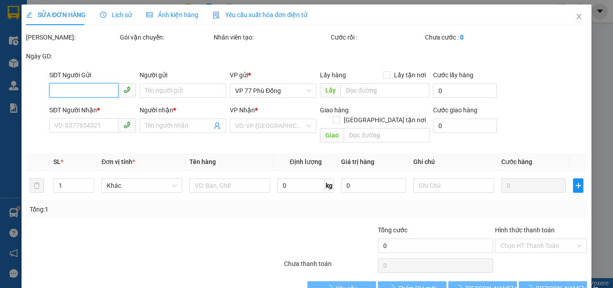
type input "0839633333"
type input "[PERSON_NAME] [PERSON_NAME]"
type input "0977003553"
type input "QUỲNH"
type input "30.000"
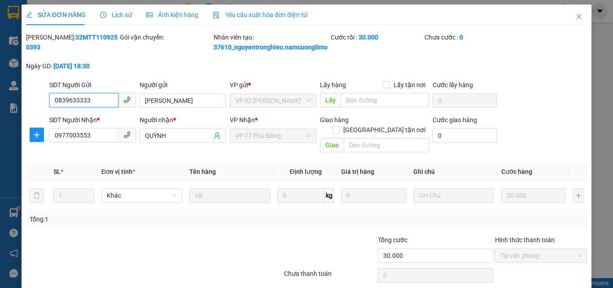
scroll to position [35, 0]
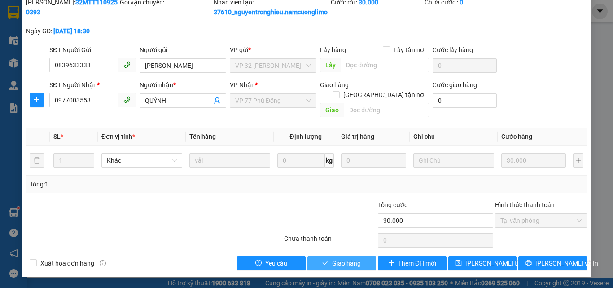
click at [344, 265] on span "Giao hàng" at bounding box center [346, 263] width 29 height 10
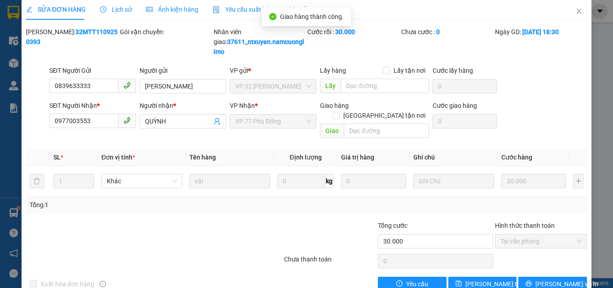
scroll to position [0, 0]
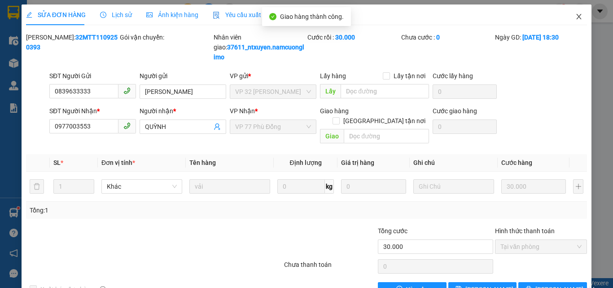
click at [575, 17] on icon "close" at bounding box center [578, 16] width 7 height 7
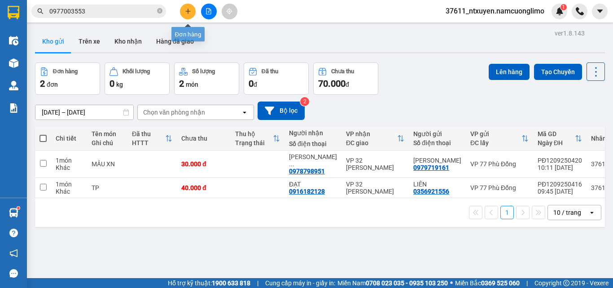
click at [192, 10] on button at bounding box center [188, 12] width 16 height 16
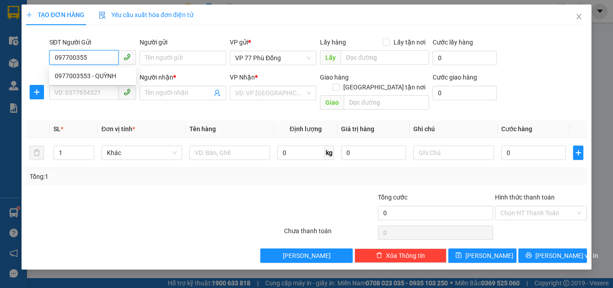
type input "0977003553"
click at [95, 77] on div "0977003553 - QUỲNH" at bounding box center [93, 76] width 76 height 10
type input "QUỲNH"
type input "0977003553"
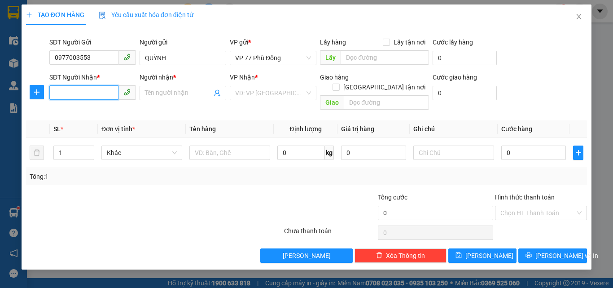
click at [99, 94] on input "SĐT Người Nhận *" at bounding box center [83, 92] width 69 height 14
drag, startPoint x: 104, startPoint y: 125, endPoint x: 163, endPoint y: 121, distance: 59.4
click at [105, 125] on div "0839633333 - CHỬ PHƯƠNG LINH" at bounding box center [99, 125] width 88 height 10
type input "0839633333"
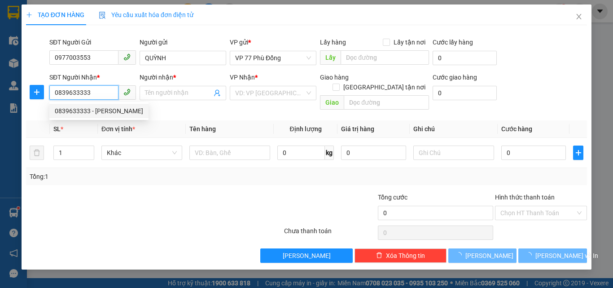
type input "[PERSON_NAME] [PERSON_NAME]"
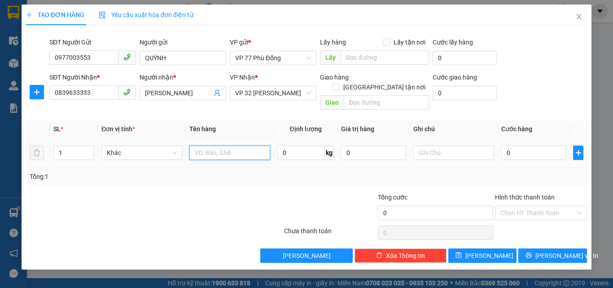
click at [240, 145] on input "text" at bounding box center [229, 152] width 81 height 14
type input "QÁO"
click at [518, 145] on input "0" at bounding box center [533, 152] width 65 height 14
type input "5"
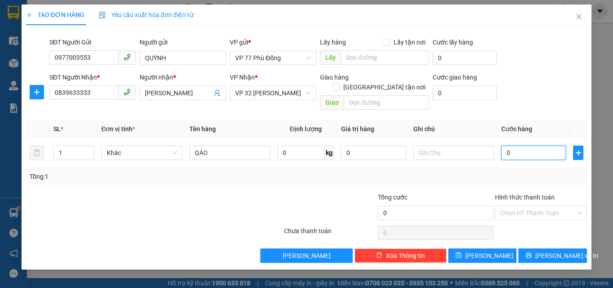
type input "5"
type input "50"
type input "50.000"
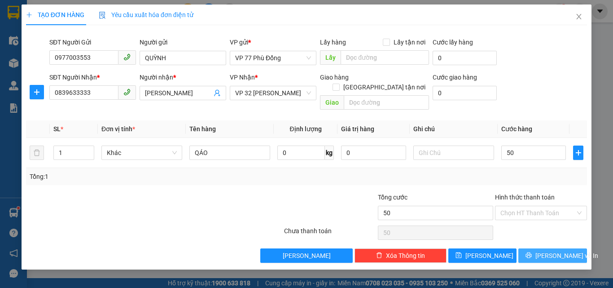
type input "50.000"
click at [553, 250] on span "[PERSON_NAME] và In" at bounding box center [566, 255] width 63 height 10
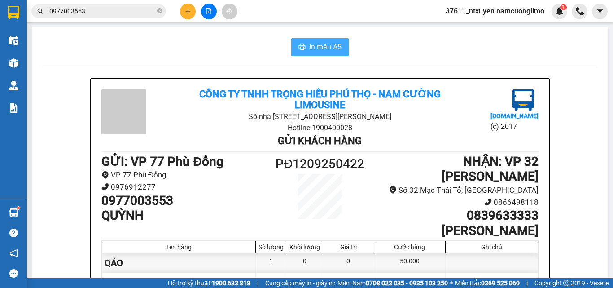
click at [323, 43] on span "In mẫu A5" at bounding box center [325, 46] width 32 height 11
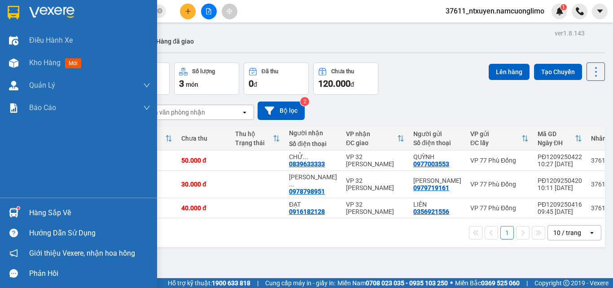
drag, startPoint x: 27, startPoint y: 210, endPoint x: 33, endPoint y: 208, distance: 6.4
click at [27, 210] on div "Hàng sắp về" at bounding box center [78, 212] width 157 height 20
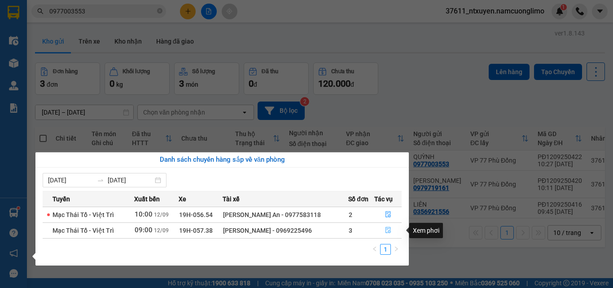
click at [385, 232] on icon "file-done" at bounding box center [387, 230] width 5 height 6
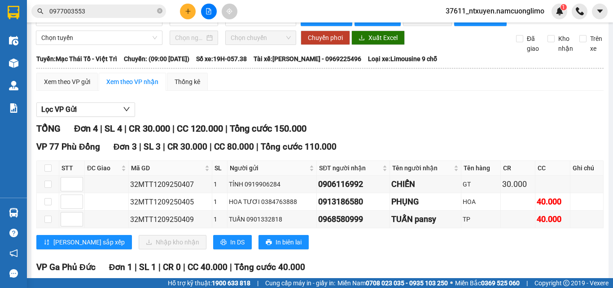
scroll to position [19, 0]
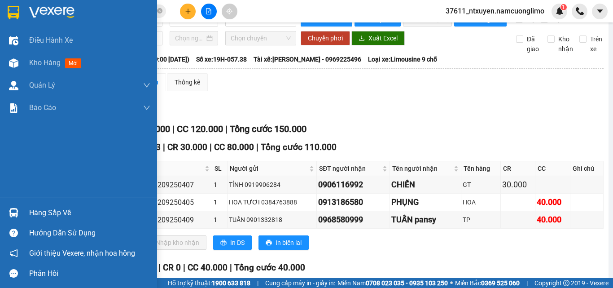
click at [38, 199] on div "Hàng sắp về Hướng dẫn sử dụng Giới thiệu Vexere, nhận hoa hồng Phản hồi" at bounding box center [78, 240] width 157 height 86
click at [40, 206] on div "Hàng sắp về" at bounding box center [89, 212] width 121 height 13
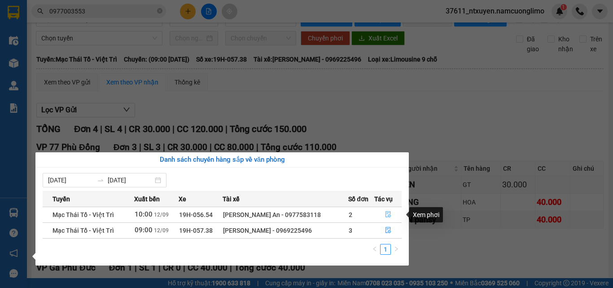
click at [387, 212] on icon "file-done" at bounding box center [388, 214] width 6 height 6
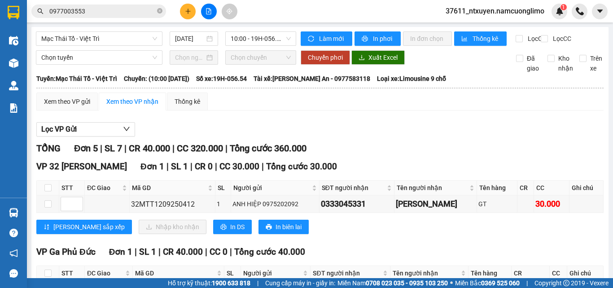
scroll to position [135, 0]
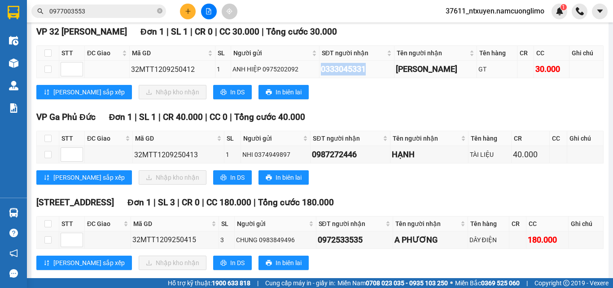
drag, startPoint x: 378, startPoint y: 78, endPoint x: 315, endPoint y: 73, distance: 63.5
click at [315, 73] on tr "32MTT1209250412 1 ANH HIỆP 0975202092 0333045331 VÂN ANH GT 30.000" at bounding box center [320, 69] width 567 height 17
copy tr "ANH HIỆP 0975202092 0333045331"
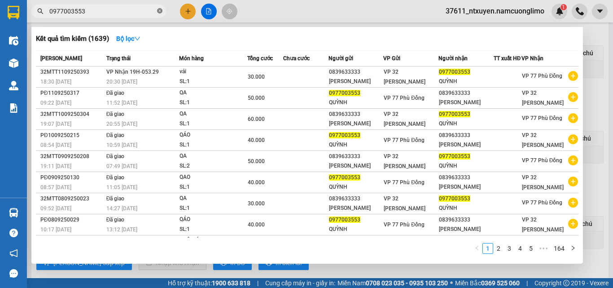
click at [158, 13] on icon "close-circle" at bounding box center [159, 10] width 5 height 5
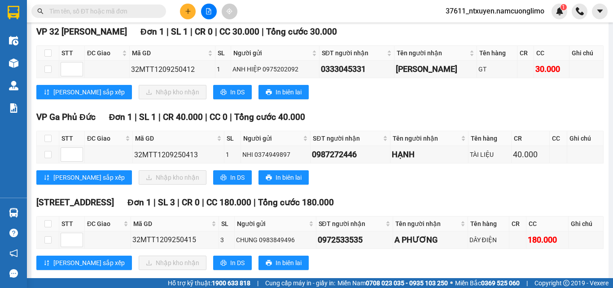
paste input "0333045331"
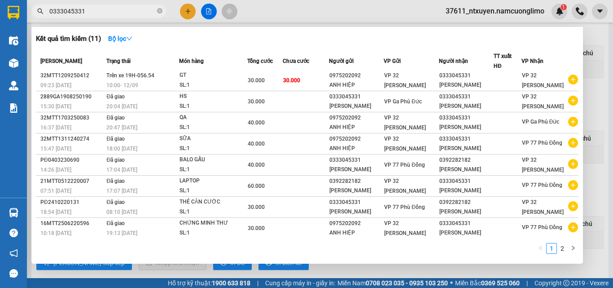
scroll to position [0, 0]
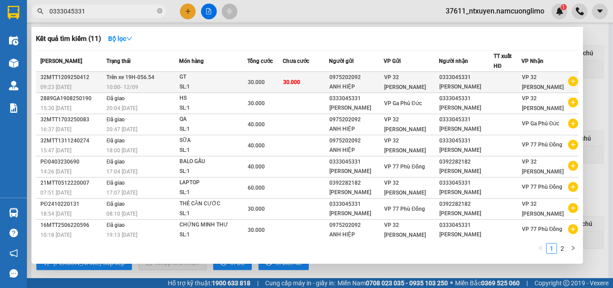
type input "0333045331"
click at [268, 83] on div "30.000" at bounding box center [265, 82] width 35 height 10
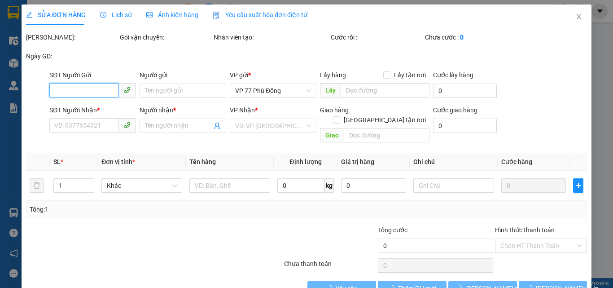
type input "0975202092"
type input "ANH HIỆP"
type input "0333045331"
type input "VÂN ANH"
type input "30.000"
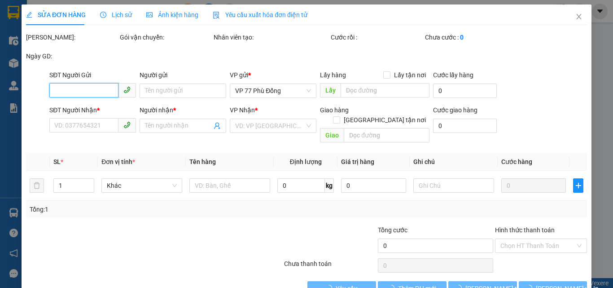
type input "30.000"
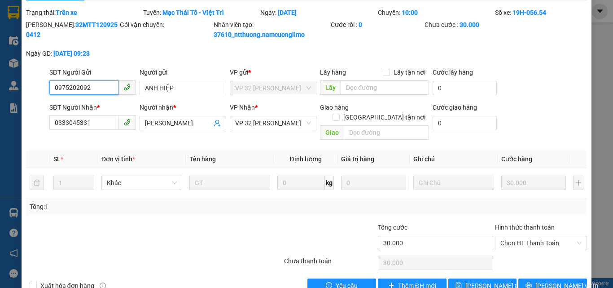
scroll to position [37, 0]
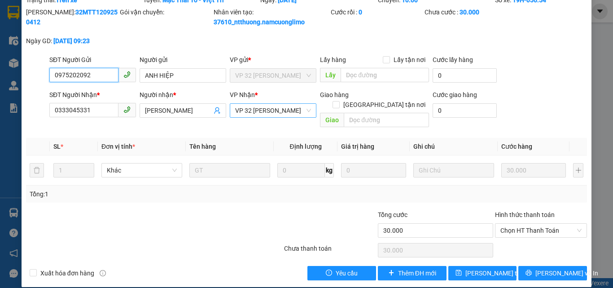
click at [299, 107] on span "VP 32 [PERSON_NAME]" at bounding box center [273, 110] width 76 height 13
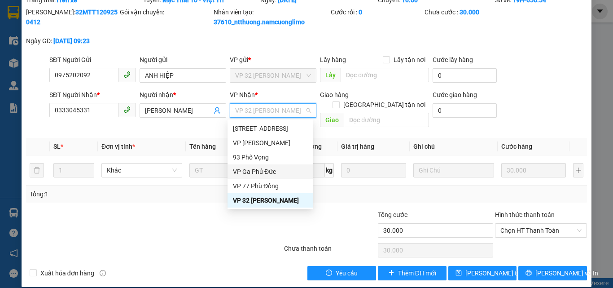
click at [262, 172] on div "VP Ga Phủ Đức" at bounding box center [270, 171] width 75 height 10
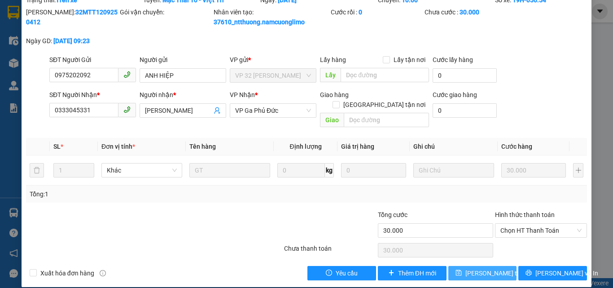
click at [494, 268] on span "[PERSON_NAME] đổi" at bounding box center [501, 273] width 72 height 10
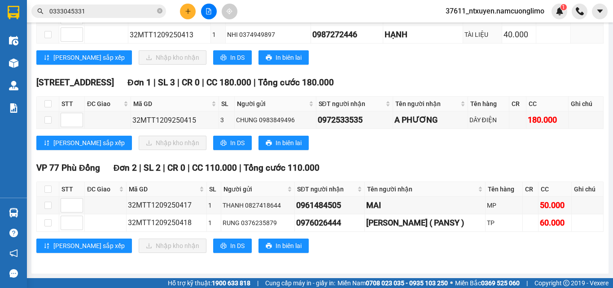
scroll to position [194, 0]
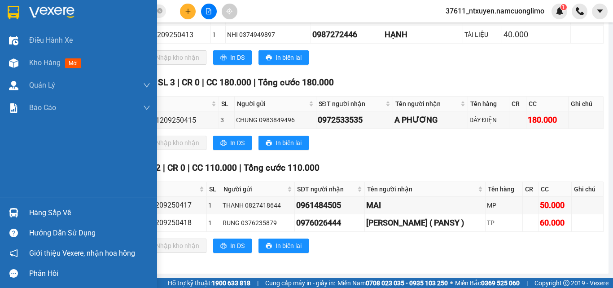
click at [39, 211] on div "Hàng sắp về" at bounding box center [89, 212] width 121 height 13
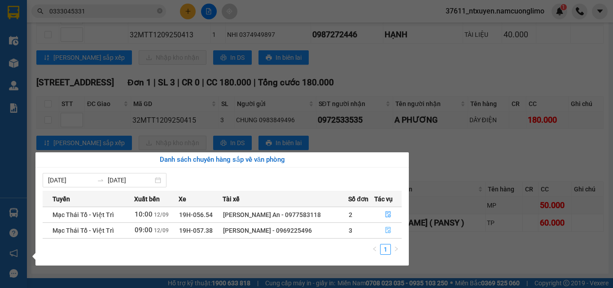
drag, startPoint x: 389, startPoint y: 238, endPoint x: 388, endPoint y: 232, distance: 5.9
click at [388, 236] on div "Tuyến Xuất bến Xe Tài xế Số đơn Tác vụ Mạc Thái Tổ - Việt Trì 10:00 12/09 19H-0…" at bounding box center [222, 225] width 359 height 69
click at [387, 230] on icon "file-done" at bounding box center [388, 230] width 6 height 6
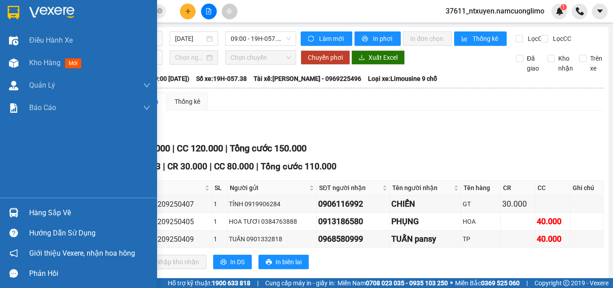
click at [60, 205] on div "Hàng sắp về" at bounding box center [78, 212] width 157 height 20
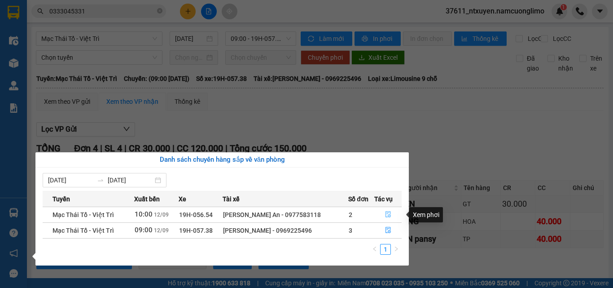
click at [386, 216] on icon "file-done" at bounding box center [388, 214] width 6 height 6
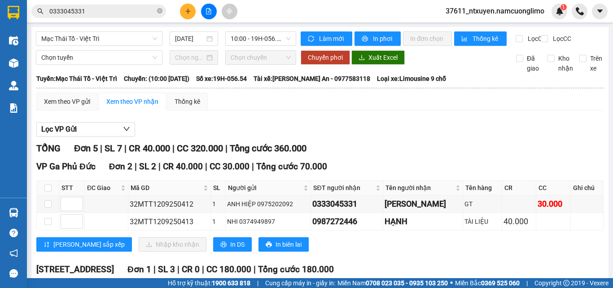
click at [124, 12] on input "0333045331" at bounding box center [102, 11] width 106 height 10
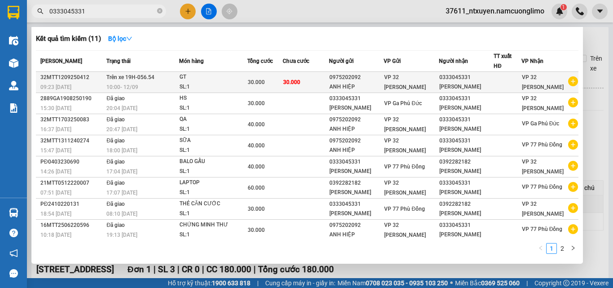
click at [214, 80] on div "GT" at bounding box center [212, 77] width 67 height 10
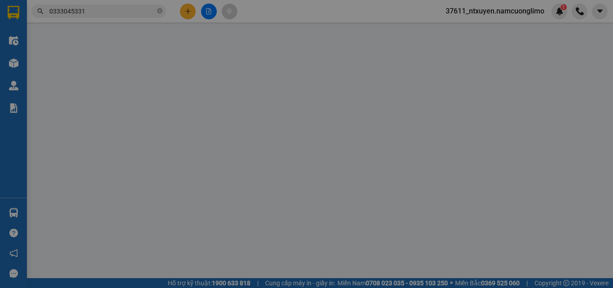
type input "0975202092"
type input "ANH HIỆP"
type input "0333045331"
type input "VÂN ANH"
type input "30.000"
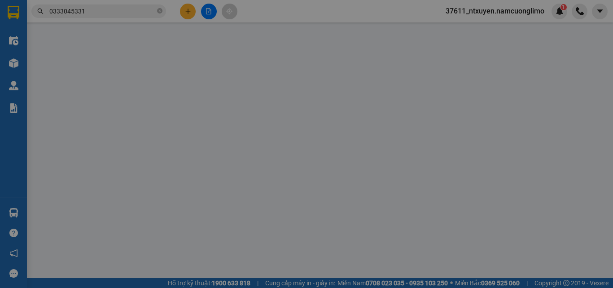
type input "30.000"
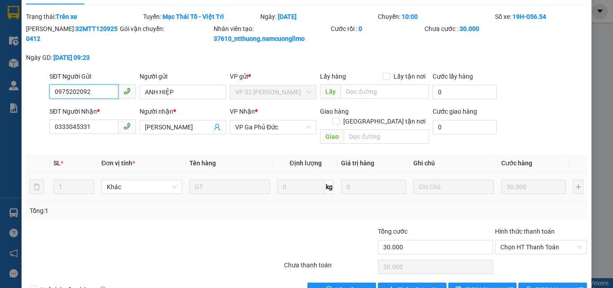
scroll to position [37, 0]
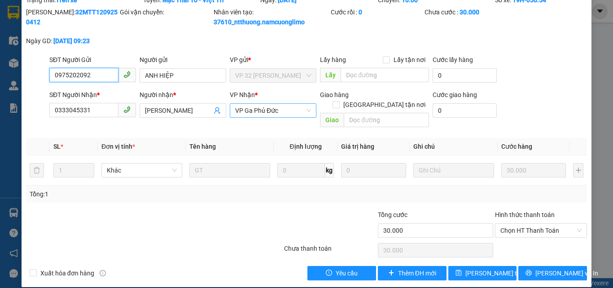
click at [273, 112] on span "VP Ga Phủ Đức" at bounding box center [273, 110] width 76 height 13
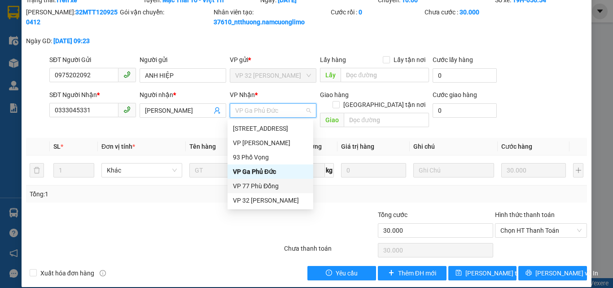
click at [271, 184] on div "VP 77 Phù Đổng" at bounding box center [270, 186] width 75 height 10
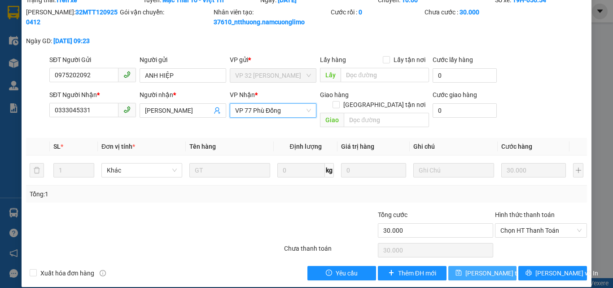
click at [478, 268] on span "[PERSON_NAME] đổi" at bounding box center [501, 273] width 72 height 10
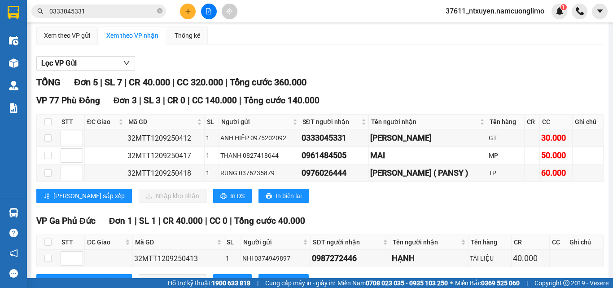
scroll to position [60, 0]
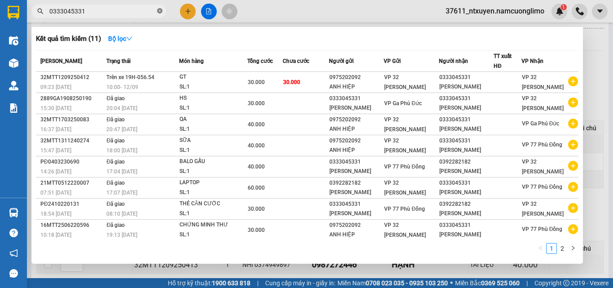
click at [158, 10] on icon "close-circle" at bounding box center [159, 10] width 5 height 5
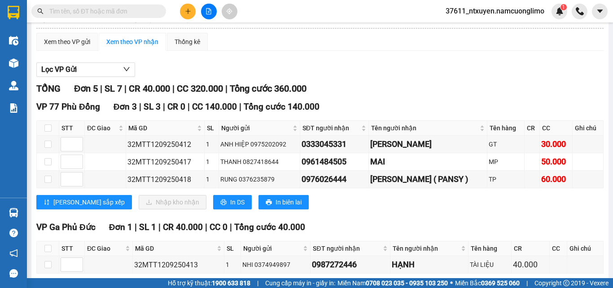
click at [136, 13] on input "text" at bounding box center [102, 11] width 106 height 10
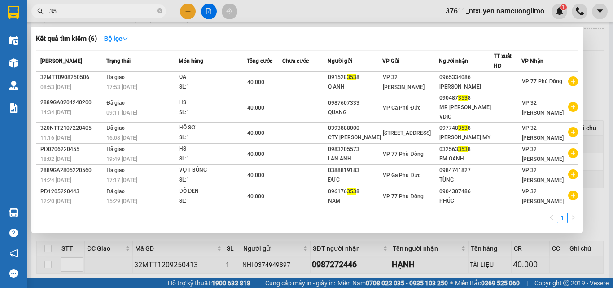
type input "3"
type input "3835"
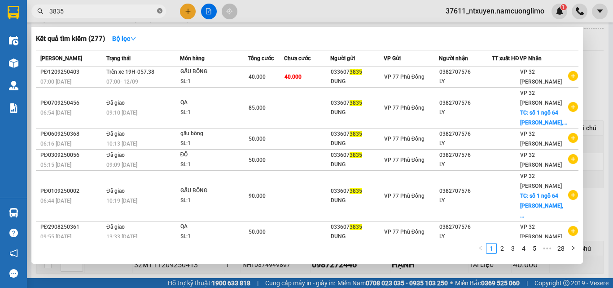
click at [160, 11] on icon "close-circle" at bounding box center [159, 10] width 5 height 5
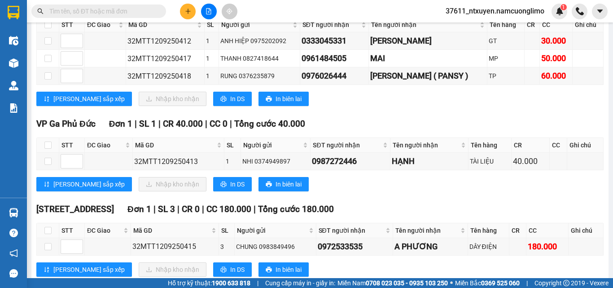
scroll to position [149, 0]
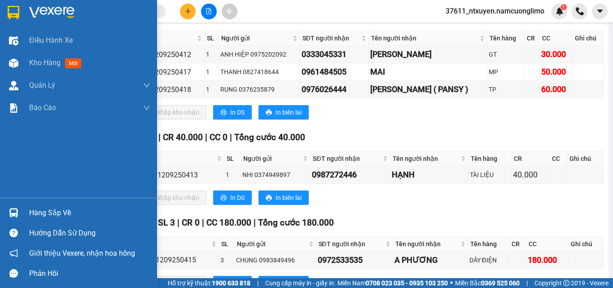
click at [38, 206] on div "Hàng sắp về" at bounding box center [89, 212] width 121 height 13
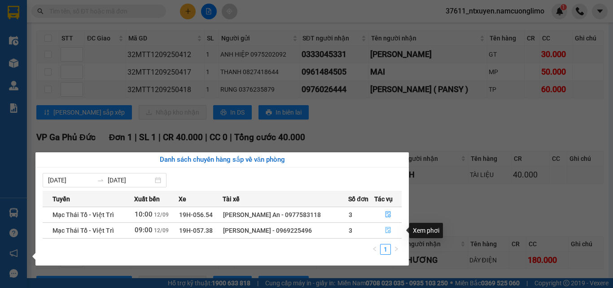
click at [387, 230] on icon "file-done" at bounding box center [388, 230] width 6 height 6
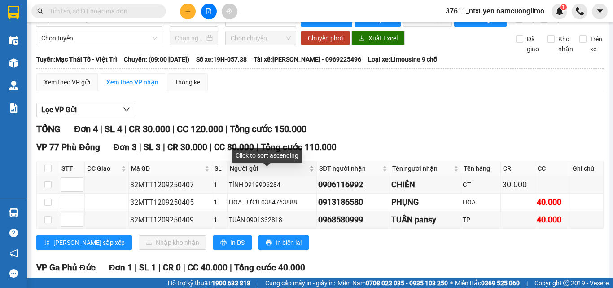
scroll to position [109, 0]
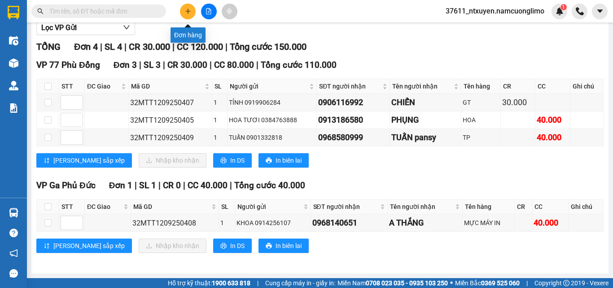
click at [183, 10] on button at bounding box center [188, 12] width 16 height 16
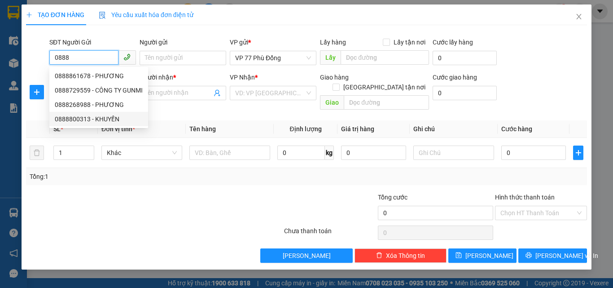
drag, startPoint x: 95, startPoint y: 117, endPoint x: 77, endPoint y: 89, distance: 33.5
click at [94, 117] on div "0888800313 - KHUYẾN" at bounding box center [99, 119] width 88 height 10
type input "0888800313"
type input "KHUYẾN"
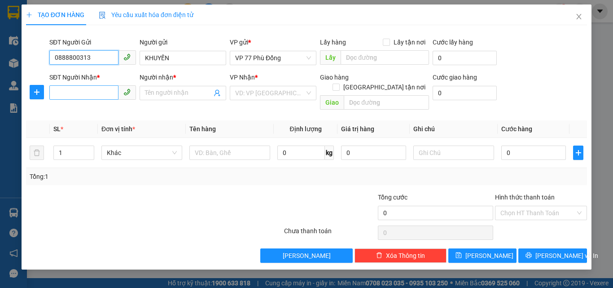
type input "0888800313"
click at [92, 90] on input "SĐT Người Nhận *" at bounding box center [83, 92] width 69 height 14
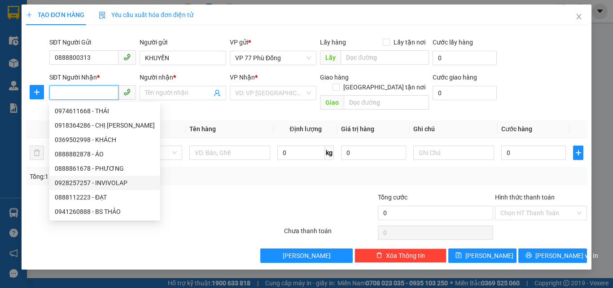
click at [88, 183] on div "0928257257 - INVIVOLAP" at bounding box center [105, 183] width 100 height 10
type input "0928257257"
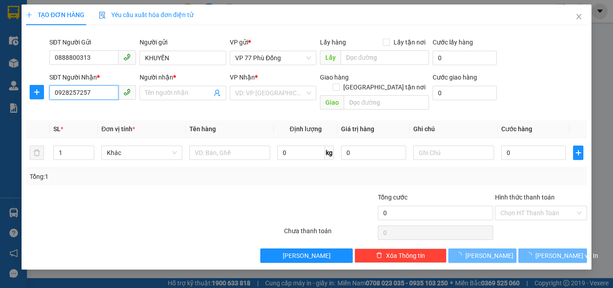
type input "INVIVOLAP"
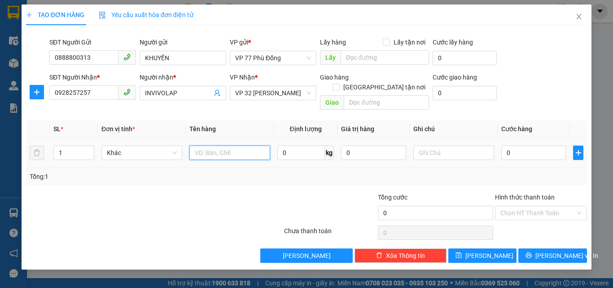
click at [234, 145] on input "text" at bounding box center [229, 152] width 81 height 14
type input "MẪU XN"
click at [537, 145] on input "0" at bounding box center [533, 152] width 65 height 14
type input "3"
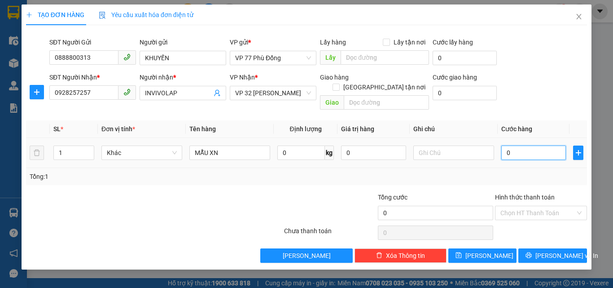
type input "3"
type input "30"
type input "30.000"
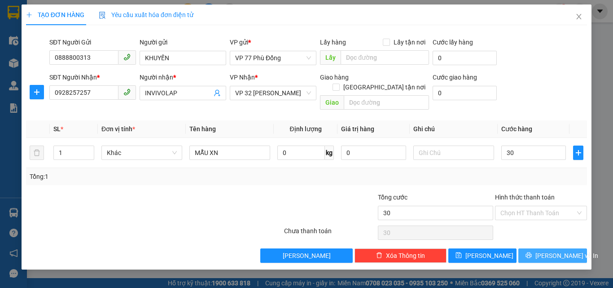
type input "30.000"
click at [561, 250] on span "[PERSON_NAME] và In" at bounding box center [566, 255] width 63 height 10
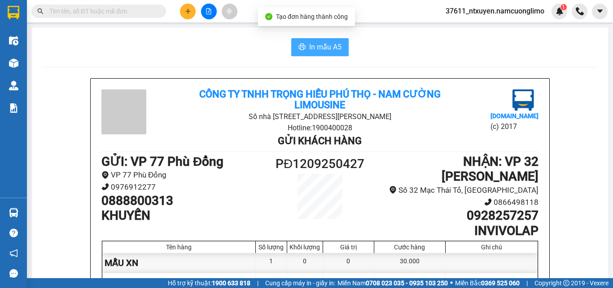
click at [301, 48] on icon "printer" at bounding box center [301, 46] width 7 height 7
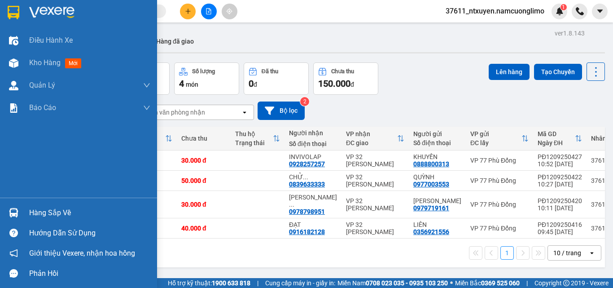
click at [51, 213] on div "Hàng sắp về" at bounding box center [89, 212] width 121 height 13
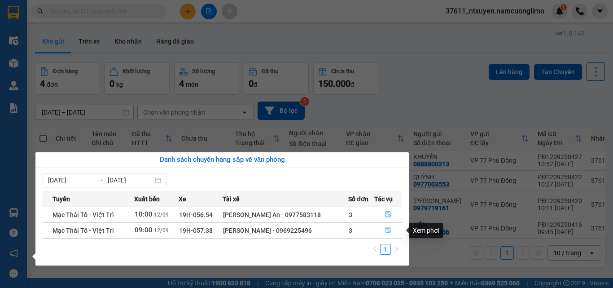
click at [386, 231] on icon "file-done" at bounding box center [388, 230] width 6 height 6
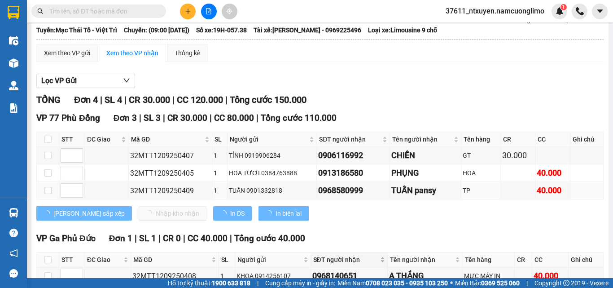
scroll to position [90, 0]
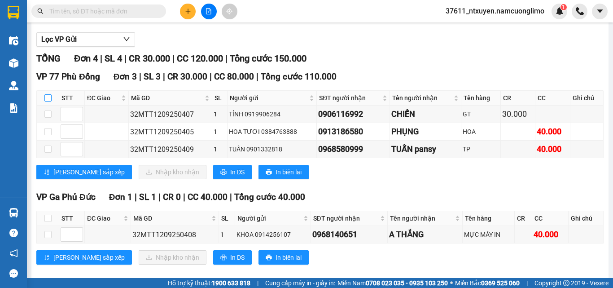
click at [48, 101] on input "checkbox" at bounding box center [47, 97] width 7 height 7
checkbox input "true"
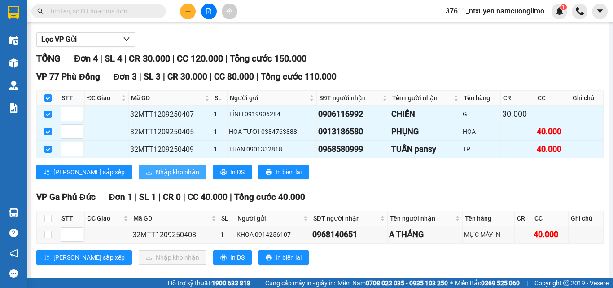
click at [156, 176] on span "Nhập kho nhận" at bounding box center [178, 172] width 44 height 10
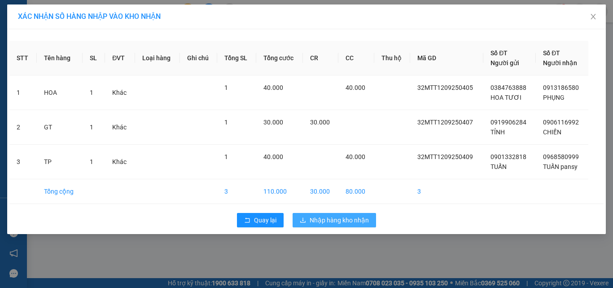
click at [349, 213] on button "Nhập hàng kho nhận" at bounding box center [334, 220] width 83 height 14
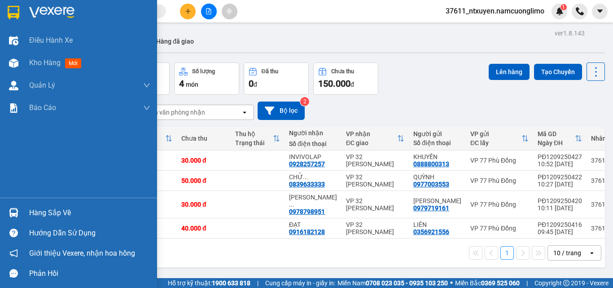
click at [37, 210] on div "Hàng sắp về" at bounding box center [89, 212] width 121 height 13
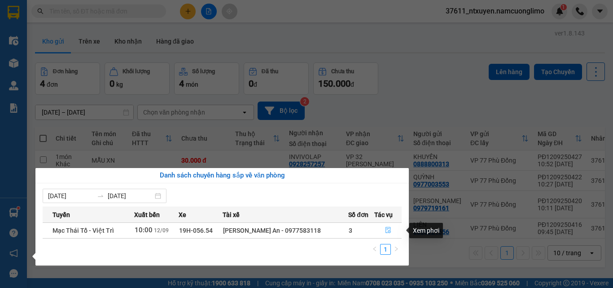
click at [386, 230] on icon "file-done" at bounding box center [388, 230] width 6 height 6
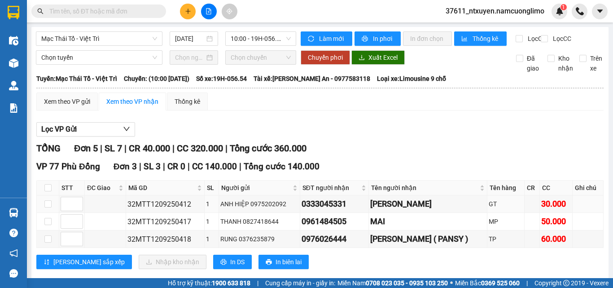
click at [114, 12] on input "text" at bounding box center [102, 11] width 106 height 10
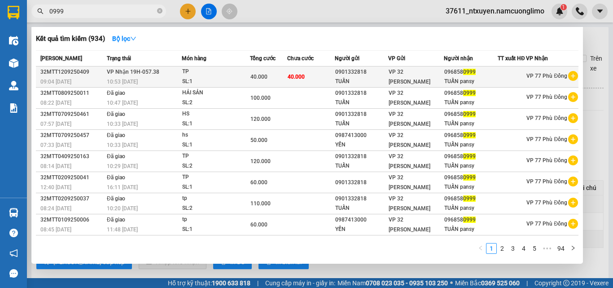
type input "0999"
click at [193, 77] on div "TP" at bounding box center [215, 72] width 67 height 10
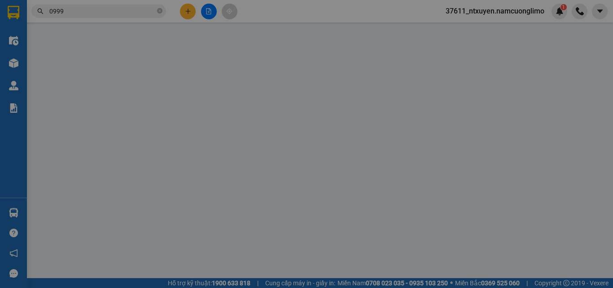
type input "0901332818"
type input "TUẤN"
type input "0968580999"
type input "TUẤN pansy"
type input "40.000"
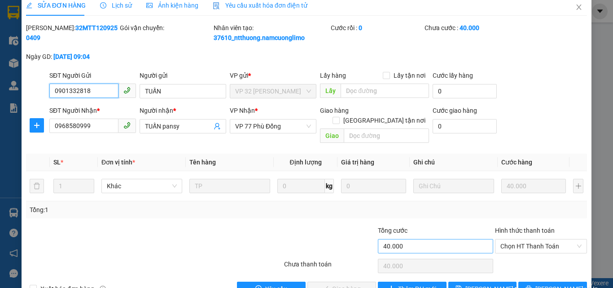
scroll to position [25, 0]
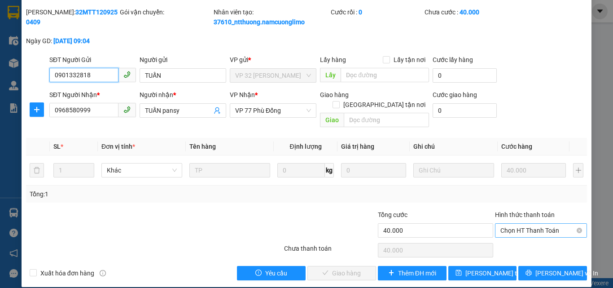
click at [518, 223] on span "Chọn HT Thanh Toán" at bounding box center [540, 229] width 81 height 13
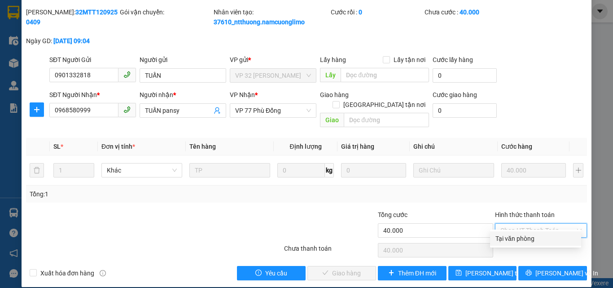
drag, startPoint x: 519, startPoint y: 237, endPoint x: 445, endPoint y: 249, distance: 75.5
click at [506, 241] on div "Tại văn phòng" at bounding box center [535, 238] width 80 height 10
type input "0"
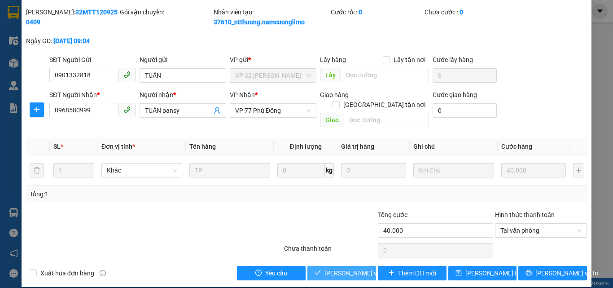
click at [341, 268] on span "[PERSON_NAME] và [PERSON_NAME] hàng" at bounding box center [367, 273] width 86 height 10
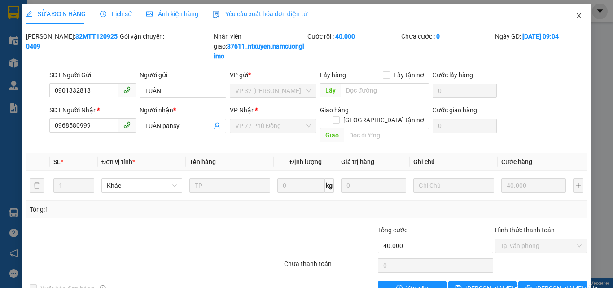
scroll to position [0, 0]
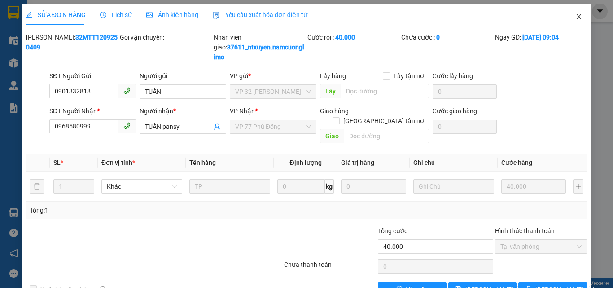
click at [577, 15] on icon "close" at bounding box center [579, 16] width 5 height 5
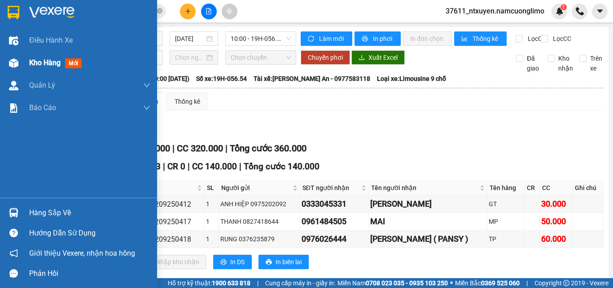
click at [30, 61] on span "Kho hàng" at bounding box center [44, 62] width 31 height 9
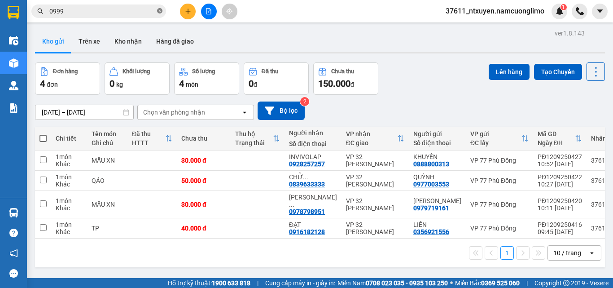
click at [159, 11] on icon "close-circle" at bounding box center [159, 10] width 5 height 5
click at [145, 11] on input "text" at bounding box center [102, 11] width 106 height 10
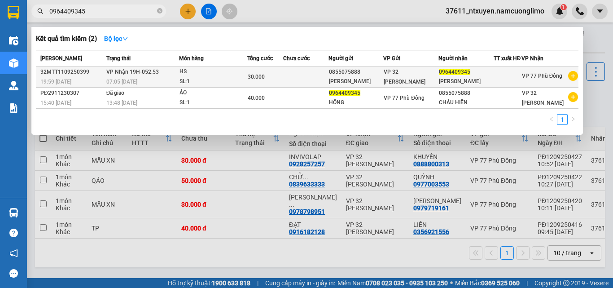
type input "0964409345"
click at [156, 75] on span "VP Nhận 19H-052.53" at bounding box center [132, 72] width 52 height 6
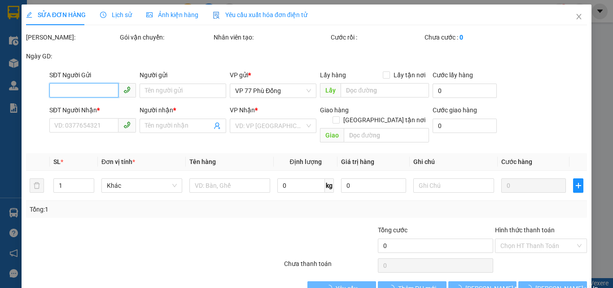
type input "0855075888"
type input "[PERSON_NAME]"
type input "0964409345"
type input "[PERSON_NAME]"
type input "30.000"
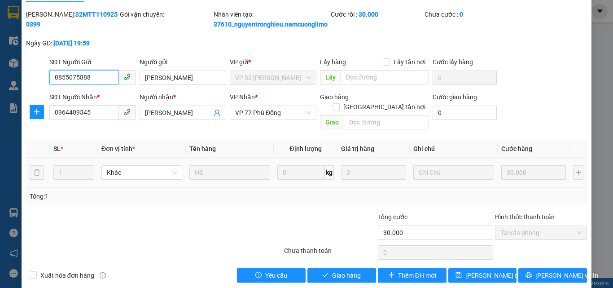
scroll to position [35, 0]
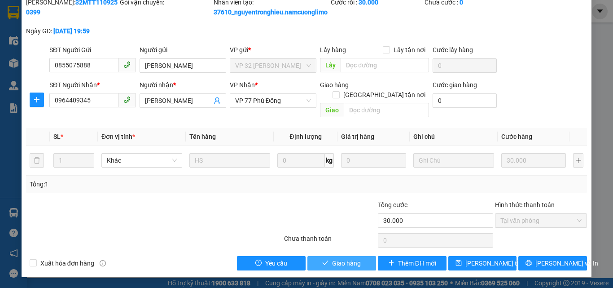
click at [347, 262] on span "Giao hàng" at bounding box center [346, 263] width 29 height 10
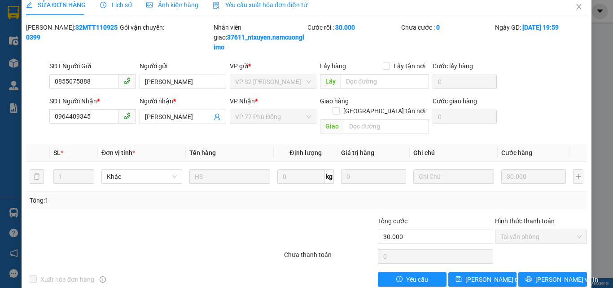
scroll to position [0, 0]
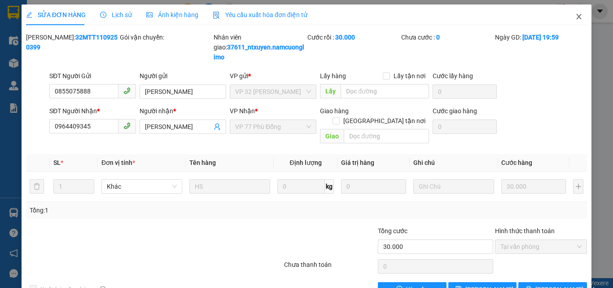
click at [568, 17] on span "Close" at bounding box center [578, 16] width 25 height 25
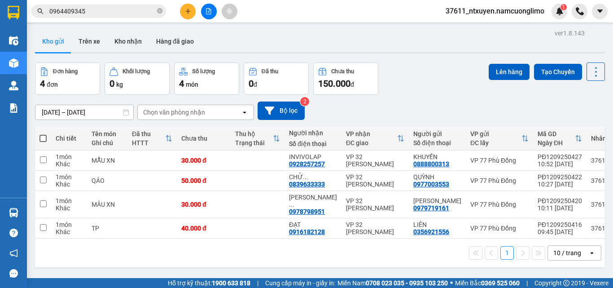
click at [40, 137] on span at bounding box center [42, 138] width 7 height 7
click at [43, 134] on input "checkbox" at bounding box center [43, 134] width 0 height 0
checkbox input "true"
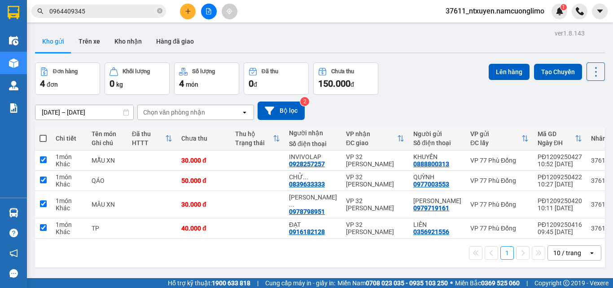
checkbox input "true"
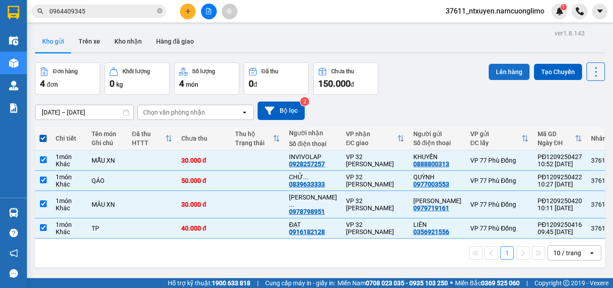
click at [499, 72] on button "Lên hàng" at bounding box center [509, 72] width 41 height 16
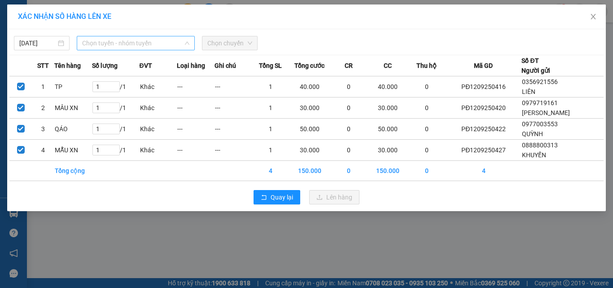
click at [119, 40] on span "Chọn tuyến - nhóm tuyến" at bounding box center [135, 42] width 107 height 13
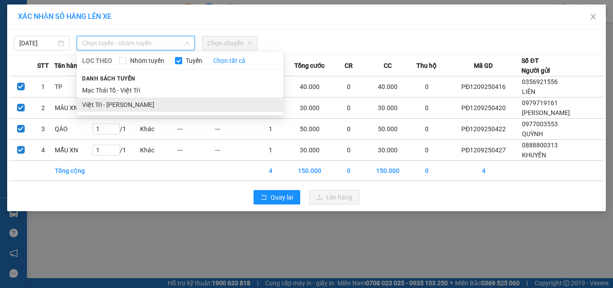
click at [116, 103] on li "Việt Trì - [PERSON_NAME]" at bounding box center [180, 104] width 206 height 14
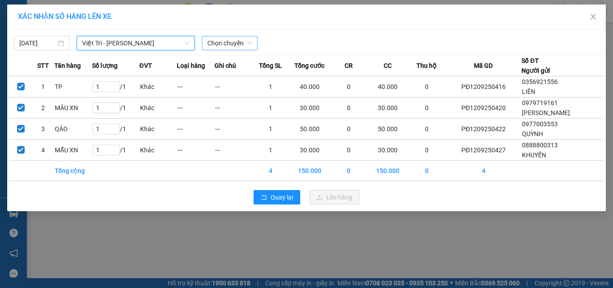
click at [230, 38] on span "Chọn chuyến" at bounding box center [229, 42] width 45 height 13
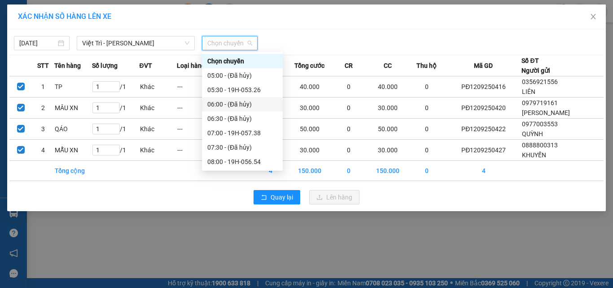
scroll to position [135, 0]
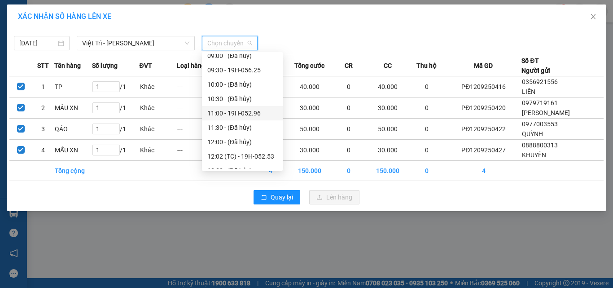
click at [245, 108] on div "11:00 - 19H-052.96" at bounding box center [242, 113] width 70 height 10
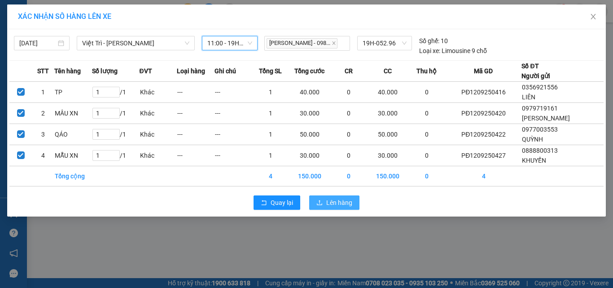
click at [334, 201] on span "Lên hàng" at bounding box center [339, 202] width 26 height 10
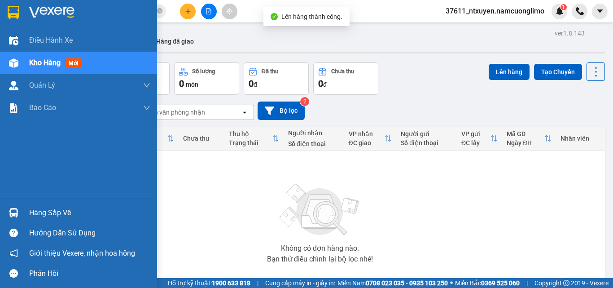
click at [43, 210] on div "Hàng sắp về" at bounding box center [89, 212] width 121 height 13
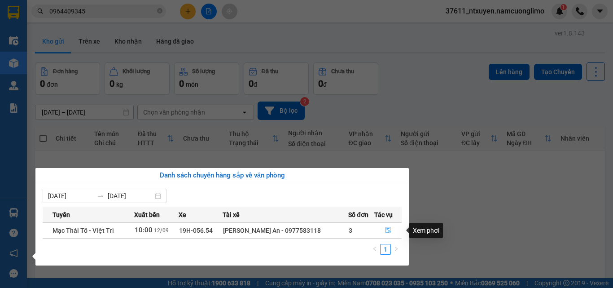
click at [389, 231] on icon "file-done" at bounding box center [387, 230] width 5 height 6
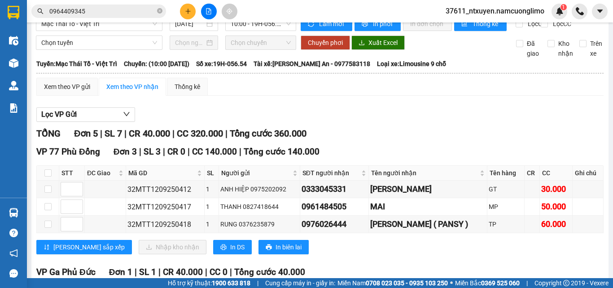
scroll to position [60, 0]
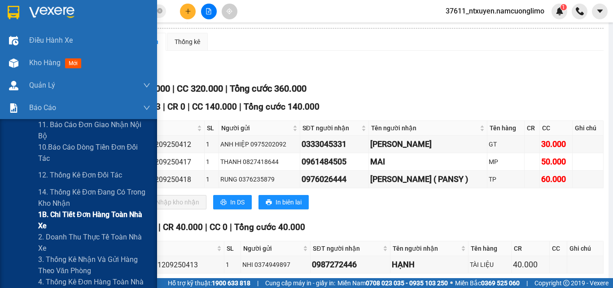
click at [60, 214] on span "1B. Chi tiết đơn hàng toàn nhà xe" at bounding box center [94, 220] width 112 height 22
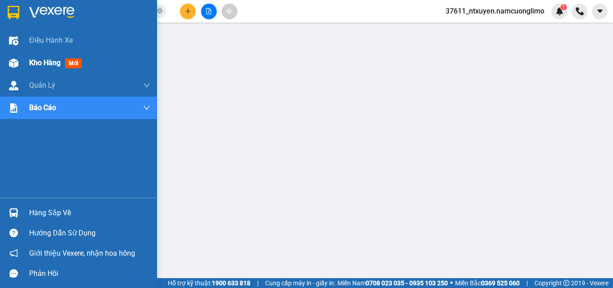
click at [28, 59] on div "Kho hàng mới" at bounding box center [78, 63] width 157 height 22
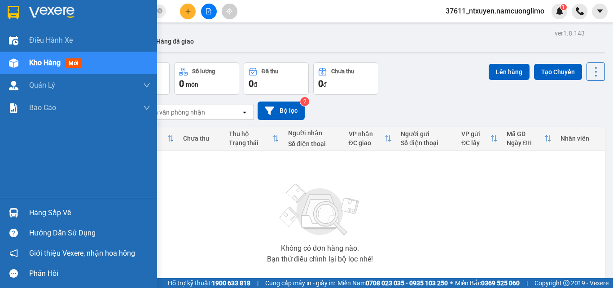
click at [40, 210] on div "Hàng sắp về" at bounding box center [89, 212] width 121 height 13
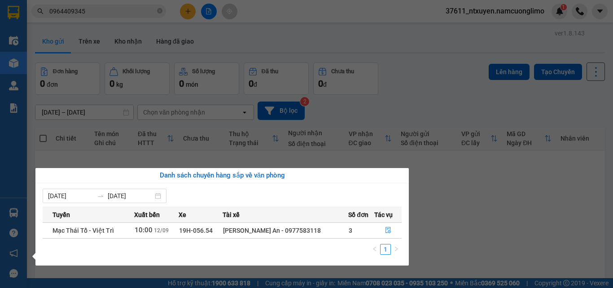
drag, startPoint x: 486, startPoint y: 219, endPoint x: 465, endPoint y: 205, distance: 26.1
click at [486, 219] on section "Kết quả tìm kiếm ( 2 ) Bộ lọc Mã ĐH Trạng thái Món hàng Tổng cước Chưa cước Ngư…" at bounding box center [306, 144] width 613 height 288
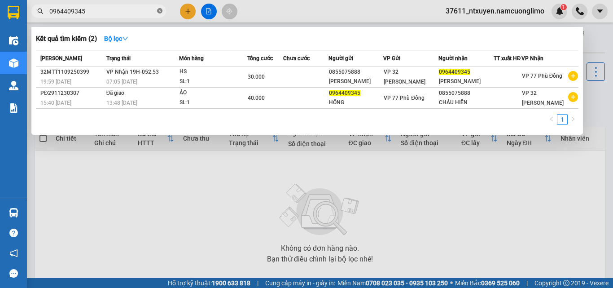
click at [158, 9] on icon "close-circle" at bounding box center [159, 10] width 5 height 5
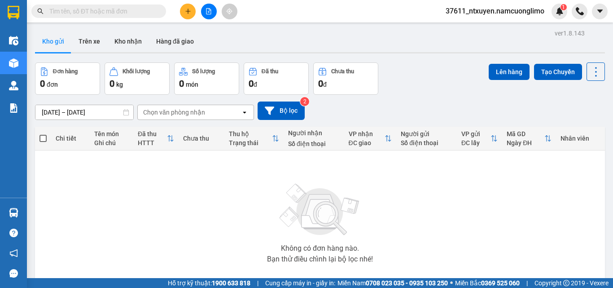
click at [146, 10] on input "text" at bounding box center [102, 11] width 106 height 10
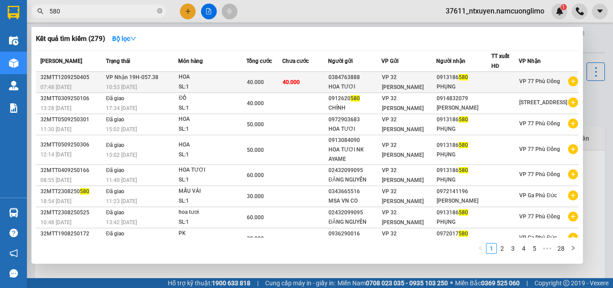
type input "580"
click at [196, 76] on div "HOA" at bounding box center [212, 77] width 67 height 10
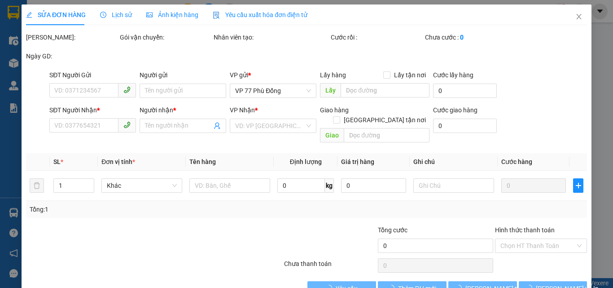
type input "0384763888"
type input "HOA TƯƠI"
type input "0913186580"
type input "PHỤNG"
type input "40.000"
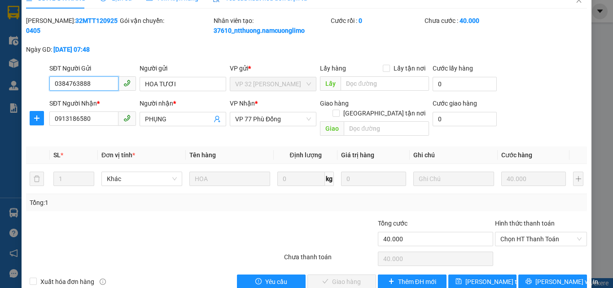
scroll to position [25, 0]
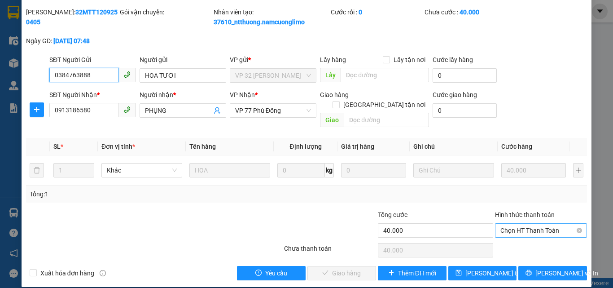
click at [525, 223] on span "Chọn HT Thanh Toán" at bounding box center [540, 229] width 81 height 13
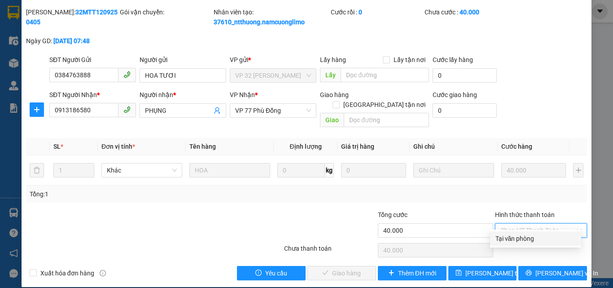
click at [514, 240] on div "Tại văn phòng" at bounding box center [535, 238] width 80 height 10
type input "0"
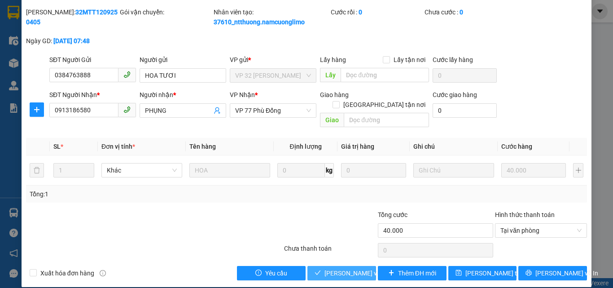
drag, startPoint x: 340, startPoint y: 265, endPoint x: 346, endPoint y: 255, distance: 11.6
click at [340, 268] on span "[PERSON_NAME] và [PERSON_NAME] hàng" at bounding box center [367, 273] width 86 height 10
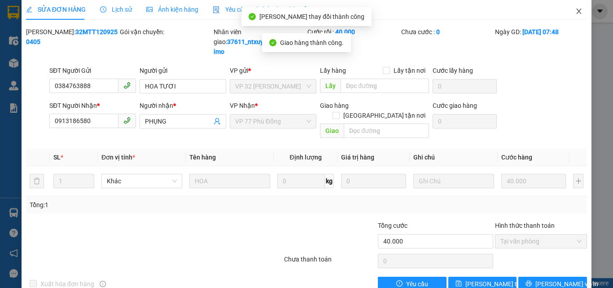
scroll to position [0, 0]
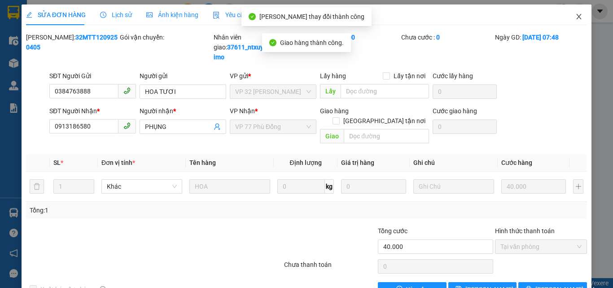
click at [575, 16] on icon "close" at bounding box center [578, 16] width 7 height 7
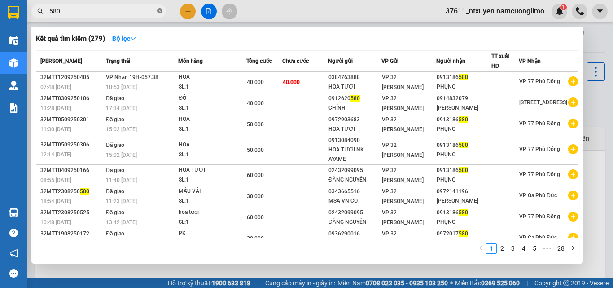
drag, startPoint x: 162, startPoint y: 11, endPoint x: 121, endPoint y: 13, distance: 41.4
click at [162, 11] on icon "close-circle" at bounding box center [159, 10] width 5 height 5
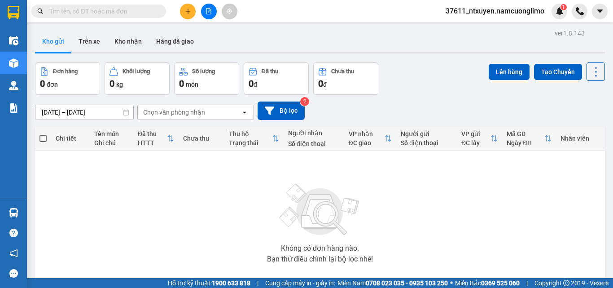
click at [121, 13] on input "text" at bounding box center [102, 11] width 106 height 10
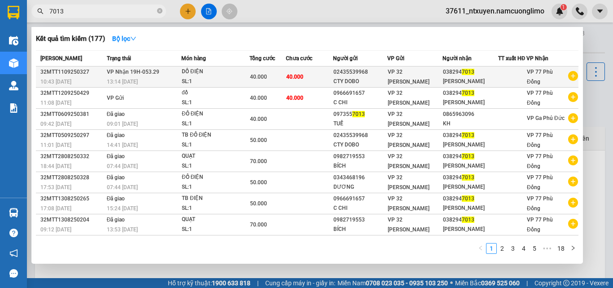
type input "7013"
click at [219, 77] on div "DỒ ĐIỆN" at bounding box center [215, 72] width 67 height 10
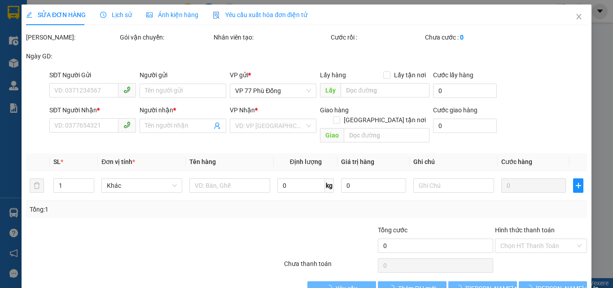
type input "02435539968"
type input "CTY DOBO"
type input "0382947013"
type input "Đức Anh"
type input "40.000"
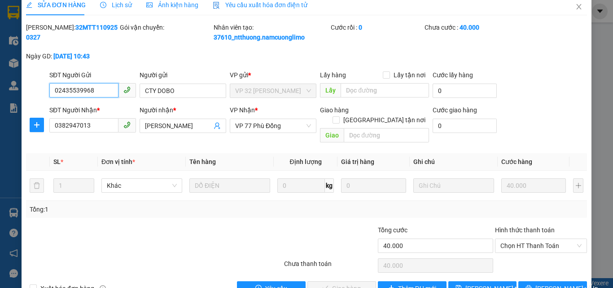
scroll to position [25, 0]
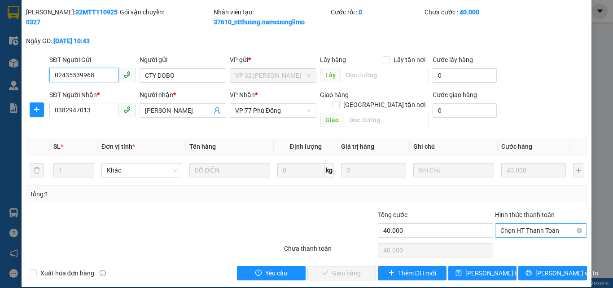
click at [528, 223] on span "Chọn HT Thanh Toán" at bounding box center [540, 229] width 81 height 13
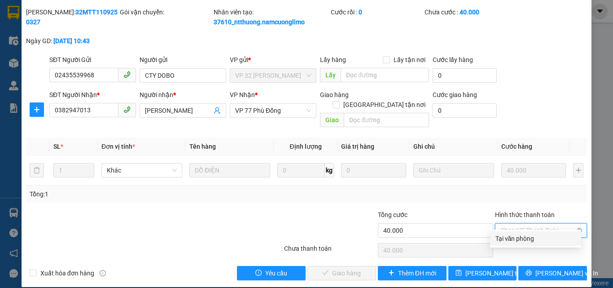
click at [517, 234] on div "Tại văn phòng" at bounding box center [535, 238] width 80 height 10
type input "0"
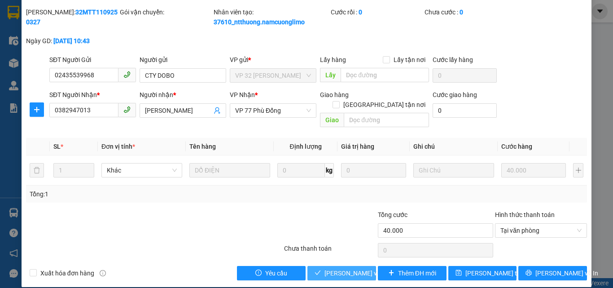
click at [352, 268] on span "[PERSON_NAME] và [PERSON_NAME] hàng" at bounding box center [367, 273] width 86 height 10
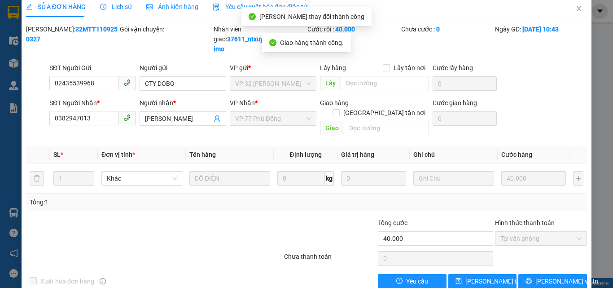
scroll to position [0, 0]
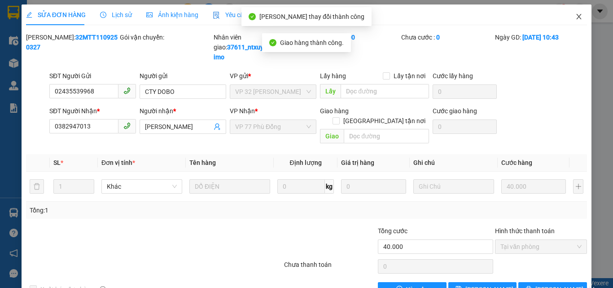
click at [575, 19] on icon "close" at bounding box center [578, 16] width 7 height 7
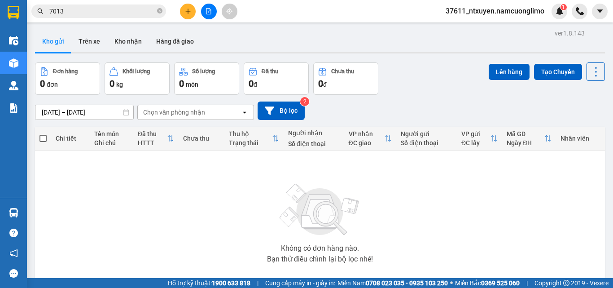
click at [63, 214] on div "Không có đơn hàng nào. Bạn thử điều chỉnh lại bộ lọc nhé!" at bounding box center [319, 220] width 561 height 135
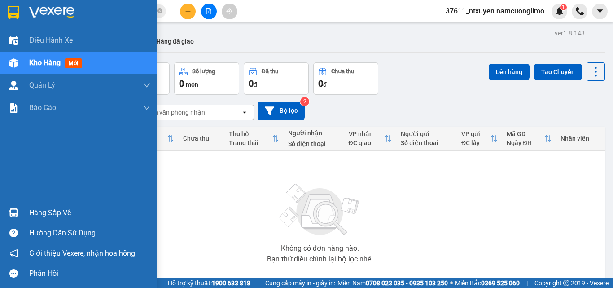
click at [44, 208] on div "Hàng sắp về" at bounding box center [89, 212] width 121 height 13
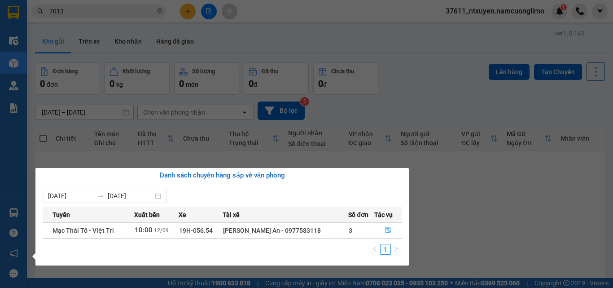
click at [469, 208] on section "Kết quả tìm kiếm ( 177 ) Bộ lọc Mã ĐH Trạng thái Món hàng Tổng cước Chưa cước N…" at bounding box center [306, 144] width 613 height 288
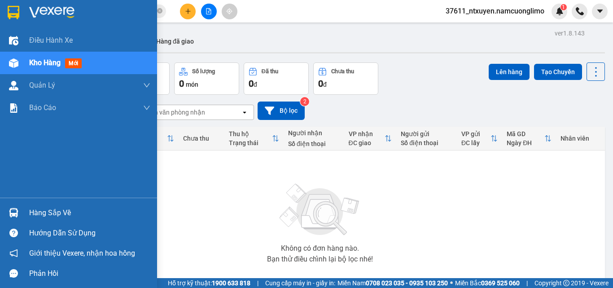
click at [53, 207] on div "Hàng sắp về" at bounding box center [89, 212] width 121 height 13
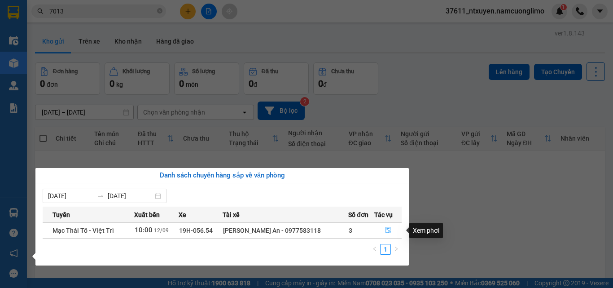
click at [386, 228] on icon "file-done" at bounding box center [388, 230] width 6 height 6
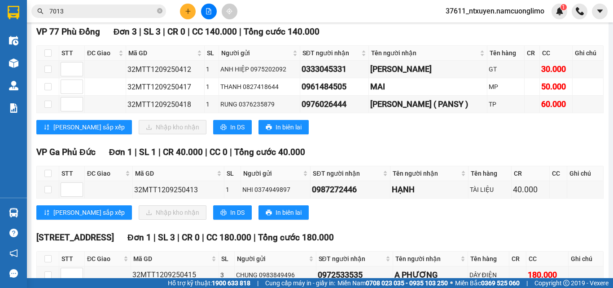
scroll to position [90, 0]
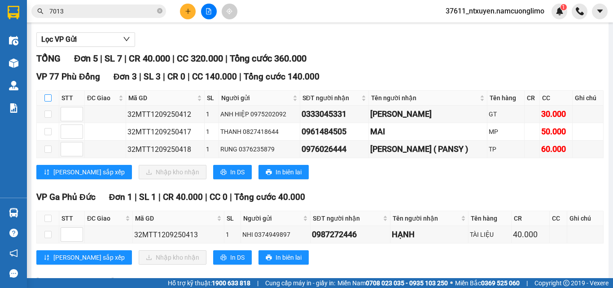
click at [47, 101] on input "checkbox" at bounding box center [47, 97] width 7 height 7
checkbox input "true"
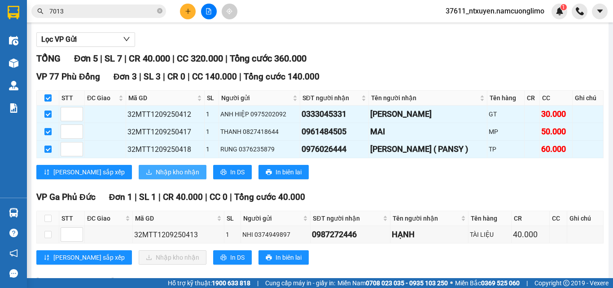
click at [156, 177] on span "Nhập kho nhận" at bounding box center [178, 172] width 44 height 10
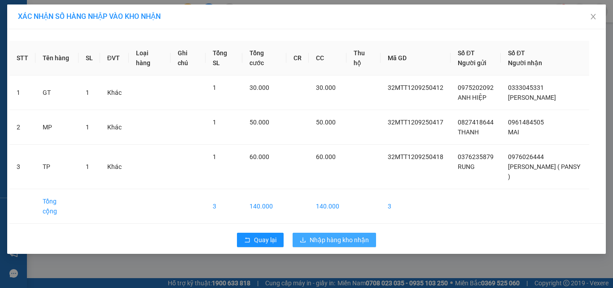
click at [354, 235] on span "Nhập hàng kho nhận" at bounding box center [339, 240] width 59 height 10
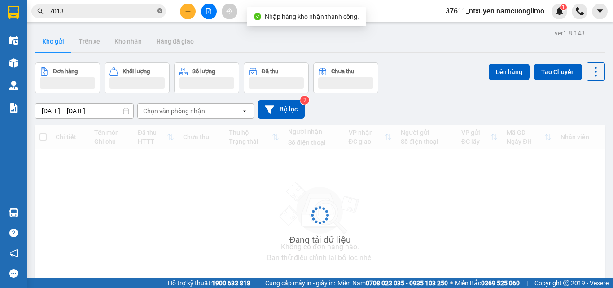
click at [160, 10] on icon "close-circle" at bounding box center [159, 10] width 5 height 5
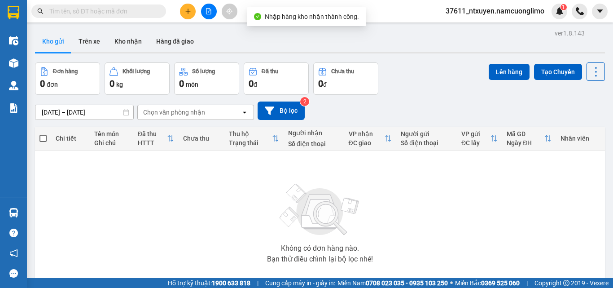
click at [138, 12] on input "text" at bounding box center [102, 11] width 106 height 10
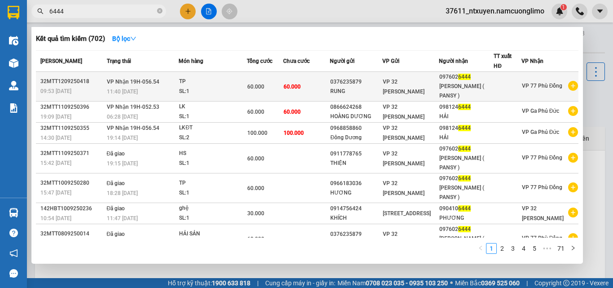
type input "6444"
click at [219, 79] on div "TP" at bounding box center [212, 82] width 67 height 10
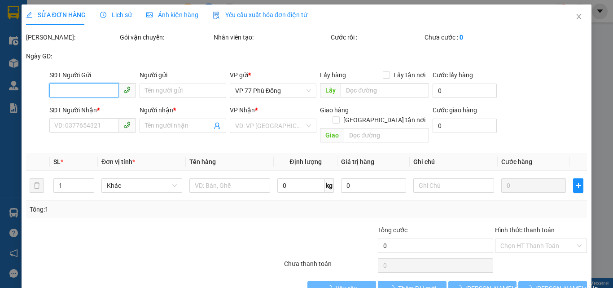
type input "0376235879"
type input "RUNG"
type input "0976026444"
type input "ANH TUẤN ( PANSY )"
type input "60.000"
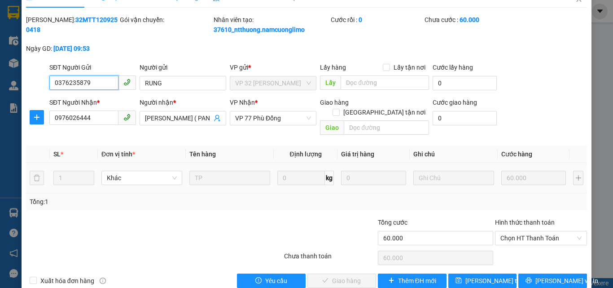
scroll to position [25, 0]
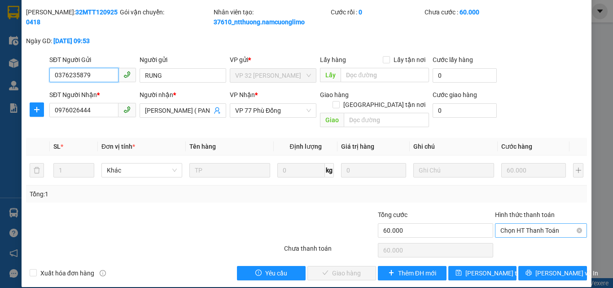
click at [529, 223] on span "Chọn HT Thanh Toán" at bounding box center [540, 229] width 81 height 13
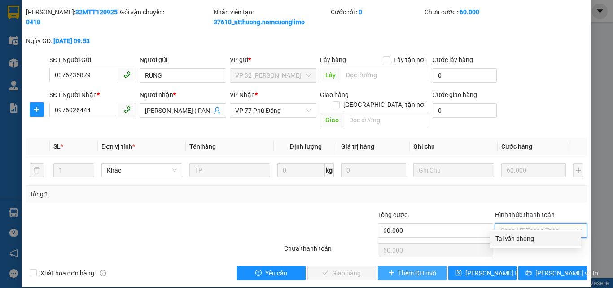
drag, startPoint x: 518, startPoint y: 240, endPoint x: 394, endPoint y: 267, distance: 127.2
click at [513, 242] on div "Tại văn phòng" at bounding box center [535, 238] width 80 height 10
type input "0"
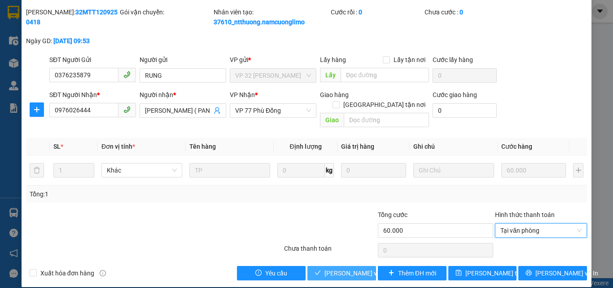
click at [331, 268] on span "[PERSON_NAME] và [PERSON_NAME] hàng" at bounding box center [367, 273] width 86 height 10
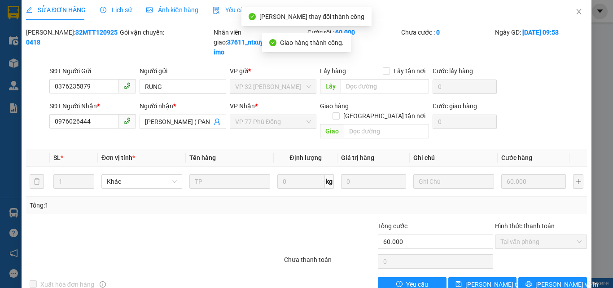
scroll to position [0, 0]
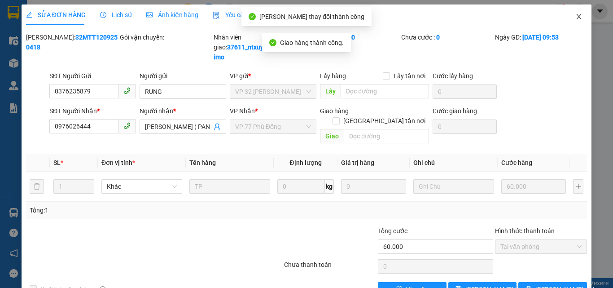
click at [575, 17] on icon "close" at bounding box center [578, 16] width 7 height 7
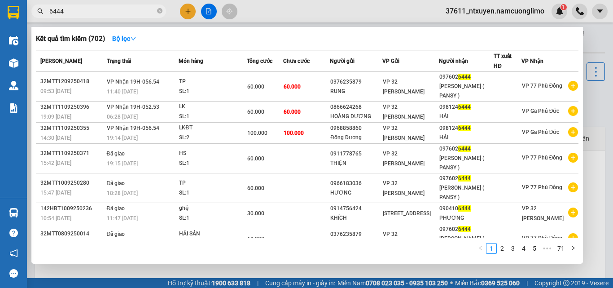
drag, startPoint x: 161, startPoint y: 12, endPoint x: 118, endPoint y: 15, distance: 42.7
click at [160, 12] on icon "close-circle" at bounding box center [159, 10] width 5 height 5
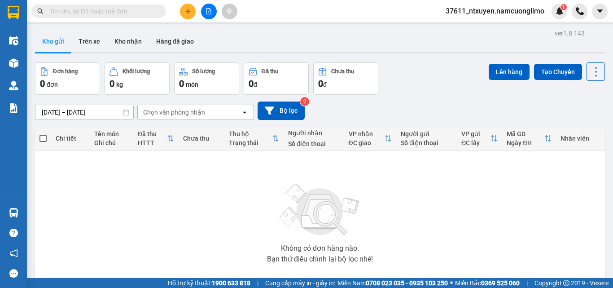
click at [117, 14] on input "text" at bounding box center [102, 11] width 106 height 10
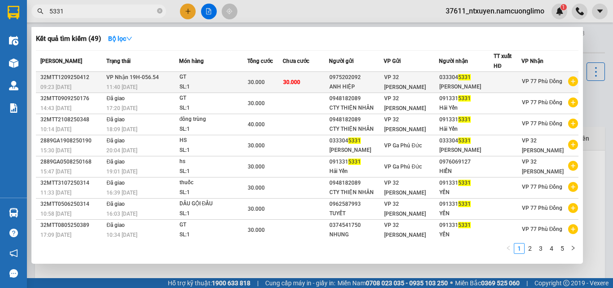
type input "5331"
click at [205, 81] on div "GT" at bounding box center [212, 77] width 67 height 10
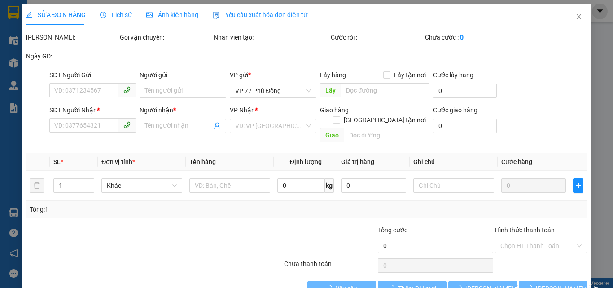
type input "0975202092"
type input "ANH HIỆP"
type input "0333045331"
type input "VÂN ANH"
type input "30.000"
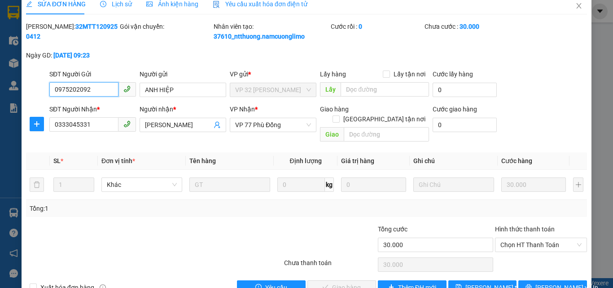
scroll to position [25, 0]
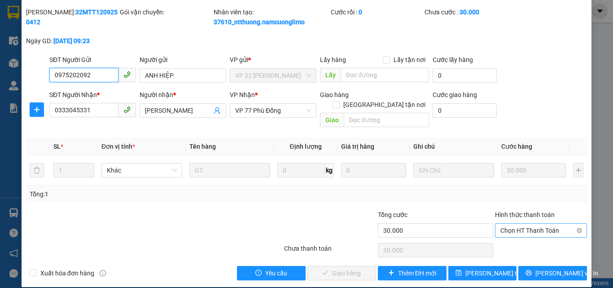
click at [515, 223] on span "Chọn HT Thanh Toán" at bounding box center [540, 229] width 81 height 13
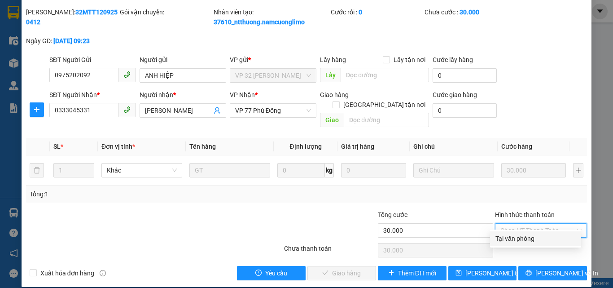
drag, startPoint x: 507, startPoint y: 236, endPoint x: 460, endPoint y: 244, distance: 47.7
click at [491, 238] on div "Tại văn phòng" at bounding box center [535, 238] width 91 height 14
type input "0"
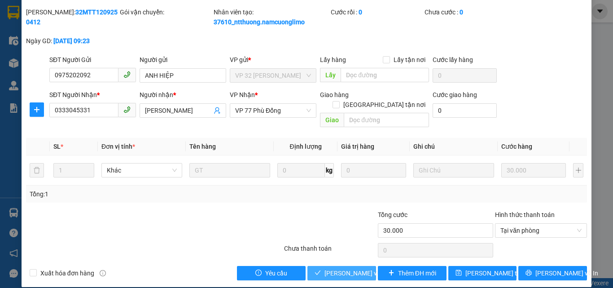
click at [353, 268] on span "[PERSON_NAME] và [PERSON_NAME] hàng" at bounding box center [367, 273] width 86 height 10
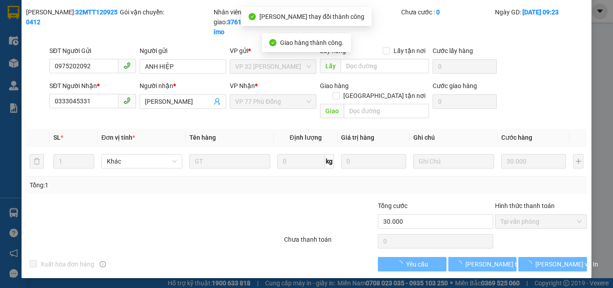
scroll to position [16, 0]
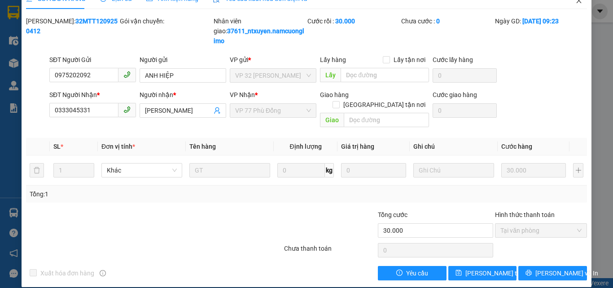
click at [575, 1] on icon "close" at bounding box center [578, 0] width 7 height 7
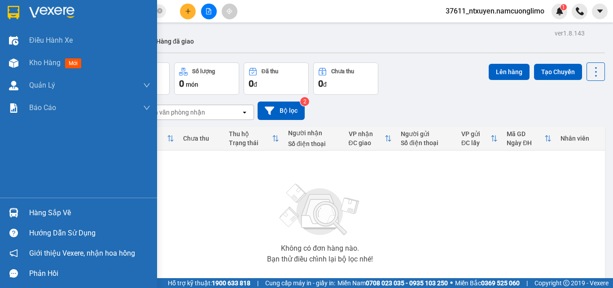
drag, startPoint x: 48, startPoint y: 209, endPoint x: 56, endPoint y: 210, distance: 8.6
click at [48, 209] on div "Hàng sắp về" at bounding box center [89, 212] width 121 height 13
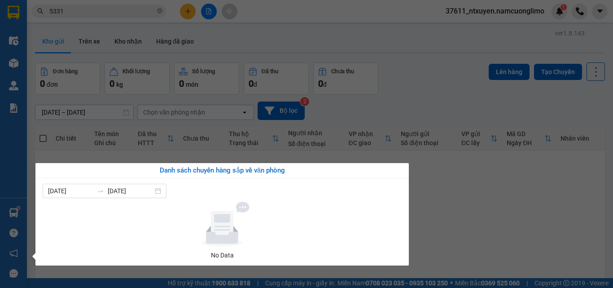
click at [449, 227] on section "Kết quả tìm kiếm ( 49 ) Bộ lọc Mã ĐH Trạng thái Món hàng Tổng cước Chưa cước Ng…" at bounding box center [306, 144] width 613 height 288
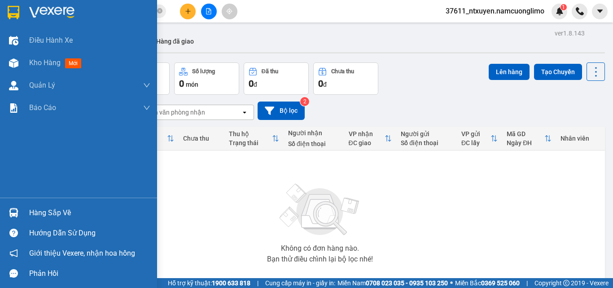
click at [51, 208] on div "Hàng sắp về" at bounding box center [89, 212] width 121 height 13
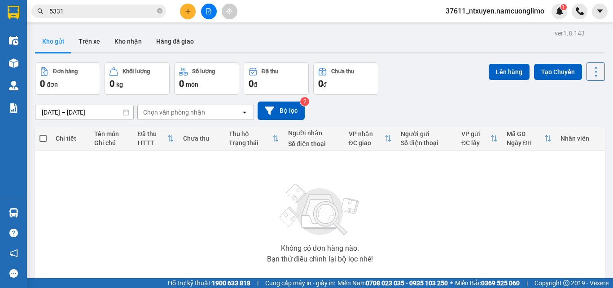
drag, startPoint x: 516, startPoint y: 238, endPoint x: 499, endPoint y: 239, distance: 17.1
click at [516, 238] on section "Kết quả tìm kiếm ( 49 ) Bộ lọc Mã ĐH Trạng thái Món hàng Tổng cước Chưa cước Ng…" at bounding box center [306, 144] width 613 height 288
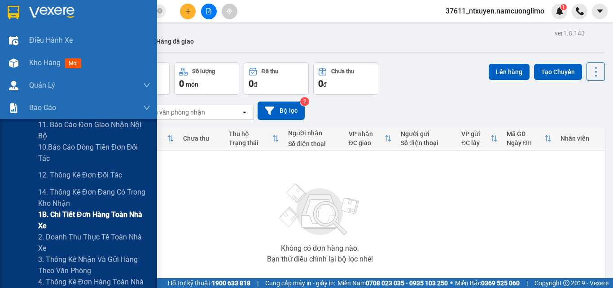
click at [55, 214] on span "1B. Chi tiết đơn hàng toàn nhà xe" at bounding box center [94, 220] width 112 height 22
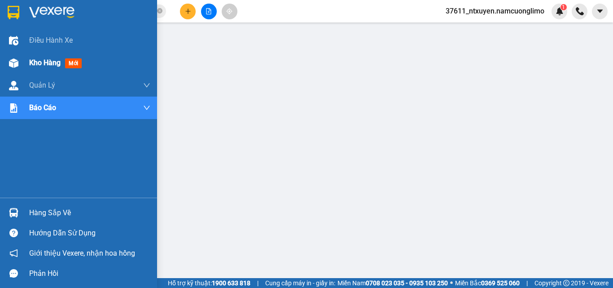
click at [48, 66] on span "Kho hàng" at bounding box center [44, 62] width 31 height 9
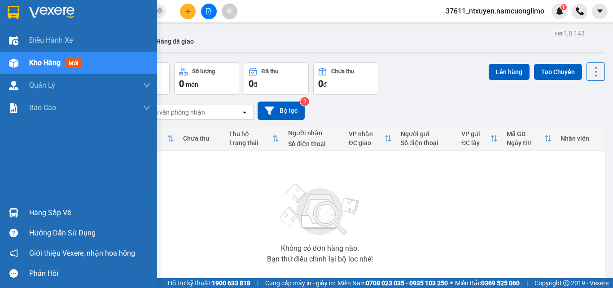
click at [53, 212] on div "Hàng sắp về" at bounding box center [89, 212] width 121 height 13
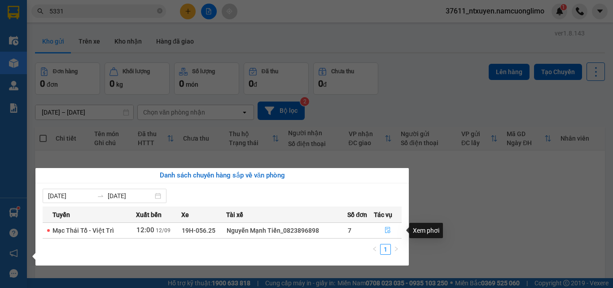
click at [388, 228] on icon "file-done" at bounding box center [388, 230] width 6 height 6
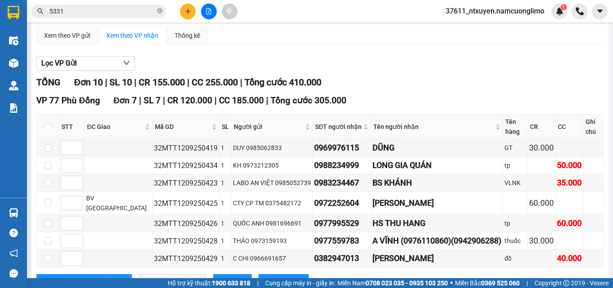
scroll to position [135, 0]
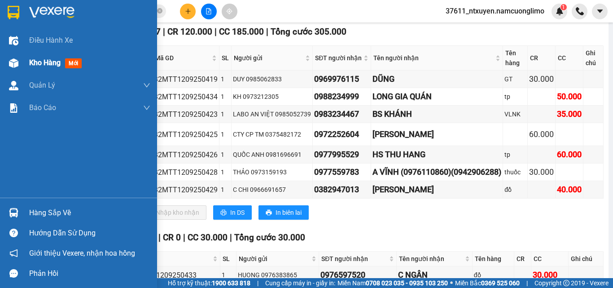
click at [48, 63] on span "Kho hàng" at bounding box center [44, 62] width 31 height 9
